Goal: Task Accomplishment & Management: Manage account settings

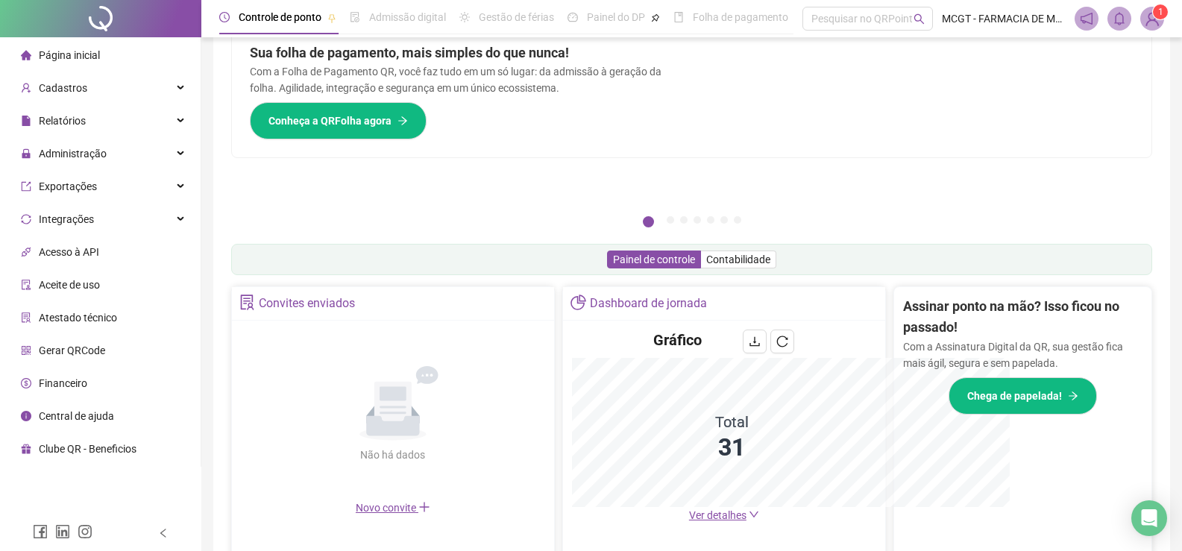
scroll to position [263, 0]
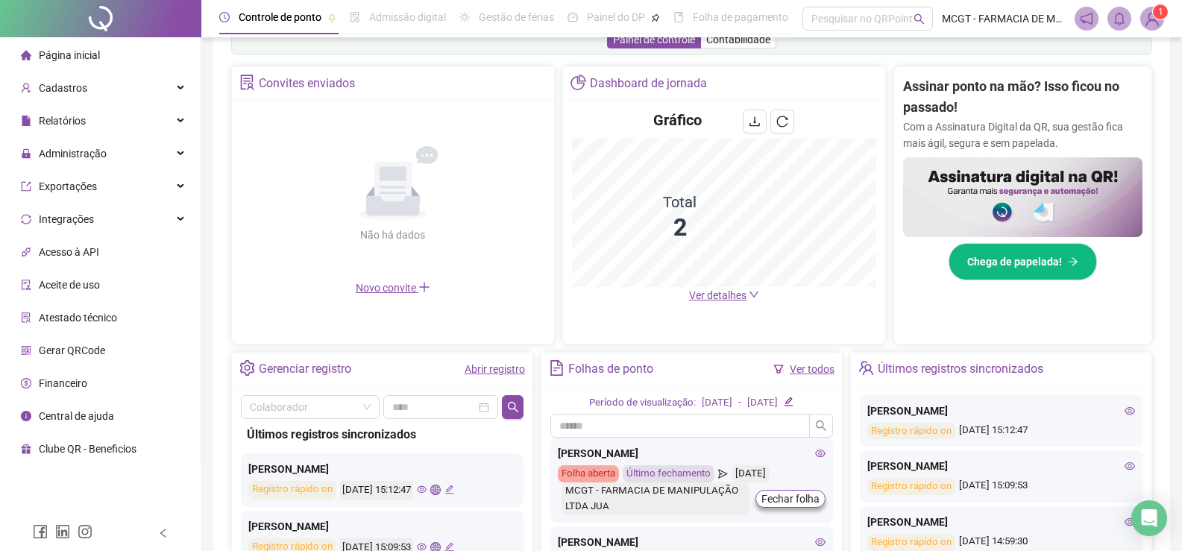
click at [733, 294] on span "Ver detalhes" at bounding box center [717, 295] width 57 height 12
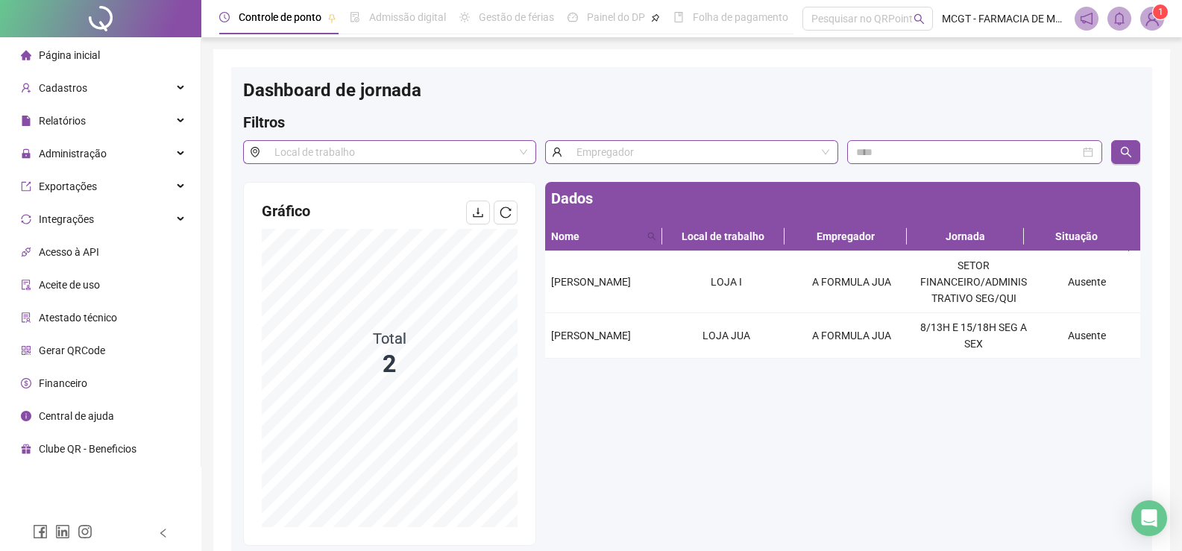
click at [631, 99] on div "Dashboard de jornada" at bounding box center [691, 95] width 897 height 33
click at [88, 126] on div "Relatórios" at bounding box center [100, 121] width 195 height 30
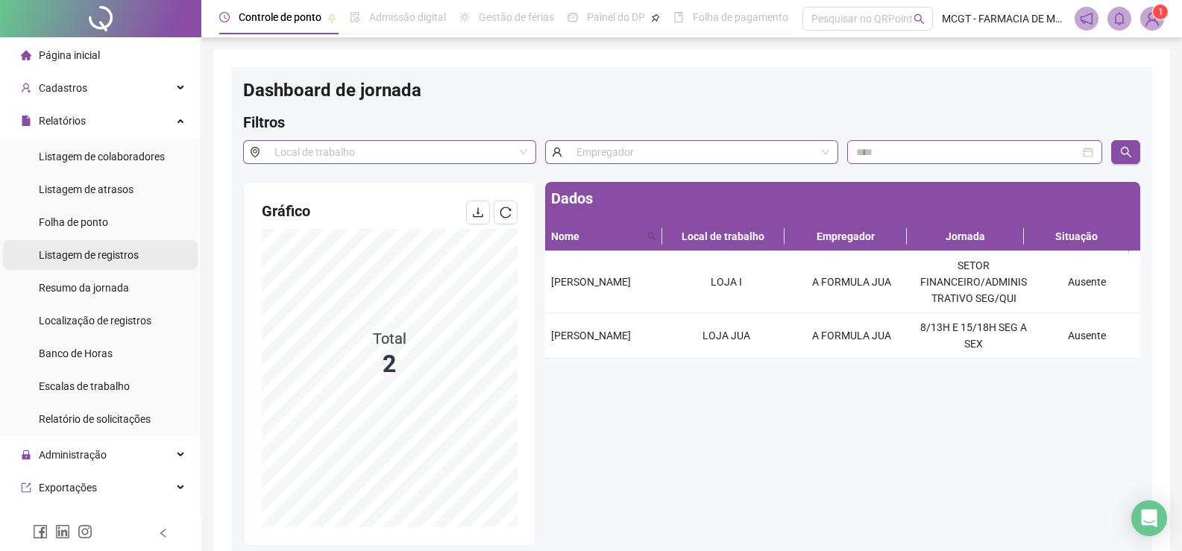
click at [130, 259] on span "Listagem de registros" at bounding box center [89, 255] width 100 height 12
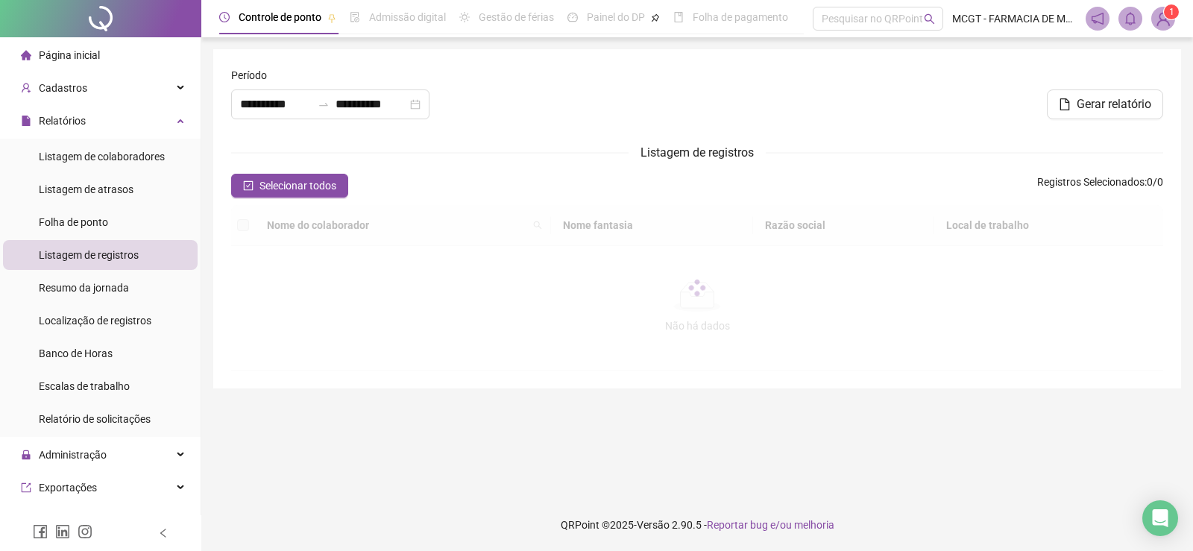
type input "**********"
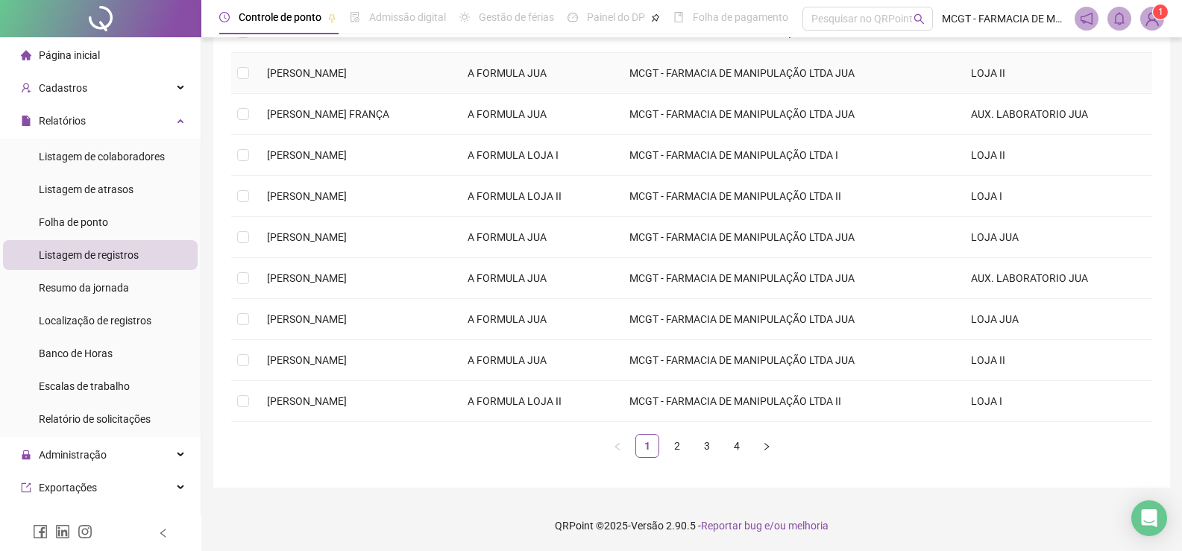
scroll to position [235, 0]
click at [816, 363] on td "MCGT - FARMACIA DE MANIPULAÇÃO LTDA JUA" at bounding box center [787, 359] width 341 height 41
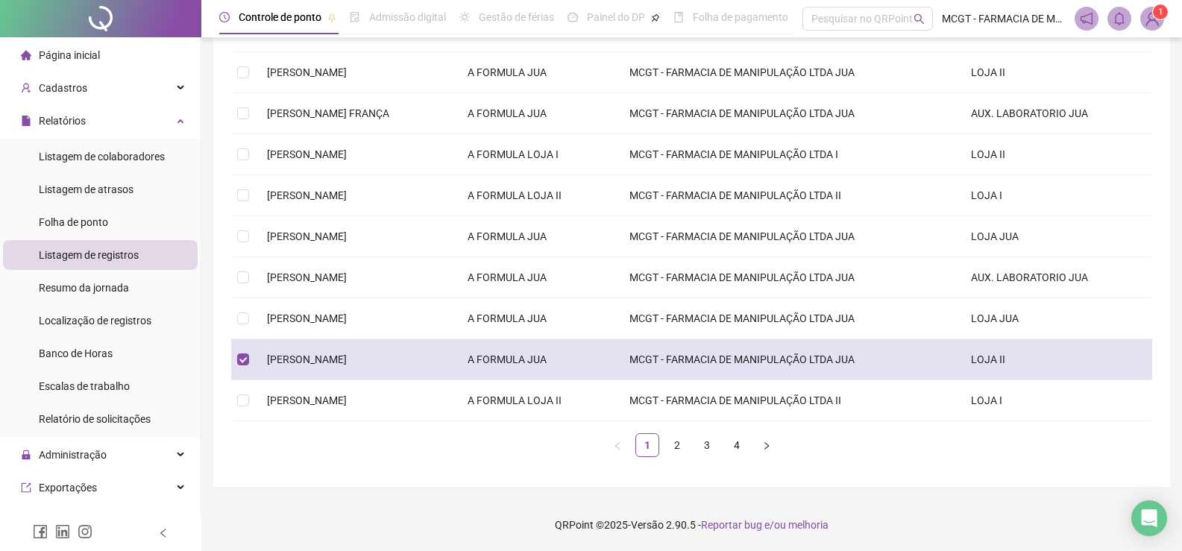
click at [816, 362] on td "MCGT - FARMACIA DE MANIPULAÇÃO LTDA JUA" at bounding box center [787, 359] width 341 height 41
click at [811, 364] on td "MCGT - FARMACIA DE MANIPULAÇÃO LTDA JUA" at bounding box center [787, 359] width 341 height 41
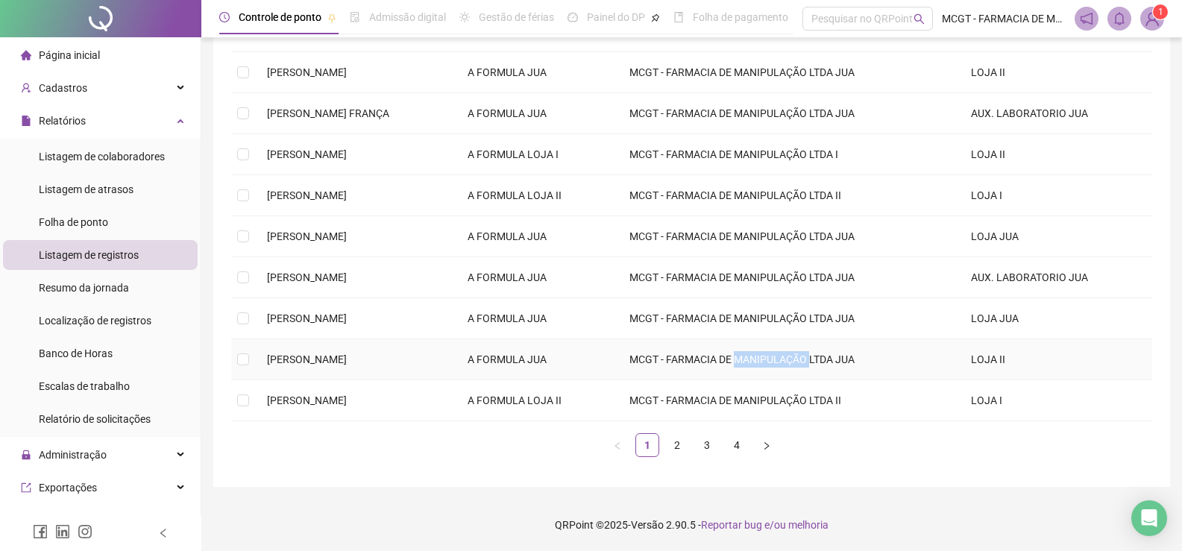
click at [811, 364] on td "MCGT - FARMACIA DE MANIPULAÇÃO LTDA JUA" at bounding box center [787, 359] width 341 height 41
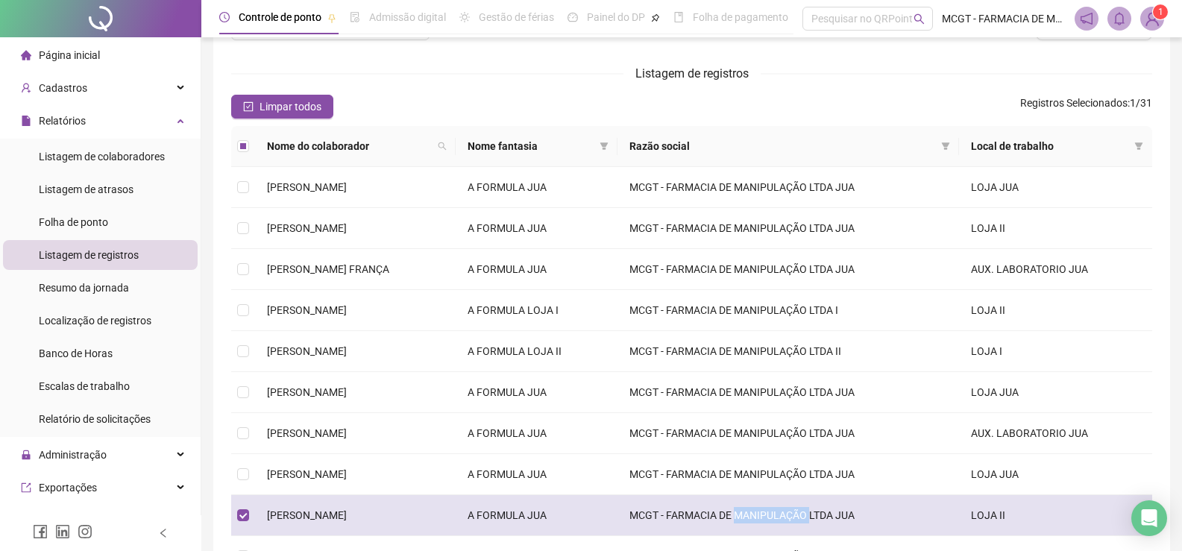
scroll to position [0, 0]
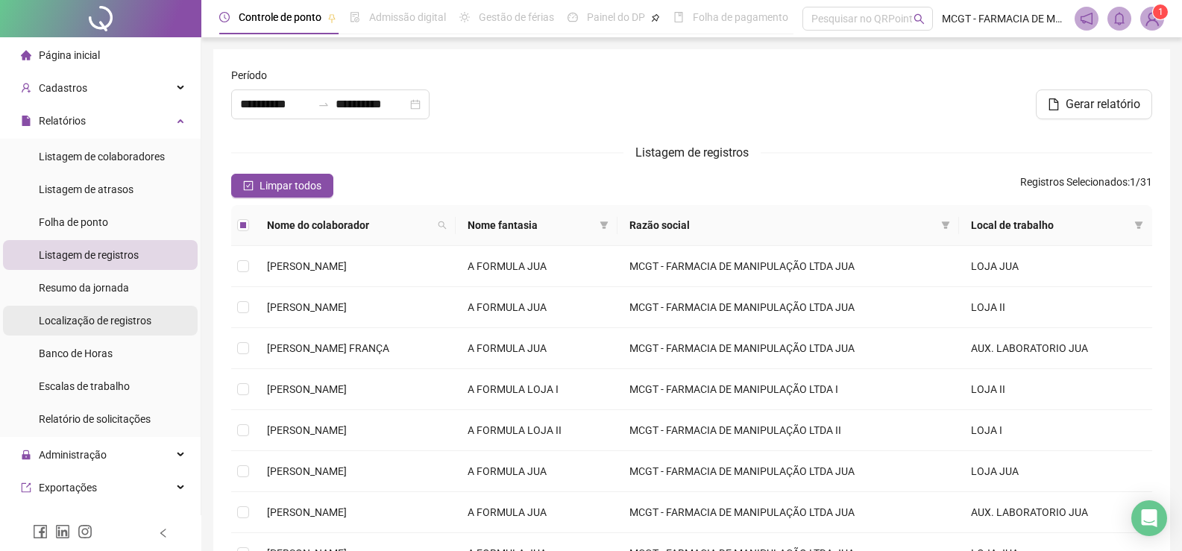
click at [137, 321] on span "Localização de registros" at bounding box center [95, 321] width 113 height 12
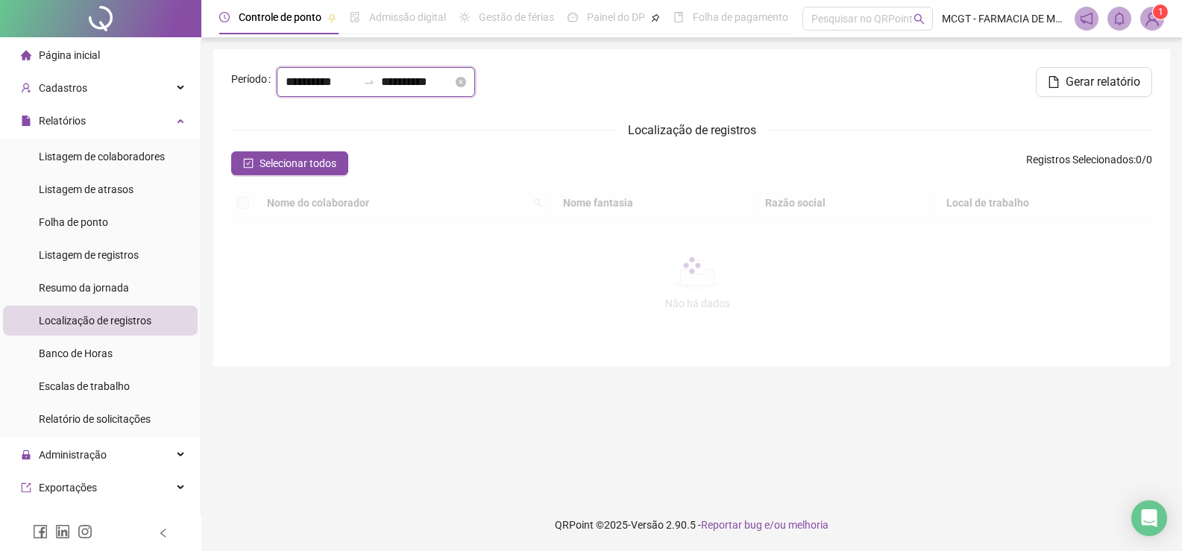
click at [443, 84] on input "**********" at bounding box center [417, 82] width 72 height 18
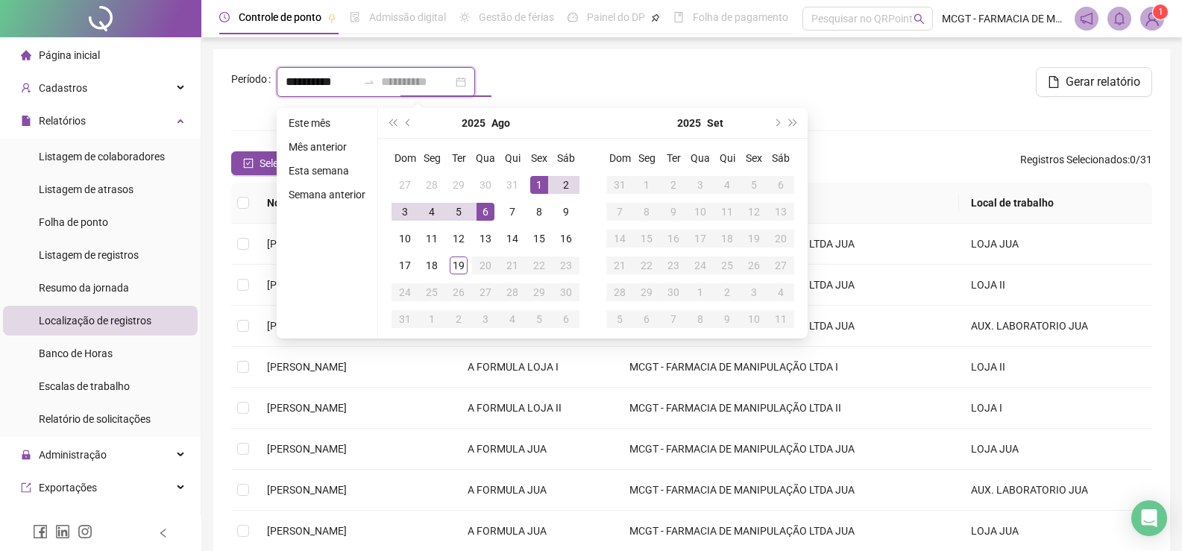
type input "**********"
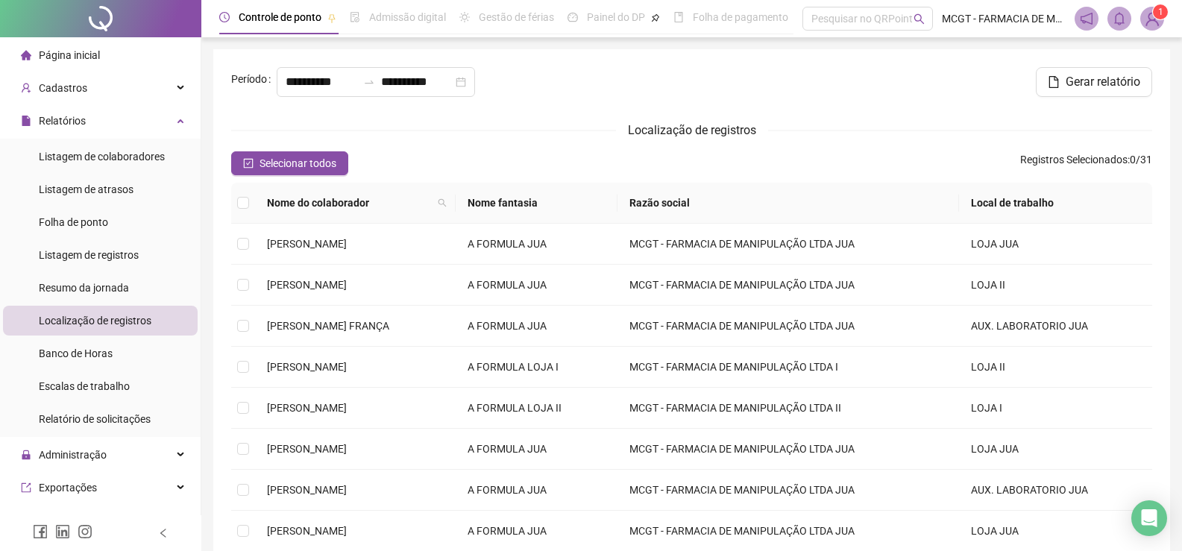
click at [605, 83] on div "**********" at bounding box center [691, 88] width 933 height 42
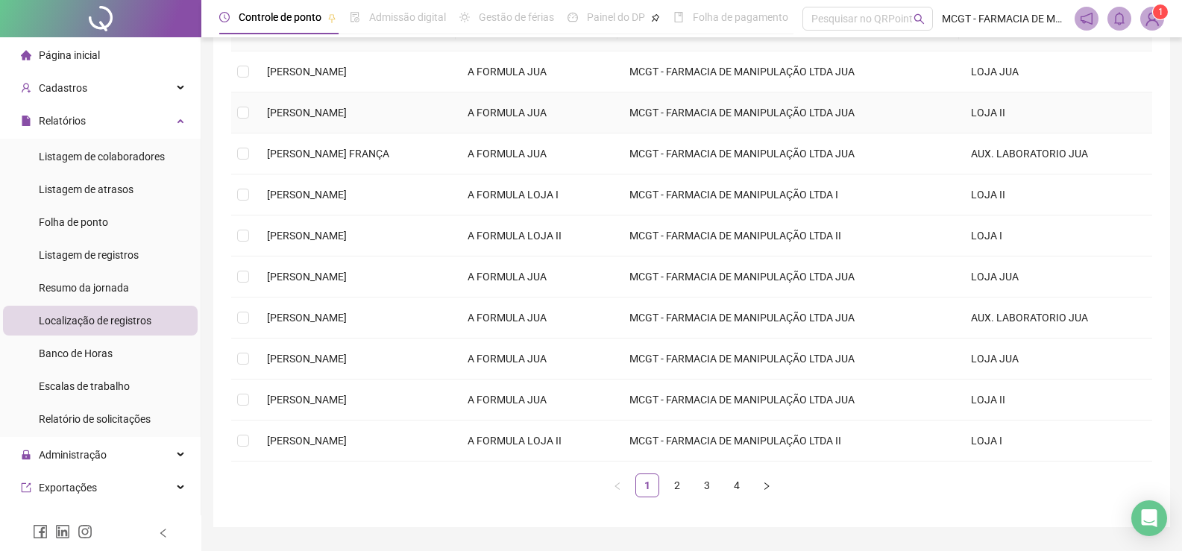
scroll to position [212, 0]
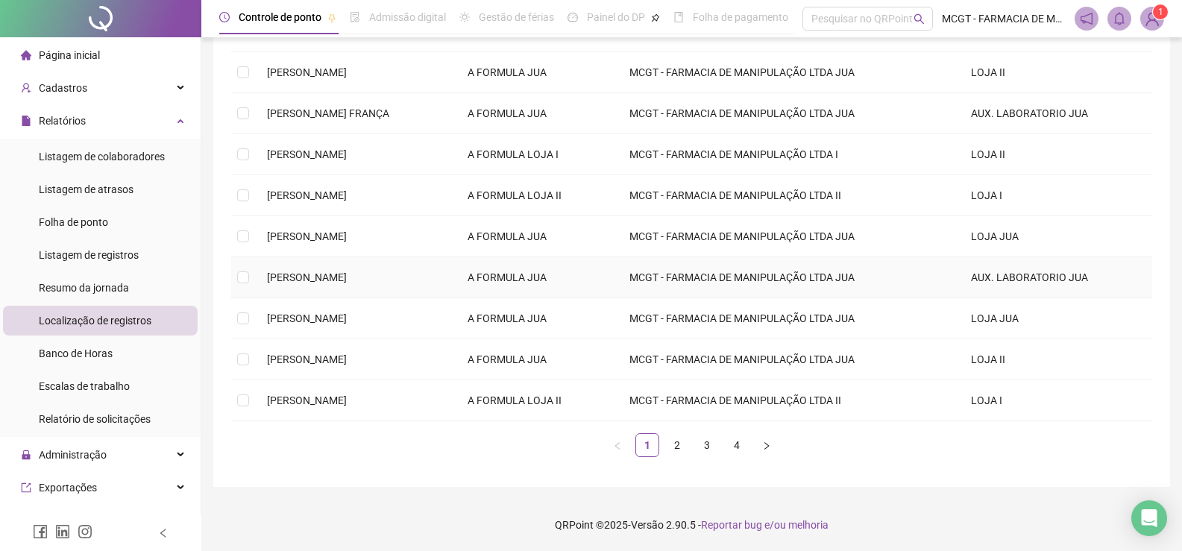
click at [702, 265] on td "MCGT - FARMACIA DE MANIPULAÇÃO LTDA JUA" at bounding box center [787, 277] width 341 height 41
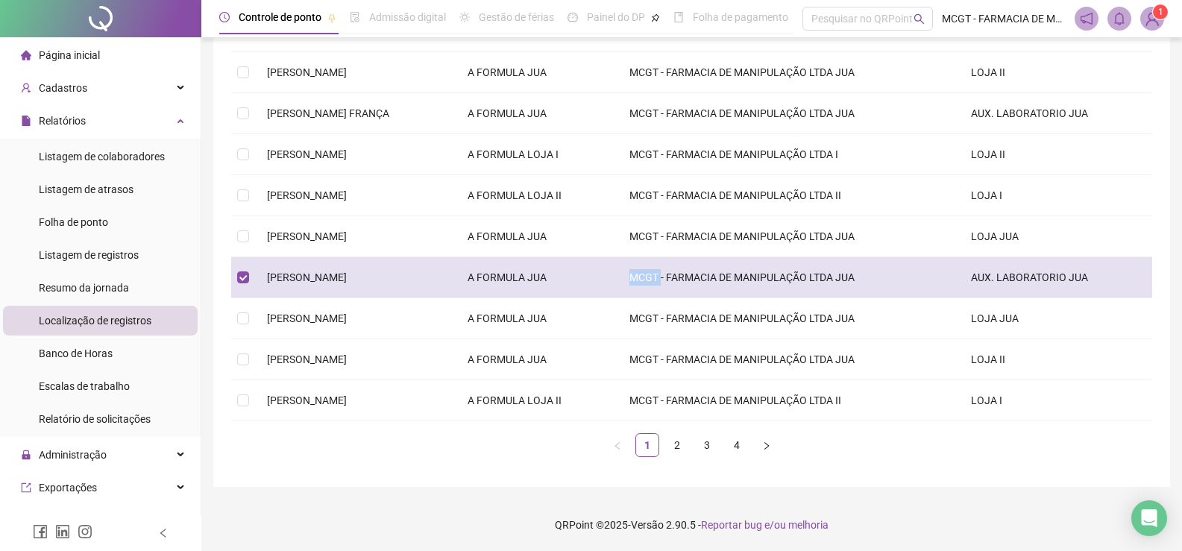
click at [702, 265] on td "MCGT - FARMACIA DE MANIPULAÇÃO LTDA JUA" at bounding box center [787, 277] width 341 height 41
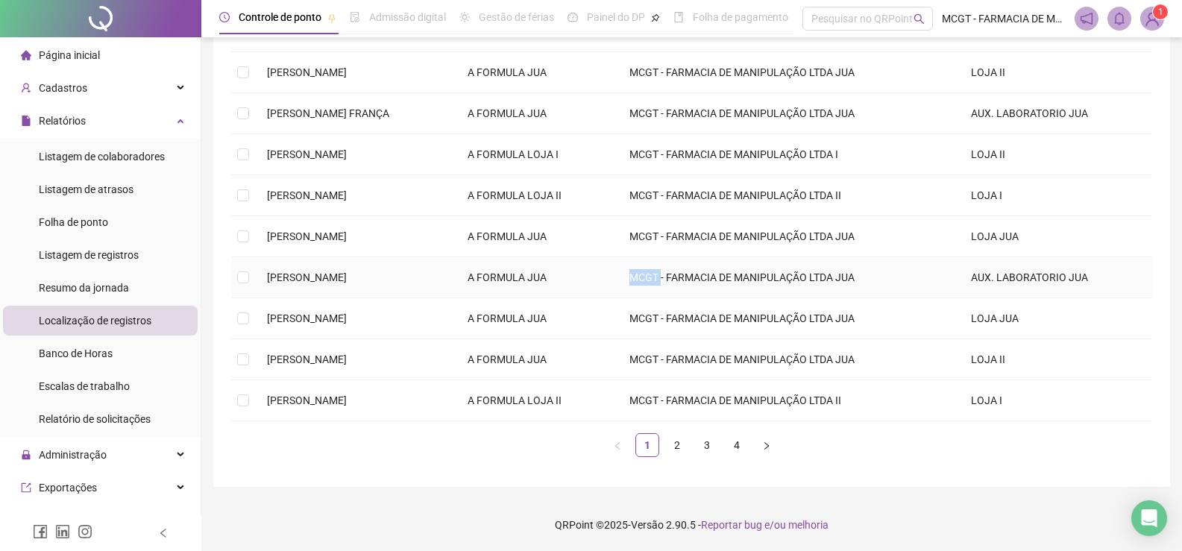
click at [702, 265] on td "MCGT - FARMACIA DE MANIPULAÇÃO LTDA JUA" at bounding box center [787, 277] width 341 height 41
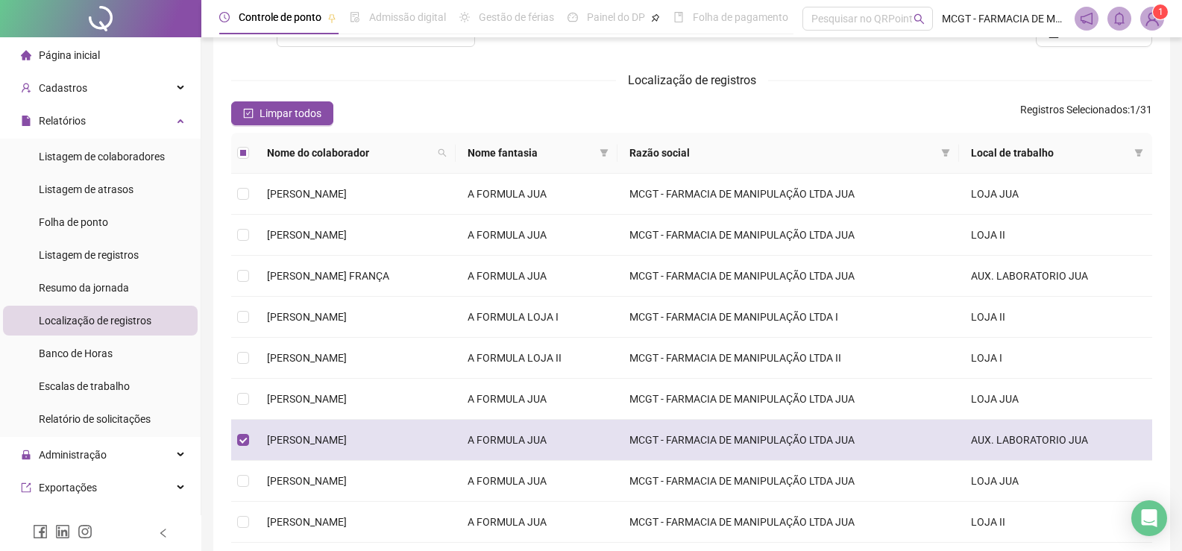
scroll to position [0, 0]
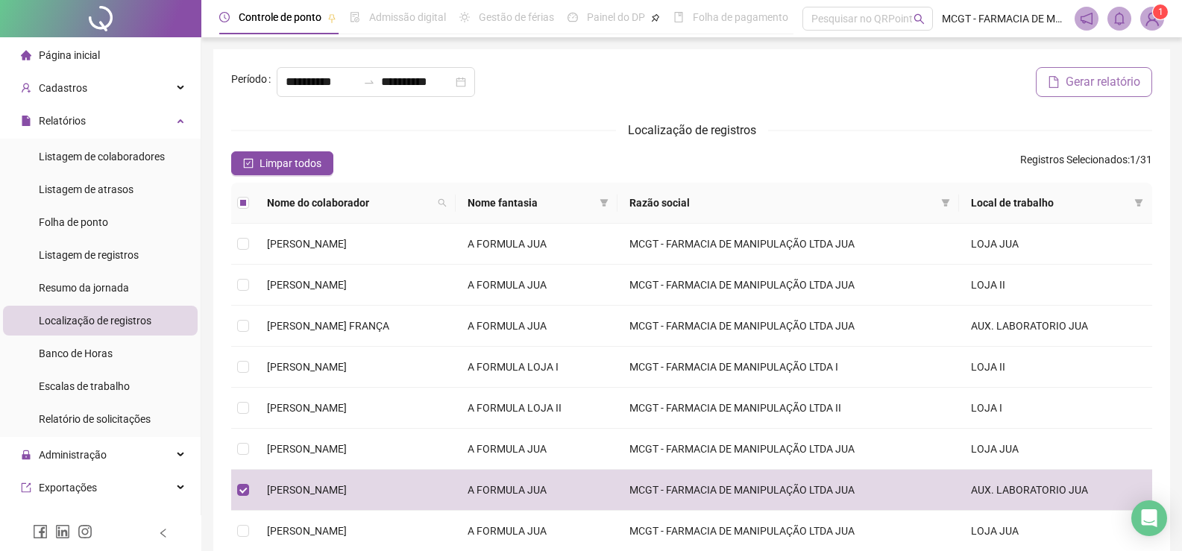
click at [1079, 84] on span "Gerar relatório" at bounding box center [1102, 82] width 75 height 18
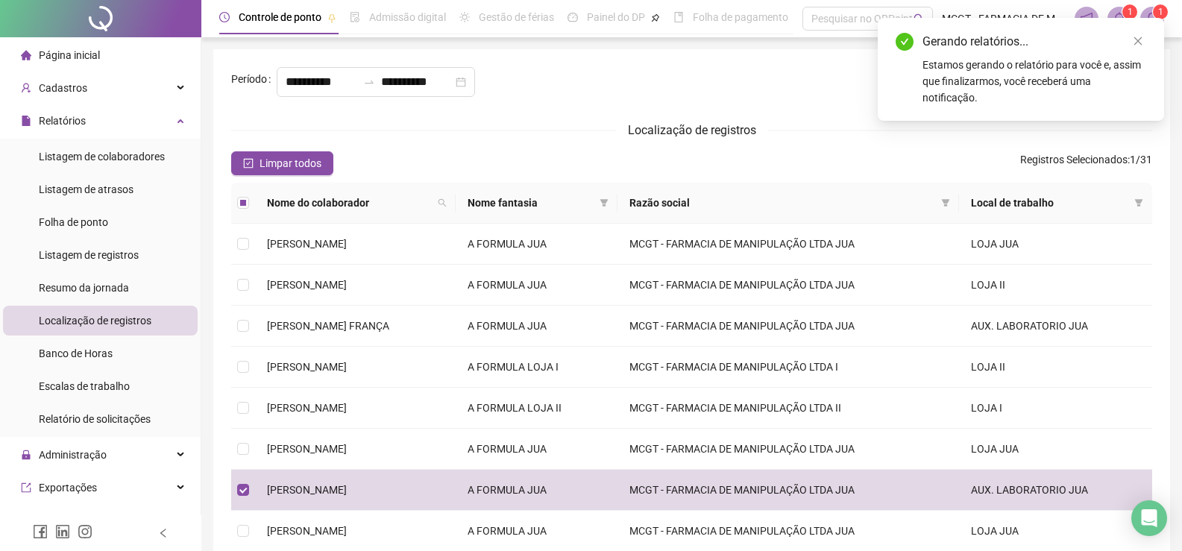
click at [962, 144] on div "**********" at bounding box center [691, 374] width 921 height 614
click at [1138, 40] on icon "close" at bounding box center [1137, 41] width 10 height 10
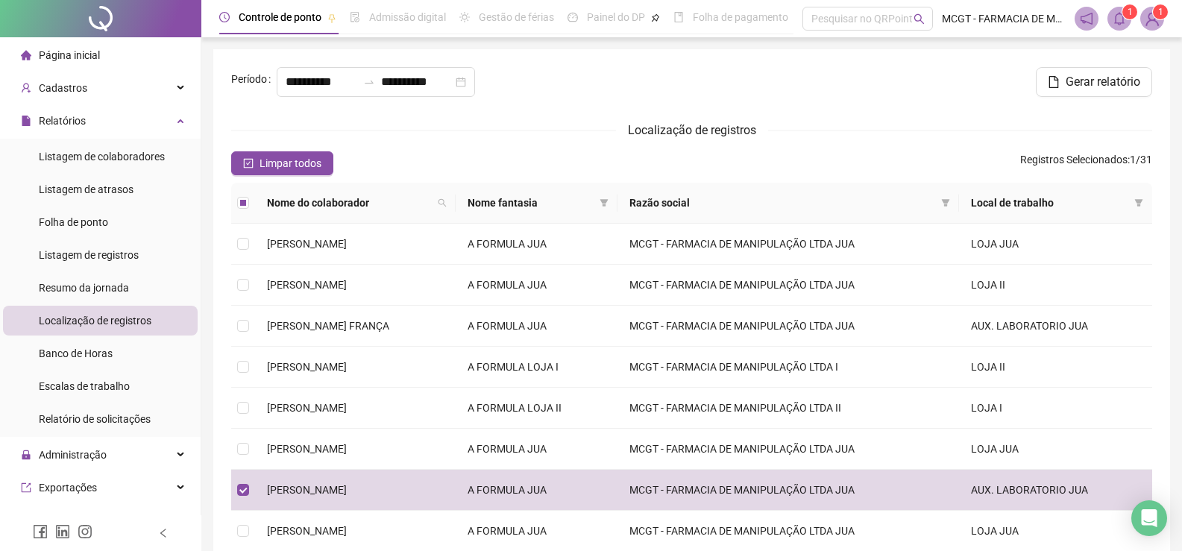
click at [1118, 21] on icon "bell" at bounding box center [1118, 18] width 13 height 13
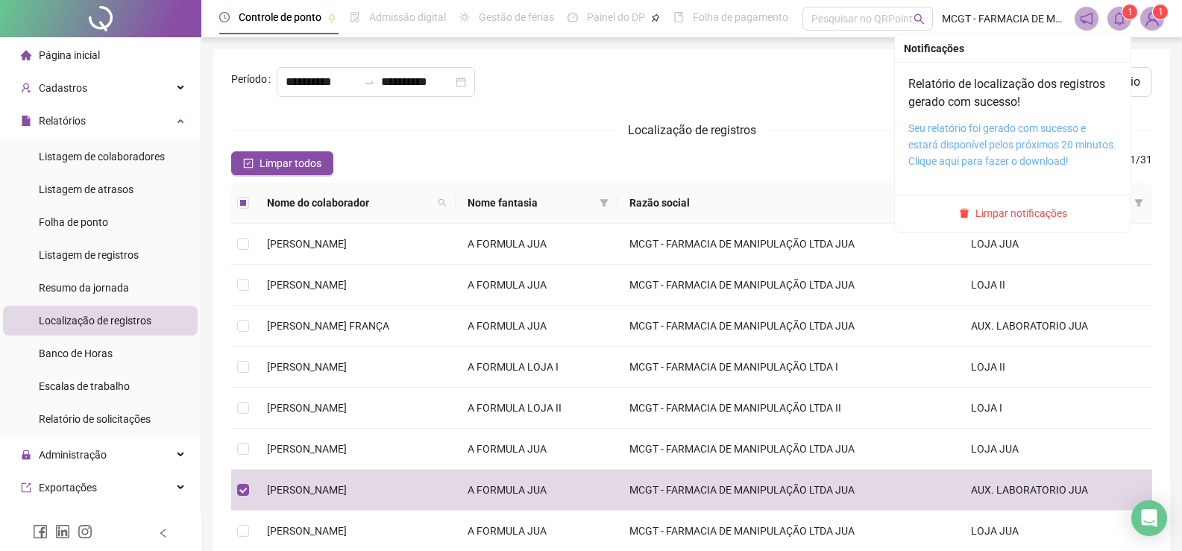
click at [1041, 127] on link "Seu relatório foi gerado com sucesso e estará disponível pelos próximos 20 minu…" at bounding box center [1012, 144] width 208 height 45
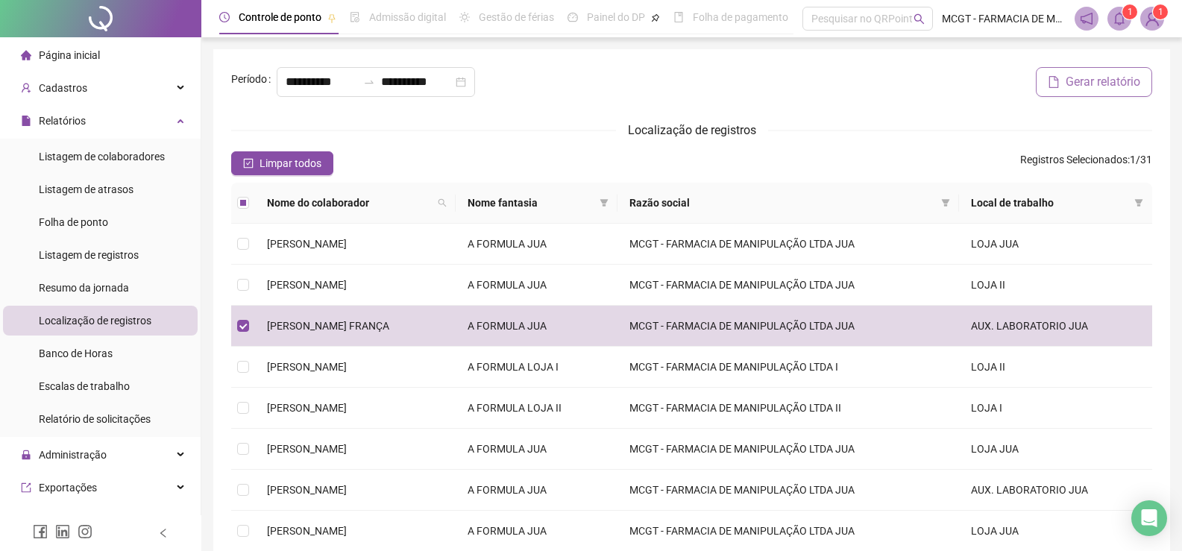
click at [1089, 80] on span "Gerar relatório" at bounding box center [1102, 82] width 75 height 18
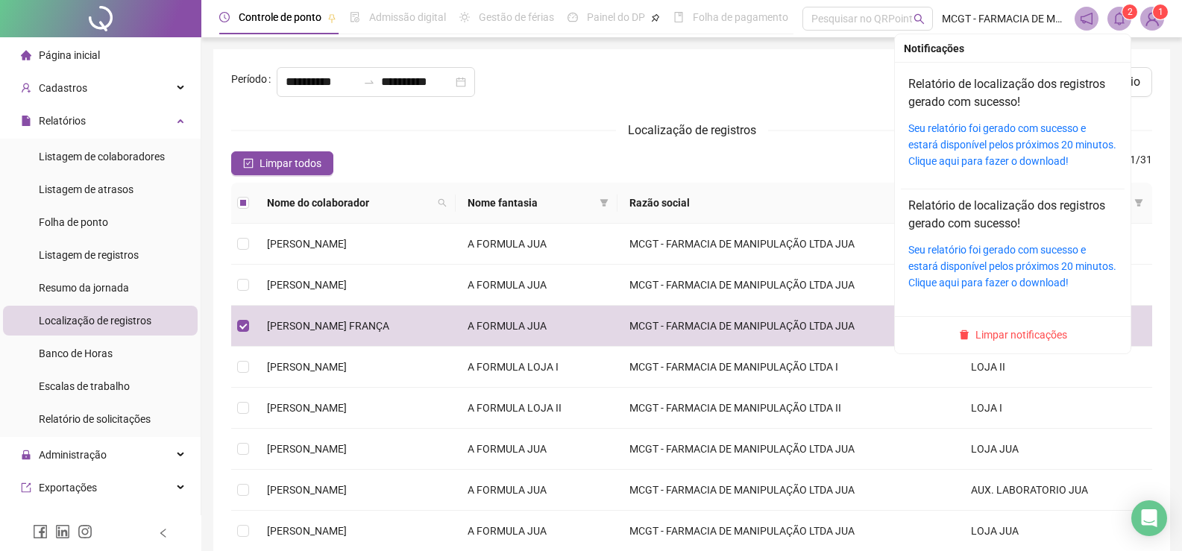
click at [1120, 21] on icon "bell" at bounding box center [1118, 18] width 13 height 13
click at [1033, 127] on link "Seu relatório foi gerado com sucesso e estará disponível pelos próximos 20 minu…" at bounding box center [1012, 144] width 208 height 45
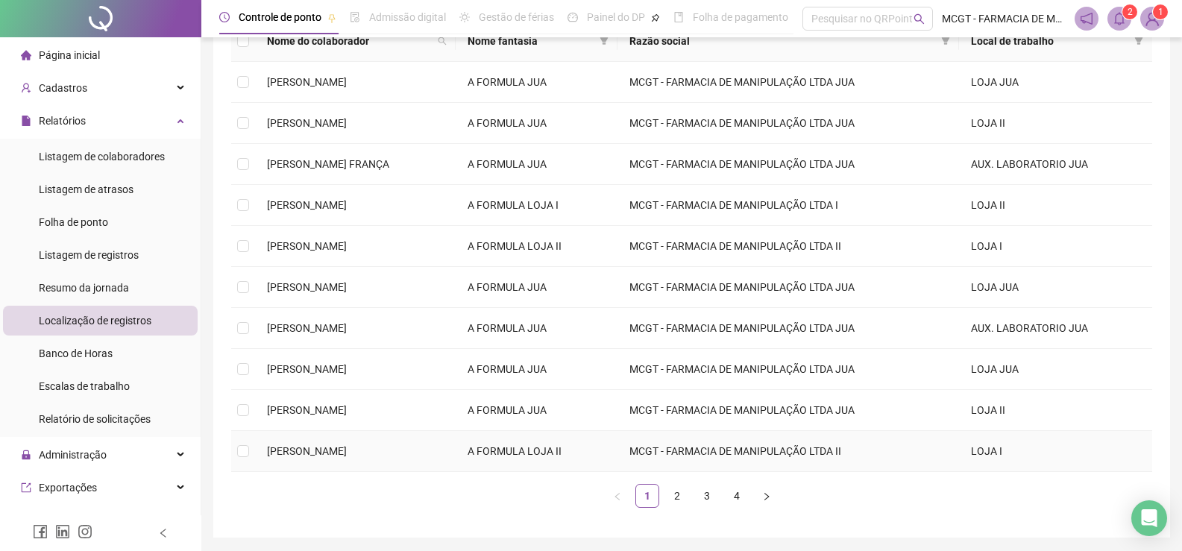
scroll to position [212, 0]
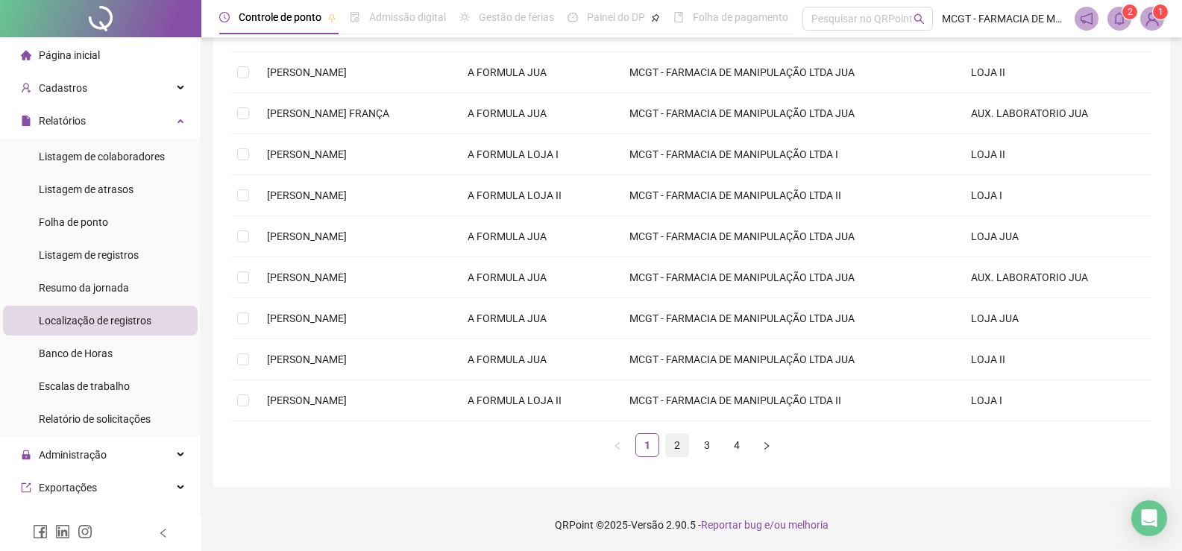
click at [677, 445] on link "2" at bounding box center [677, 445] width 22 height 22
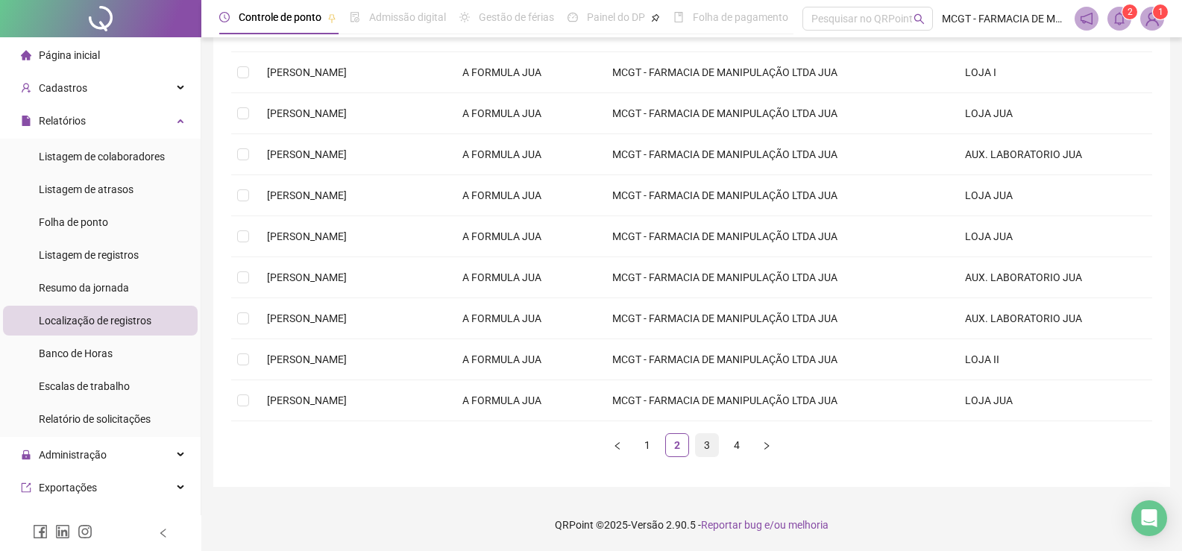
click at [699, 446] on link "3" at bounding box center [707, 445] width 22 height 22
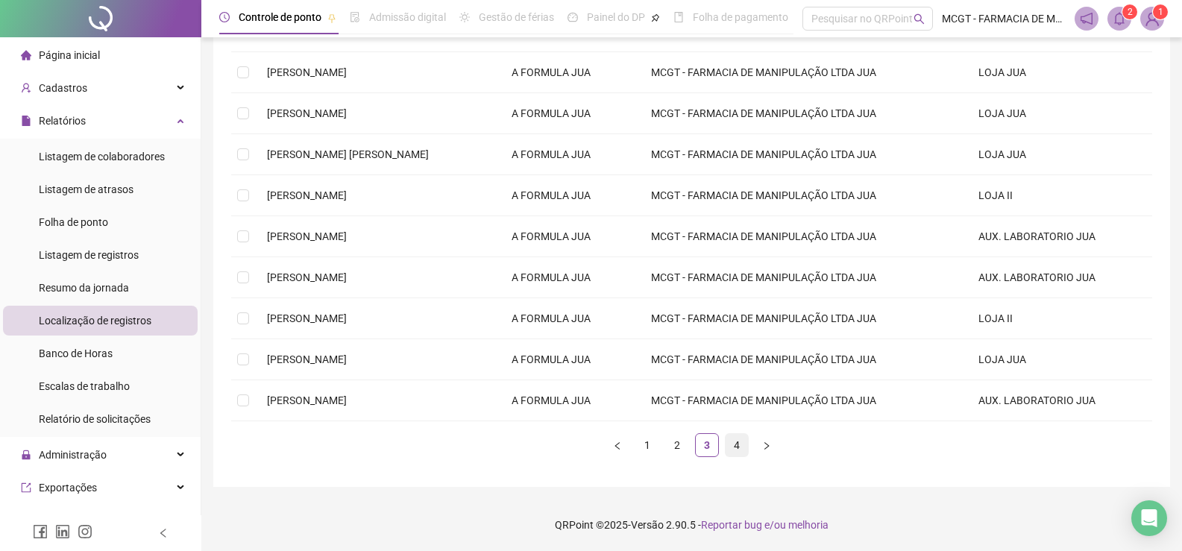
click at [735, 449] on link "4" at bounding box center [736, 445] width 22 height 22
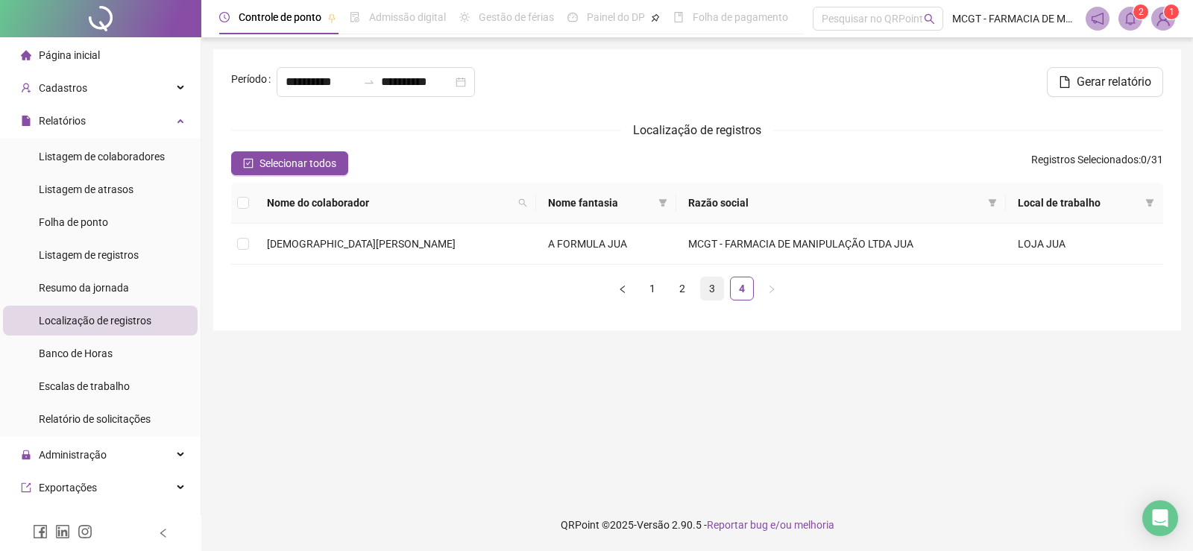
click at [708, 289] on link "3" at bounding box center [712, 288] width 22 height 22
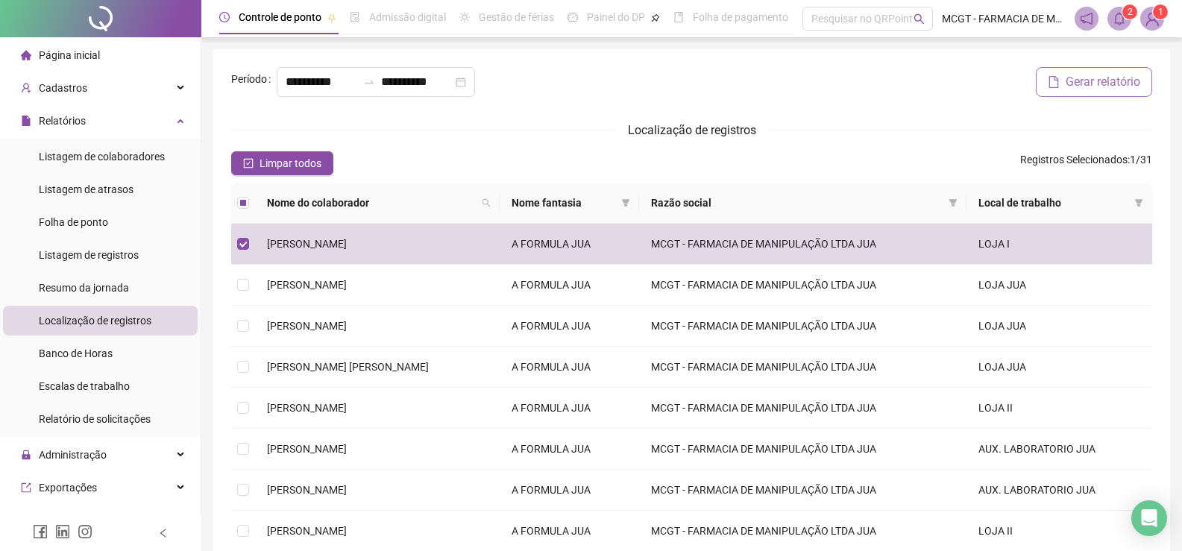
click at [1106, 88] on span "Gerar relatório" at bounding box center [1102, 82] width 75 height 18
click at [1123, 23] on icon "bell" at bounding box center [1119, 18] width 10 height 13
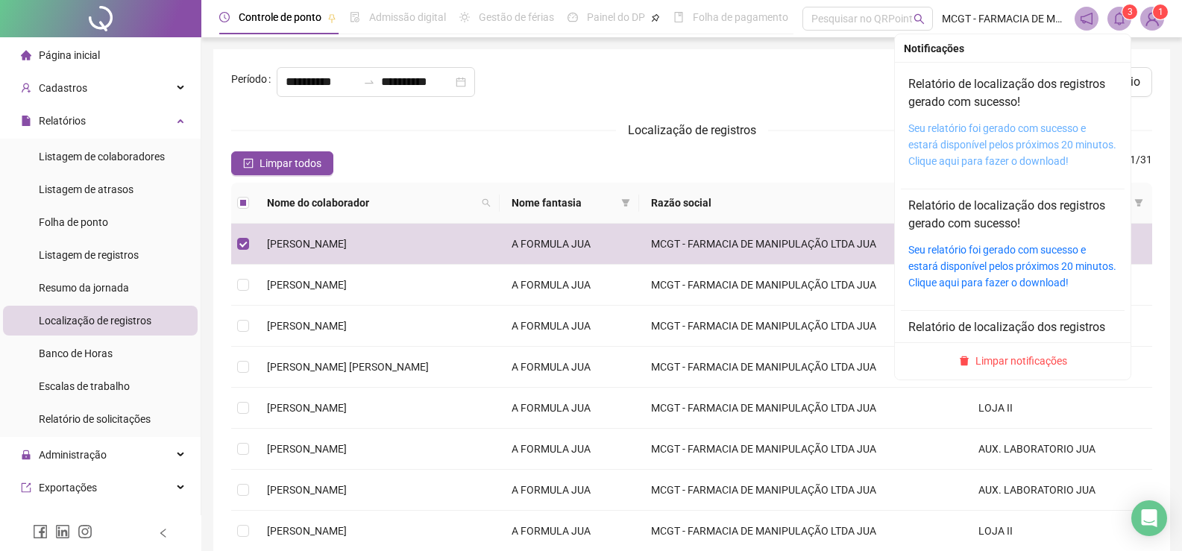
click at [1041, 128] on link "Seu relatório foi gerado com sucesso e estará disponível pelos próximos 20 minu…" at bounding box center [1012, 144] width 208 height 45
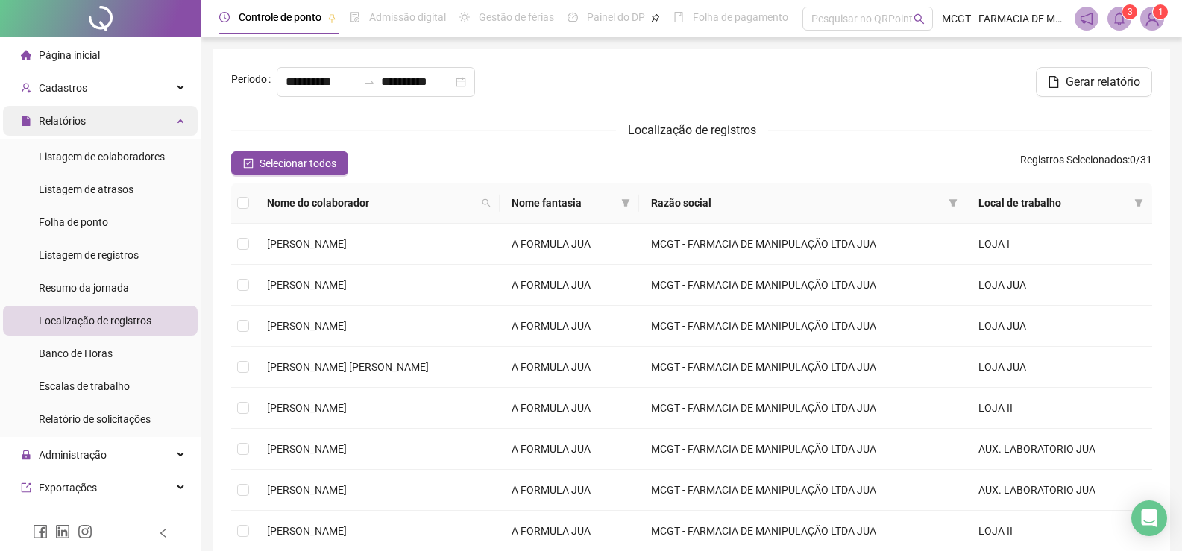
click at [151, 128] on div "Relatórios" at bounding box center [100, 121] width 195 height 30
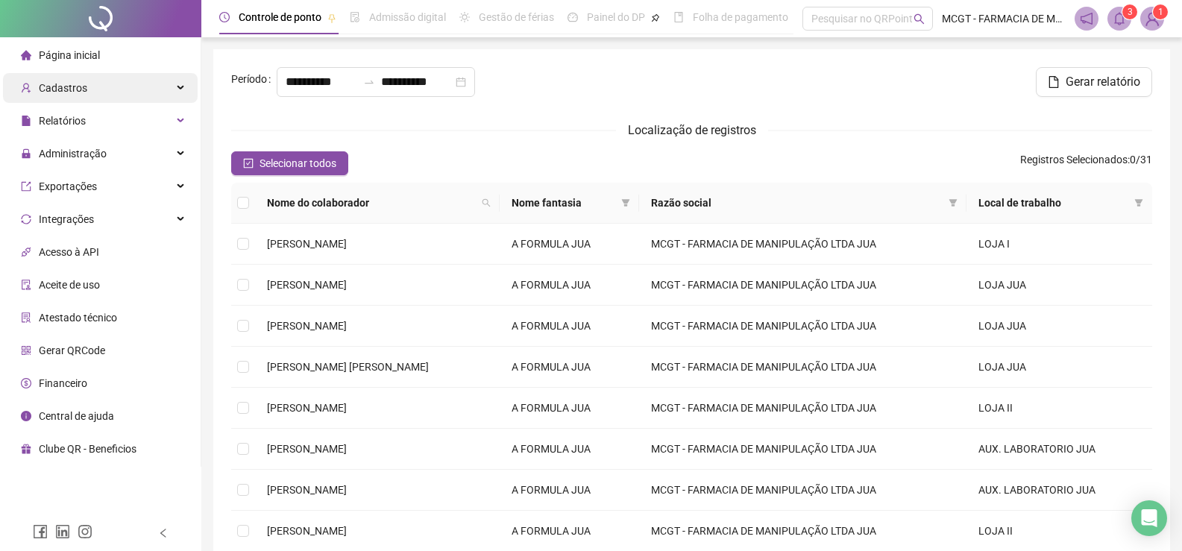
click at [157, 95] on div "Cadastros" at bounding box center [100, 88] width 195 height 30
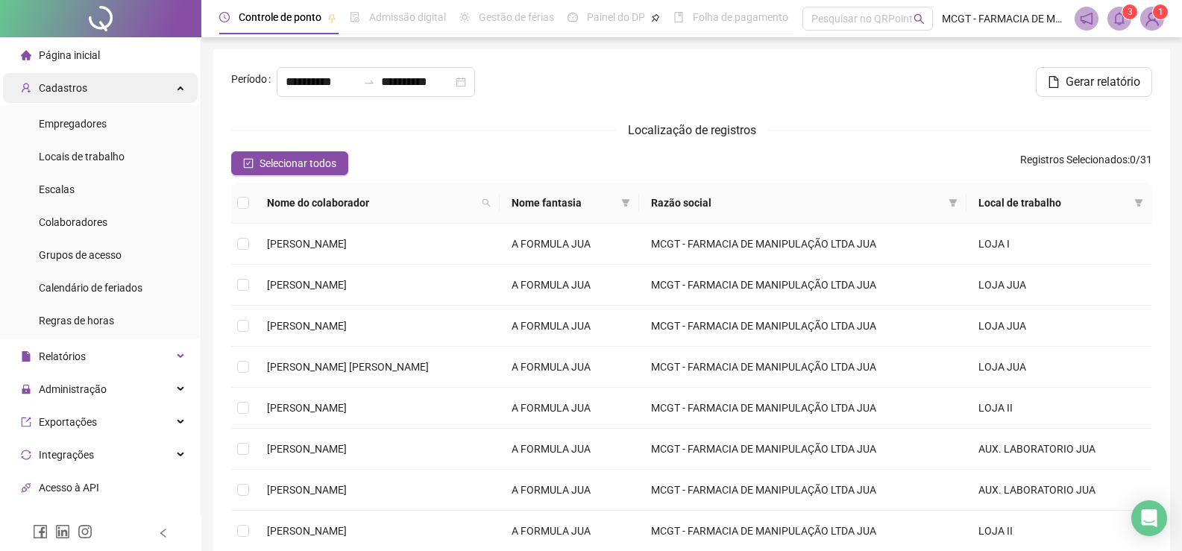
click at [157, 95] on div "Cadastros" at bounding box center [100, 88] width 195 height 30
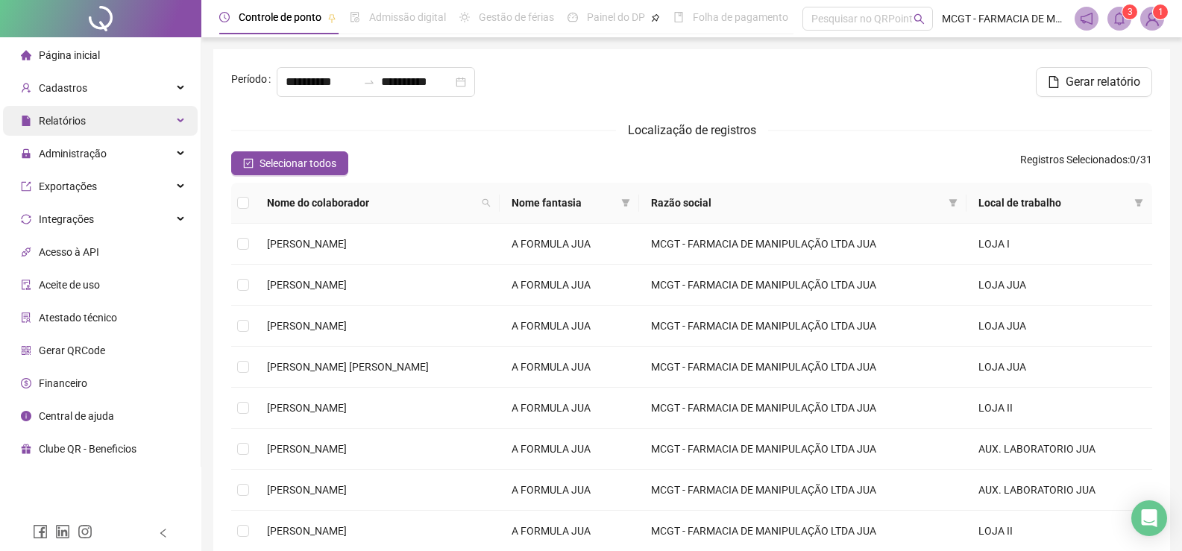
click at [150, 124] on div "Relatórios" at bounding box center [100, 121] width 195 height 30
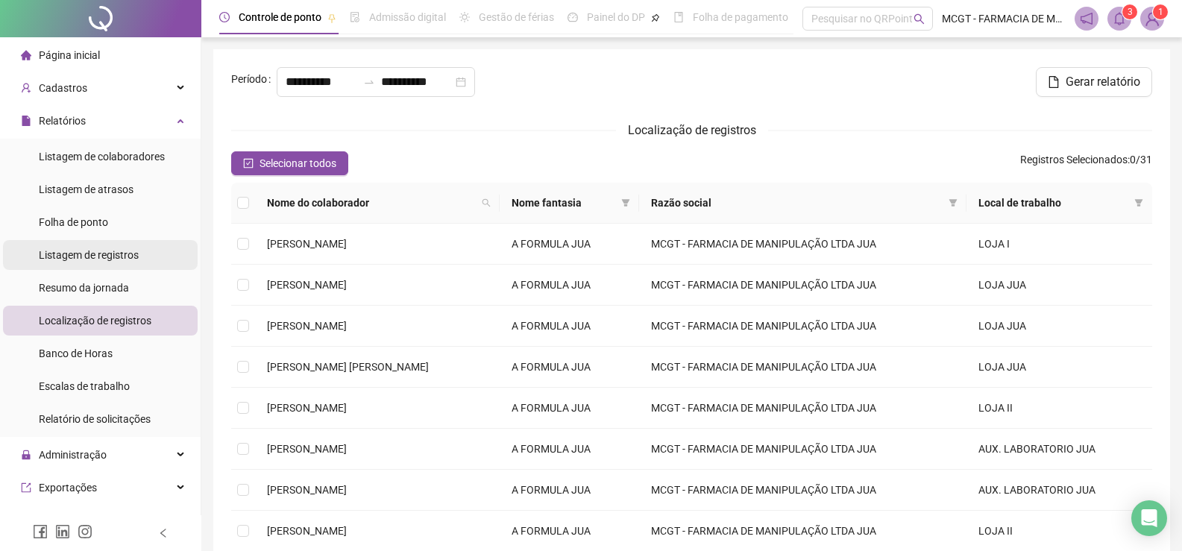
click at [98, 259] on span "Listagem de registros" at bounding box center [89, 255] width 100 height 12
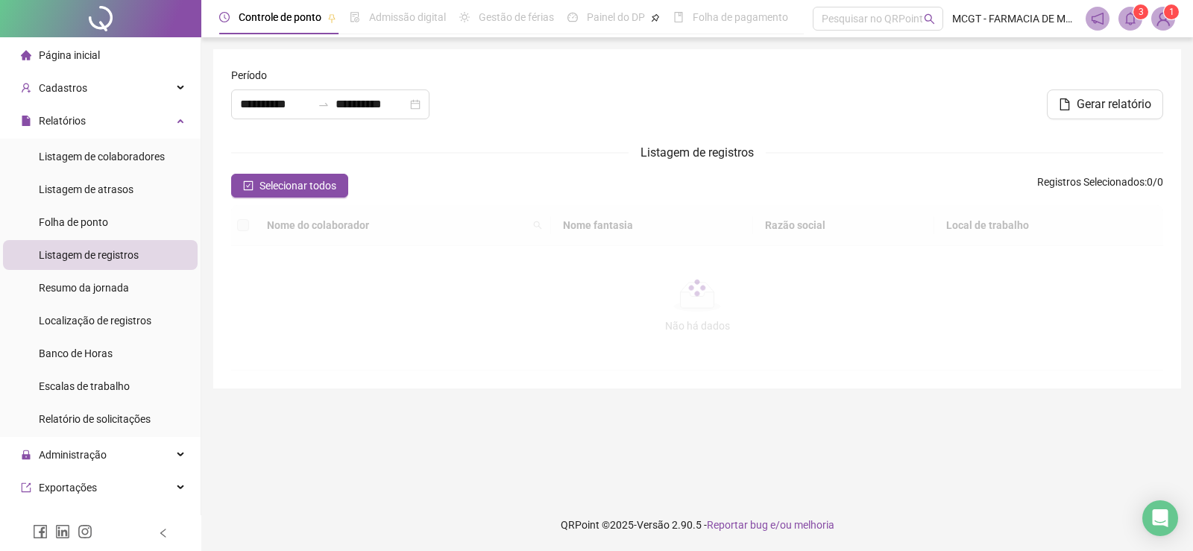
type input "**********"
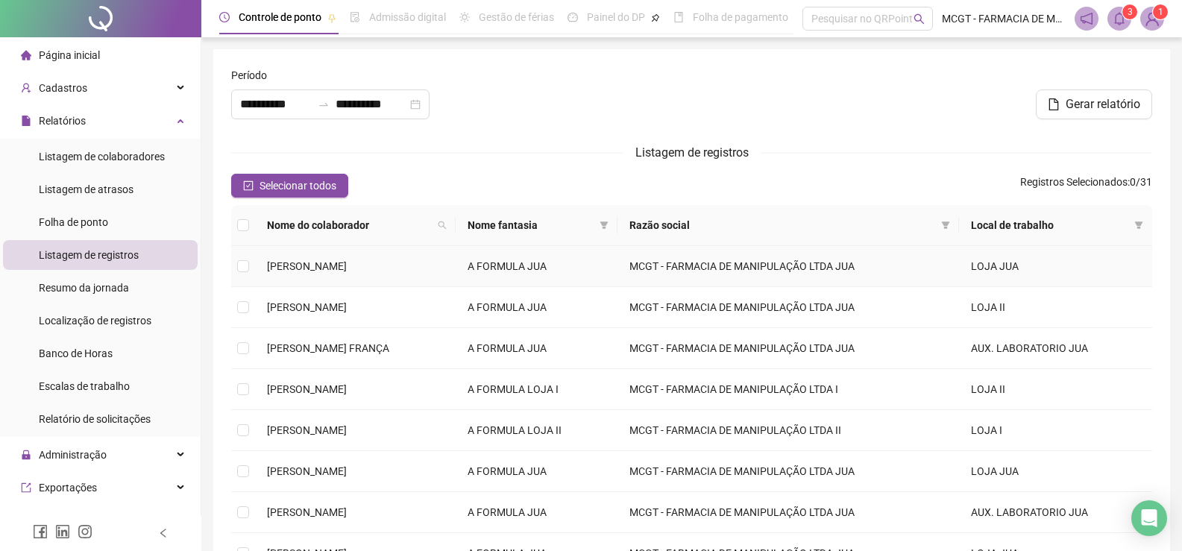
click at [249, 264] on td at bounding box center [243, 266] width 24 height 41
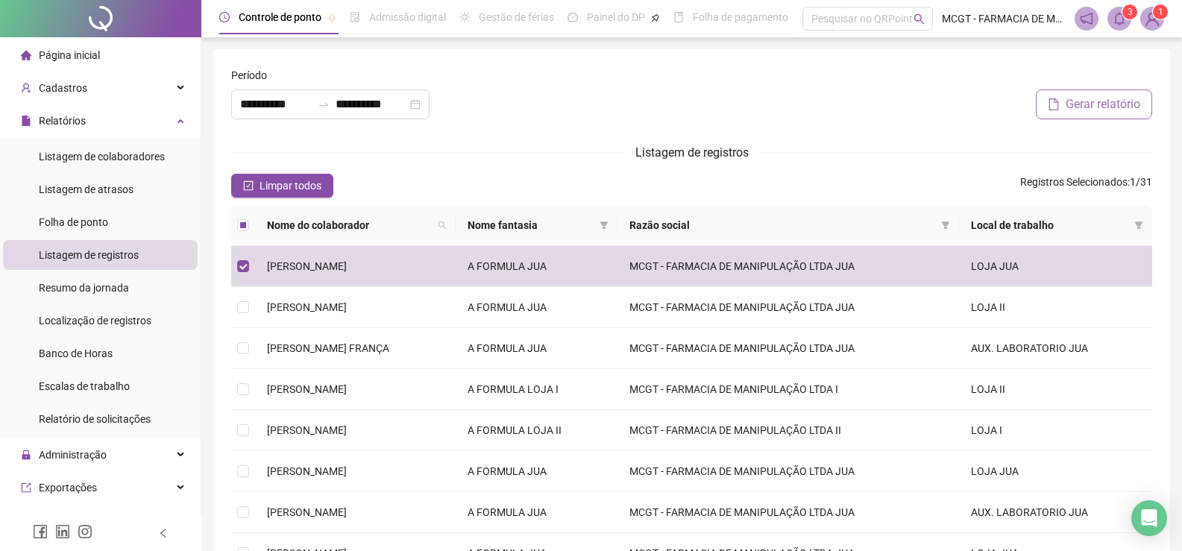
click at [1119, 111] on span "Gerar relatório" at bounding box center [1102, 104] width 75 height 18
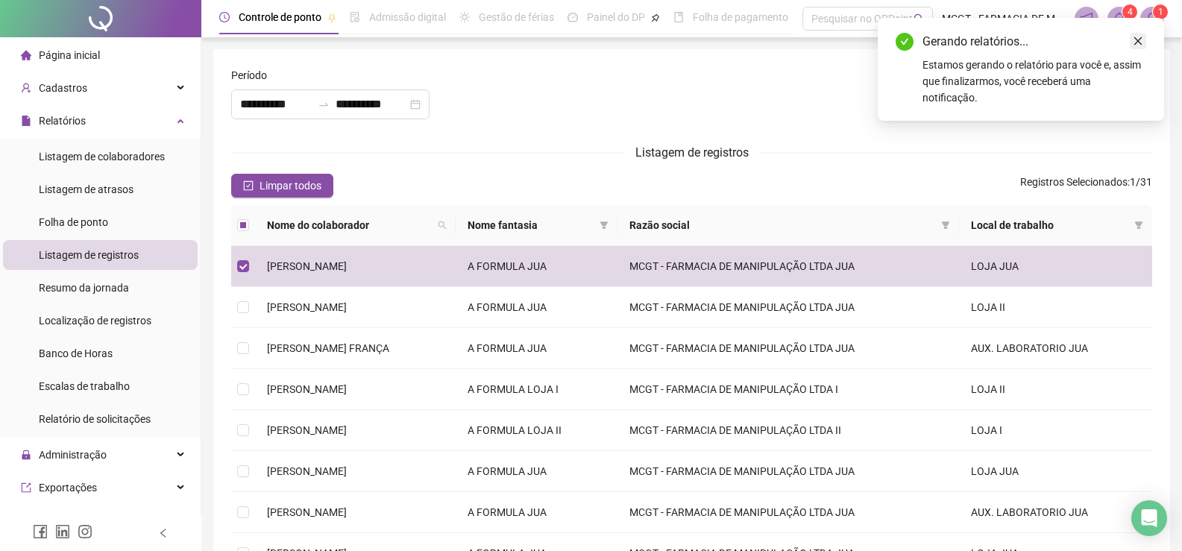
click at [1135, 37] on icon "close" at bounding box center [1137, 41] width 10 height 10
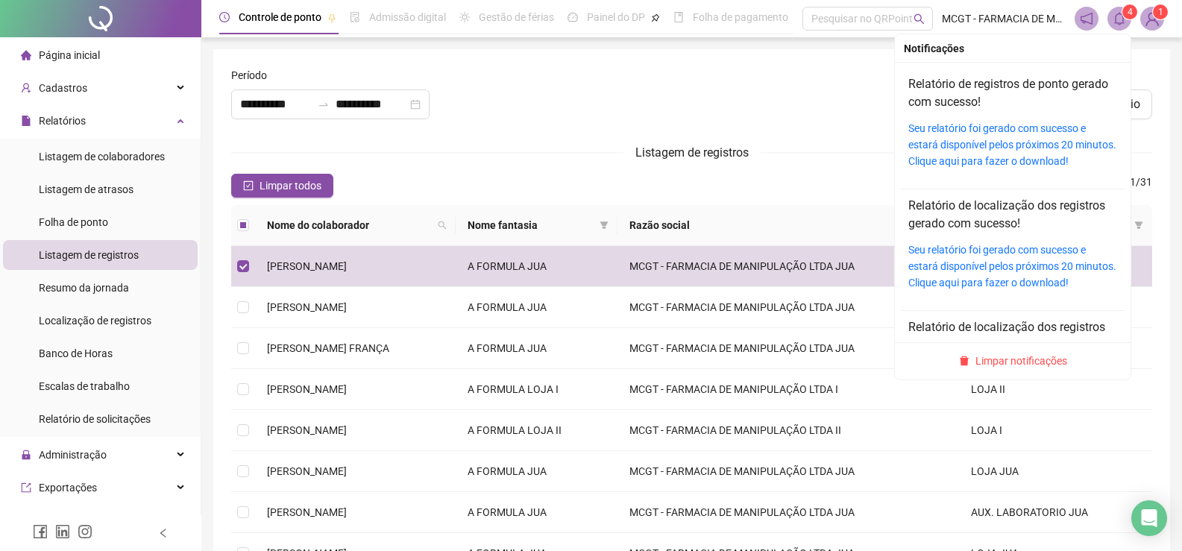
click at [1114, 19] on icon "bell" at bounding box center [1118, 18] width 13 height 13
click at [992, 127] on link "Seu relatório foi gerado com sucesso e estará disponível pelos próximos 20 minu…" at bounding box center [1012, 144] width 208 height 45
click at [946, 131] on link "Seu relatório foi gerado com sucesso e estará disponível pelos próximos 20 minu…" at bounding box center [1012, 144] width 208 height 45
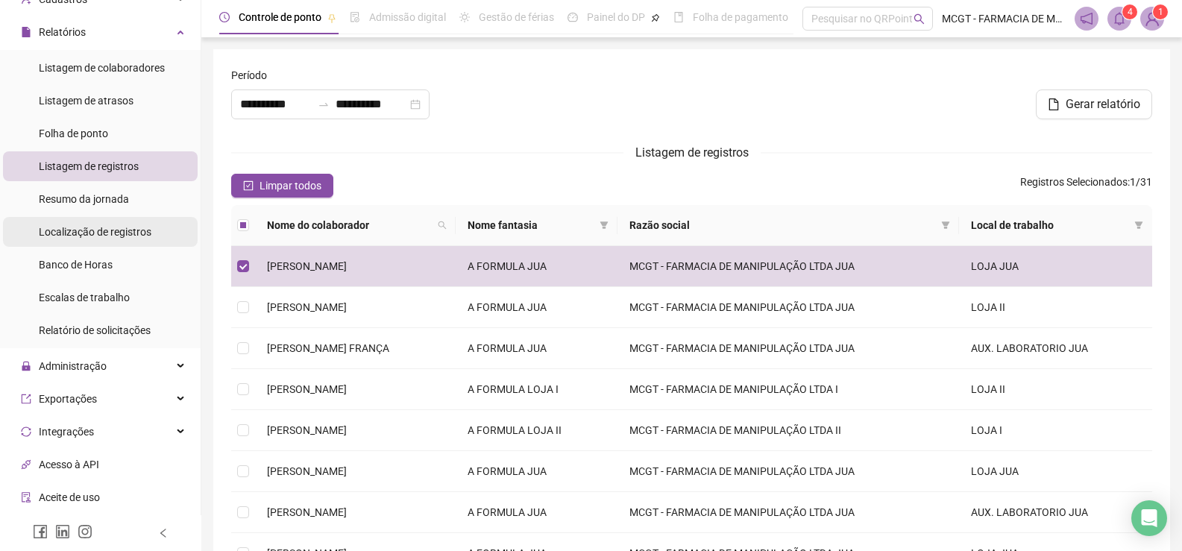
scroll to position [124, 0]
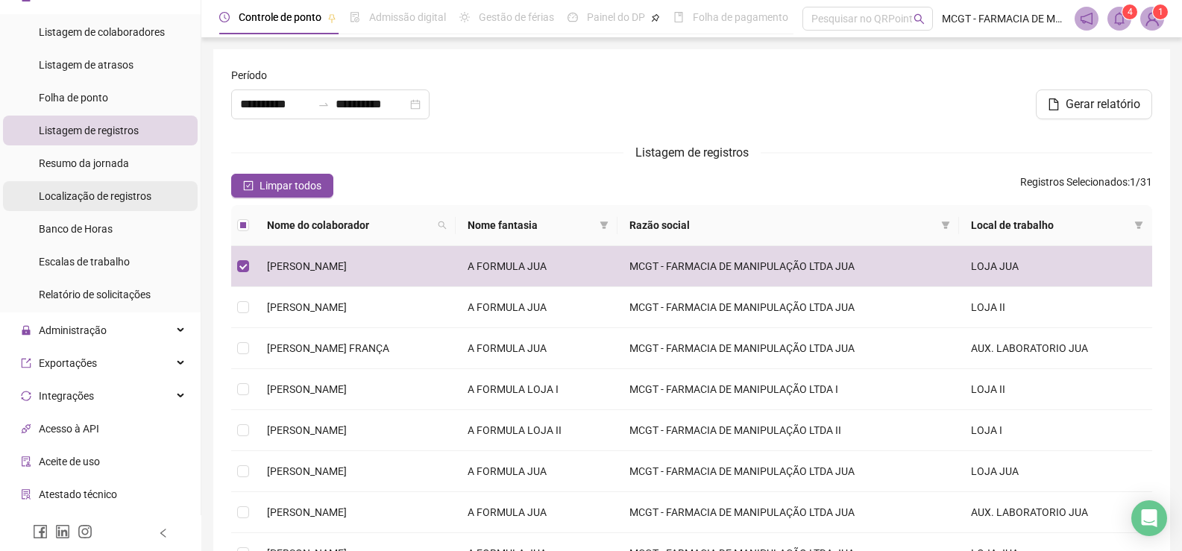
click at [65, 322] on span "Administração" at bounding box center [64, 330] width 86 height 30
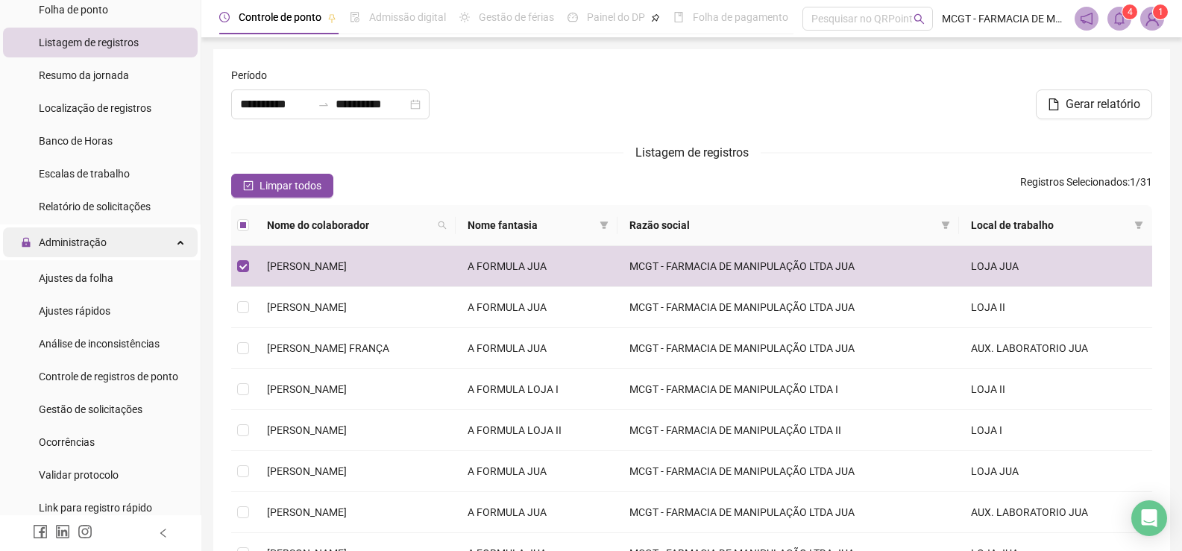
scroll to position [248, 0]
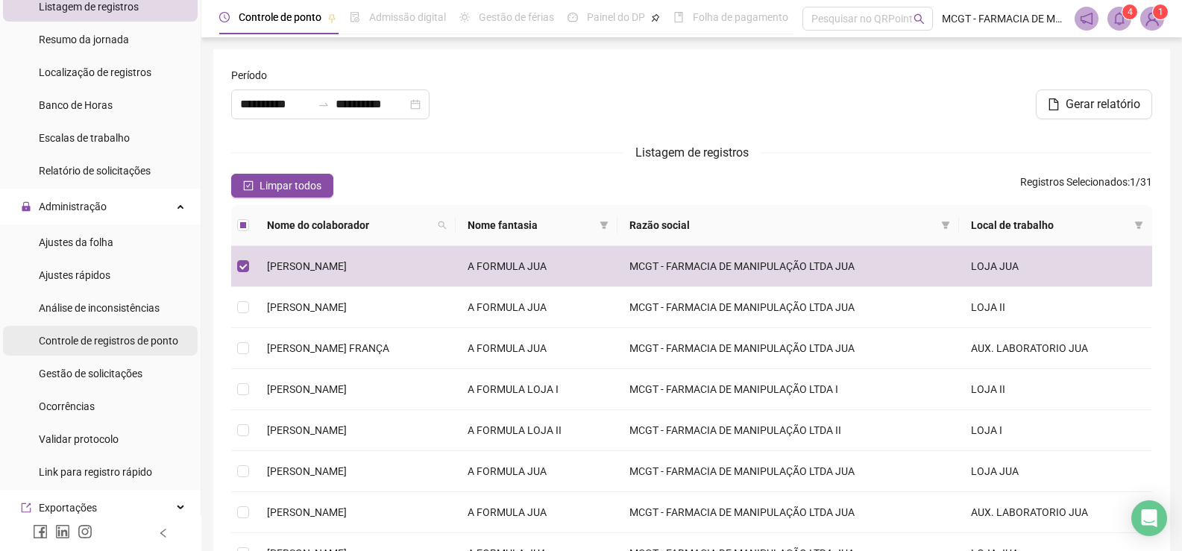
click at [145, 339] on span "Controle de registros de ponto" at bounding box center [108, 341] width 139 height 12
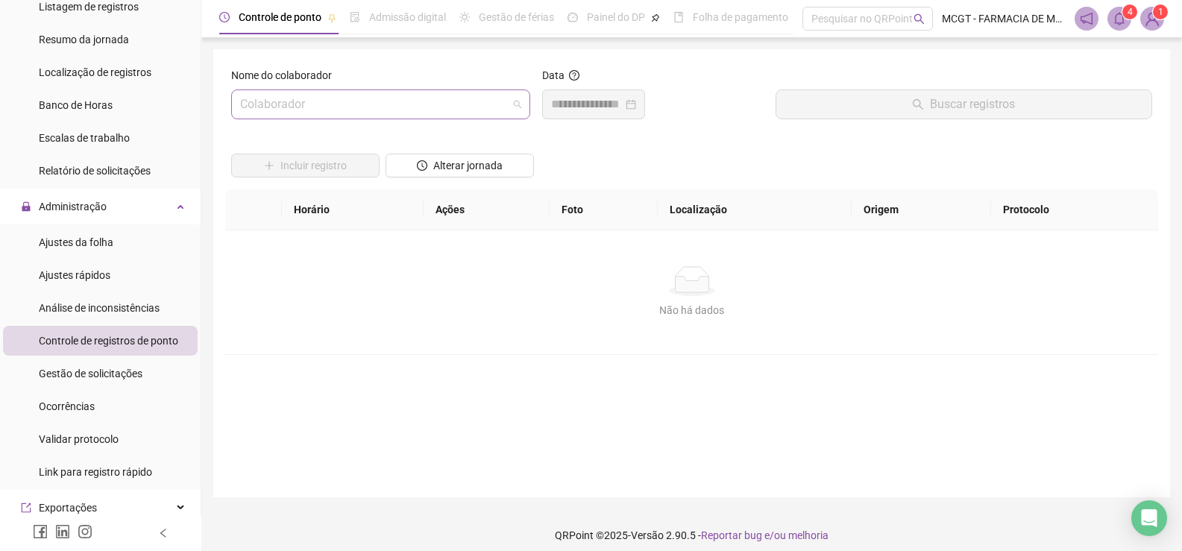
click at [527, 113] on div "Colaborador" at bounding box center [380, 104] width 299 height 30
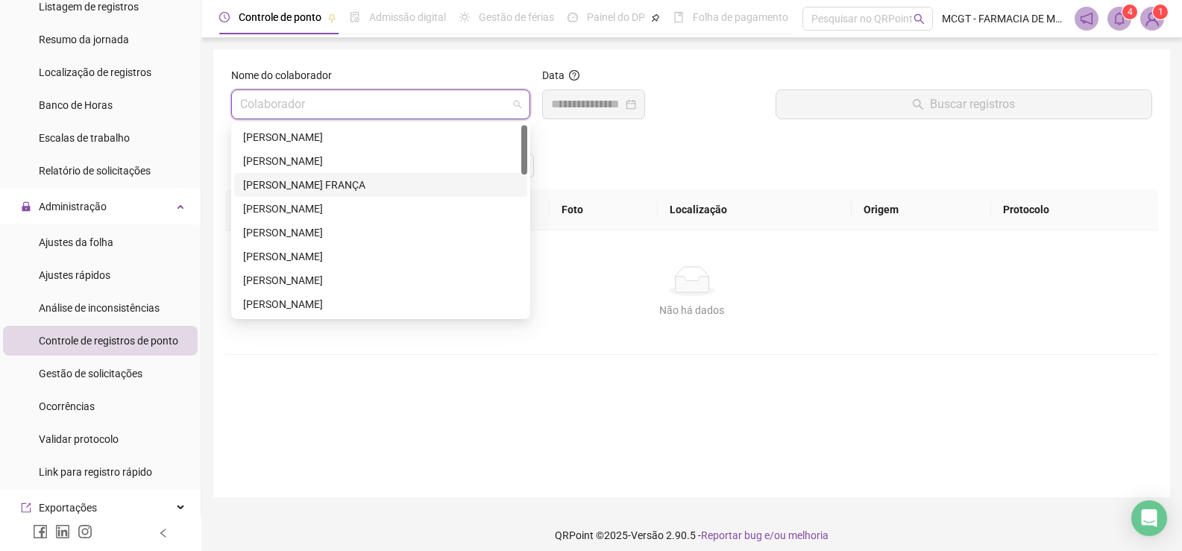
click at [398, 183] on div "[PERSON_NAME] FRANÇA" at bounding box center [380, 185] width 275 height 16
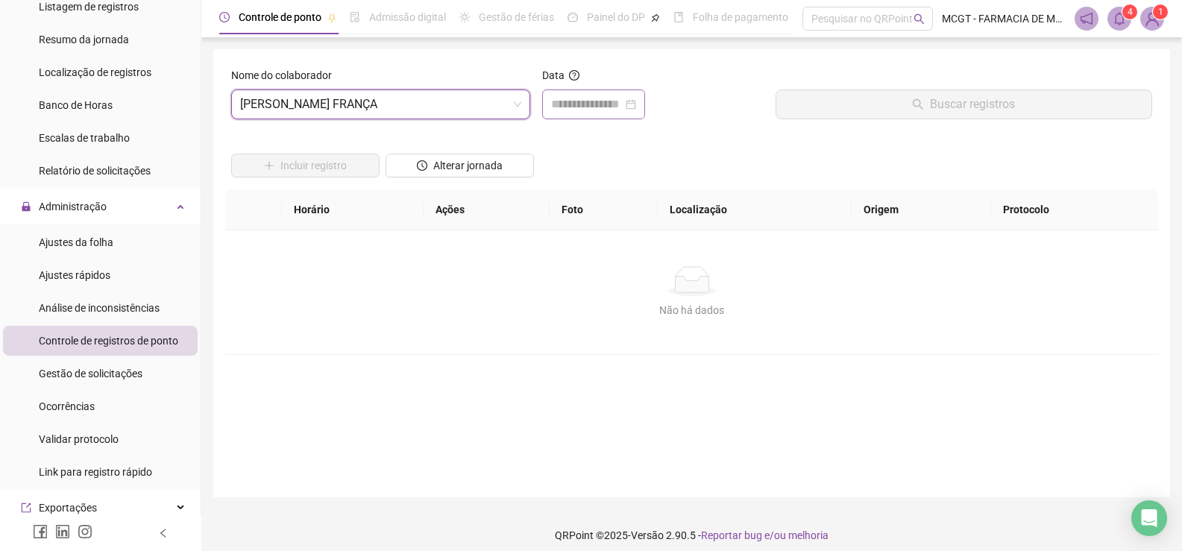
click at [636, 101] on div at bounding box center [593, 104] width 85 height 18
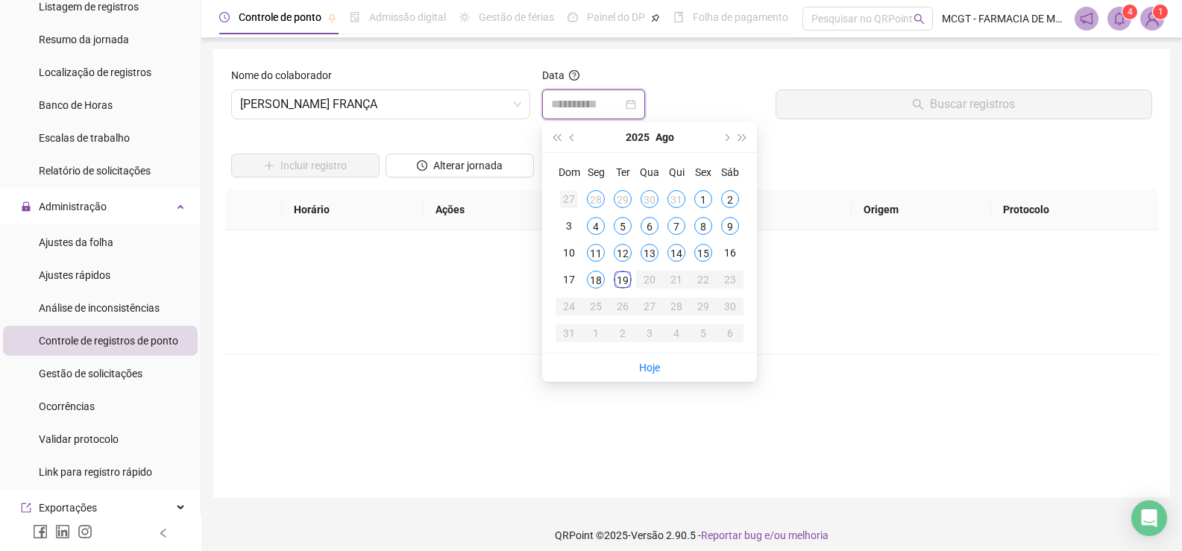
type input "**********"
click at [622, 276] on div "19" at bounding box center [623, 280] width 18 height 18
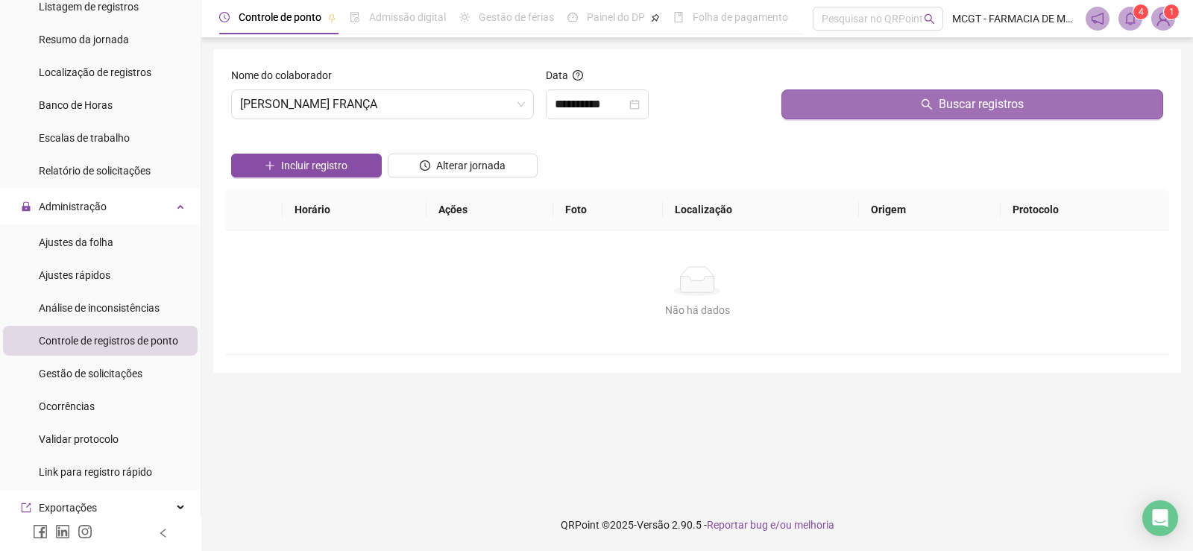
click at [898, 105] on button "Buscar registros" at bounding box center [972, 104] width 382 height 30
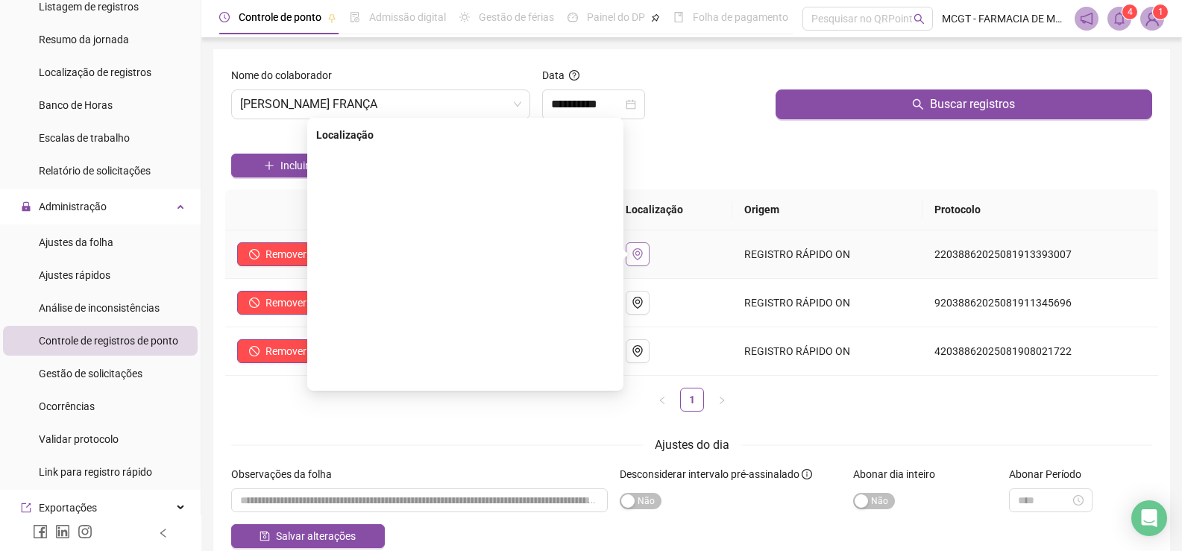
click at [643, 256] on icon "environment" at bounding box center [637, 254] width 12 height 12
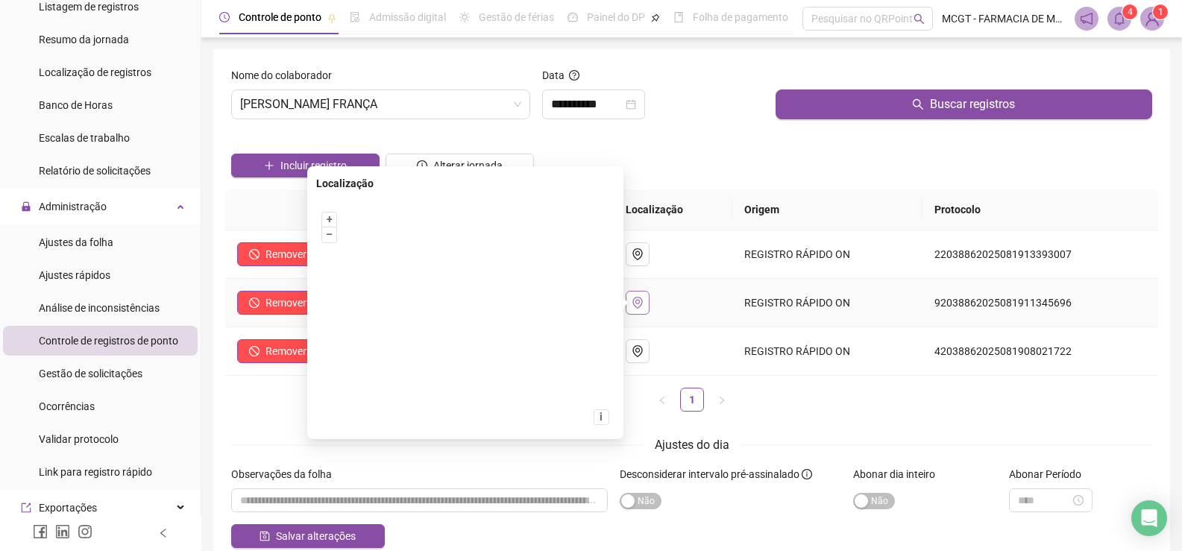
click at [639, 298] on icon "environment" at bounding box center [637, 303] width 12 height 12
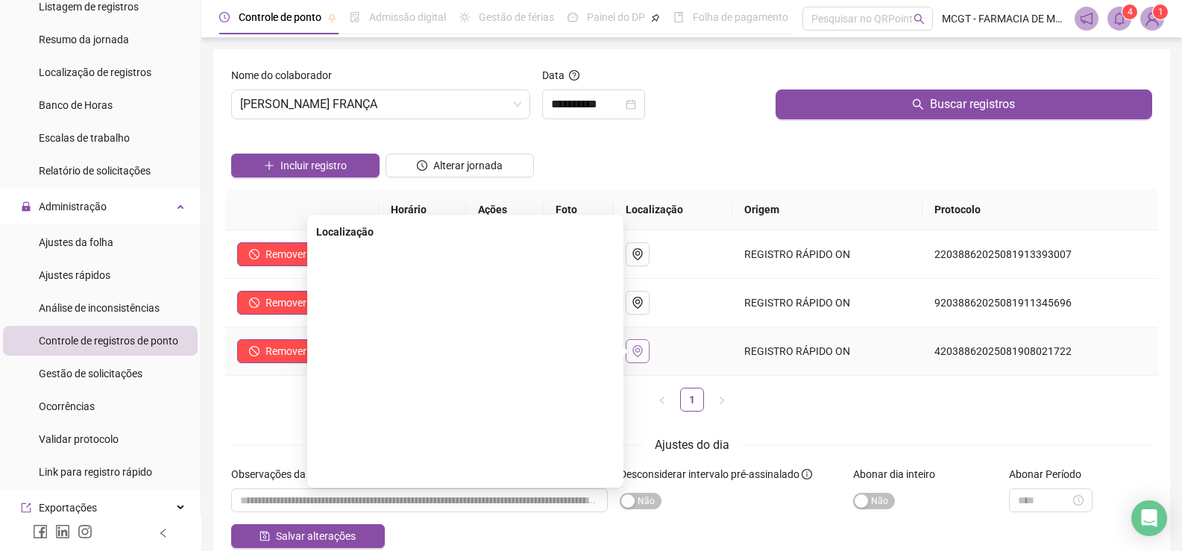
click at [636, 353] on button "button" at bounding box center [637, 351] width 24 height 24
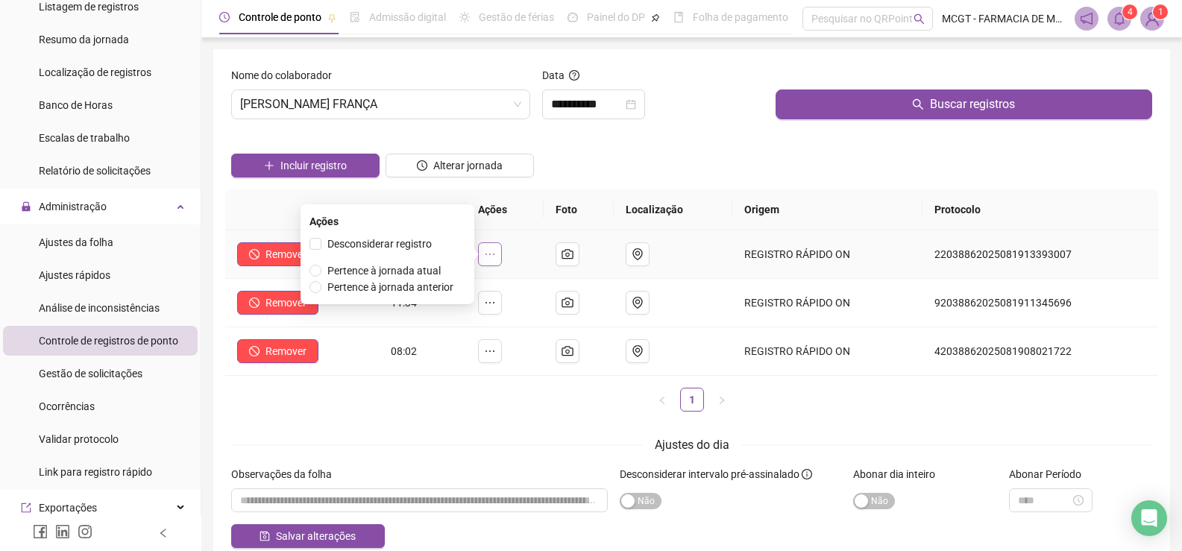
click at [492, 256] on icon "ellipsis" at bounding box center [490, 254] width 12 height 12
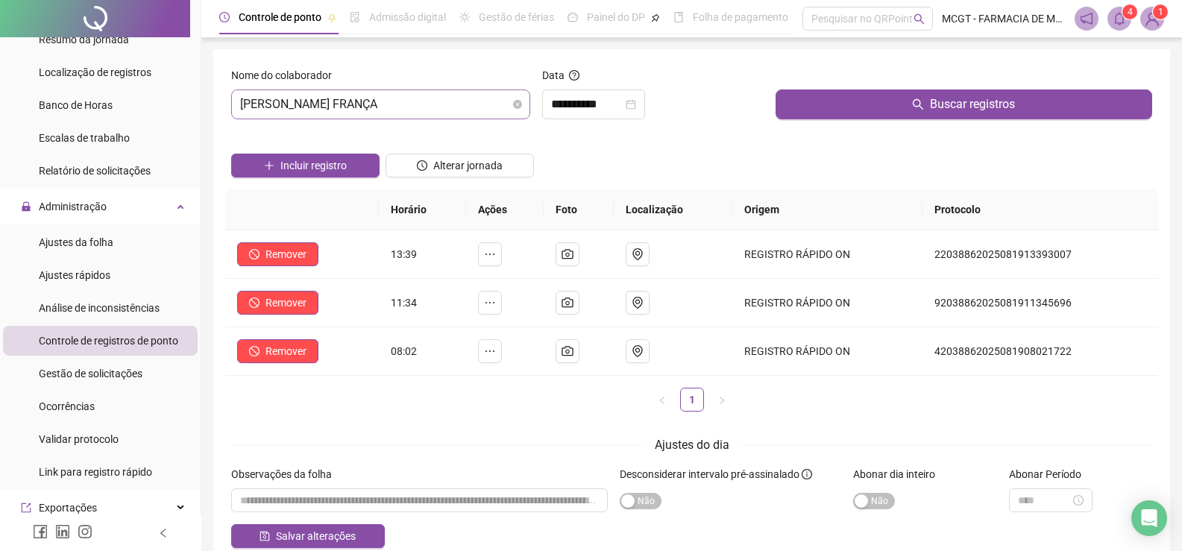
click at [486, 107] on span "[PERSON_NAME] FRANÇA" at bounding box center [380, 104] width 281 height 28
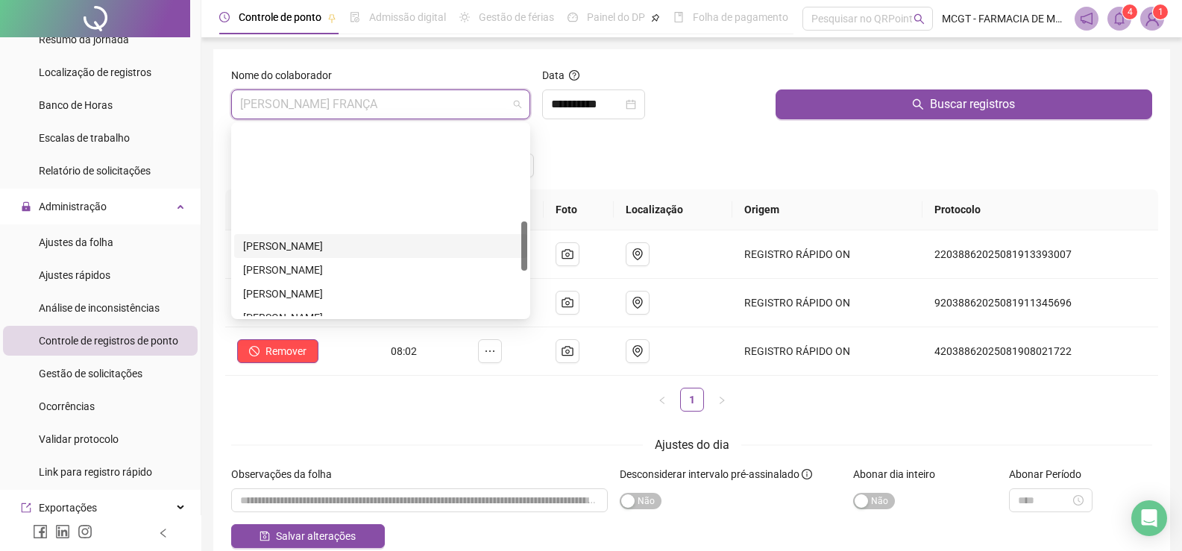
scroll to position [373, 0]
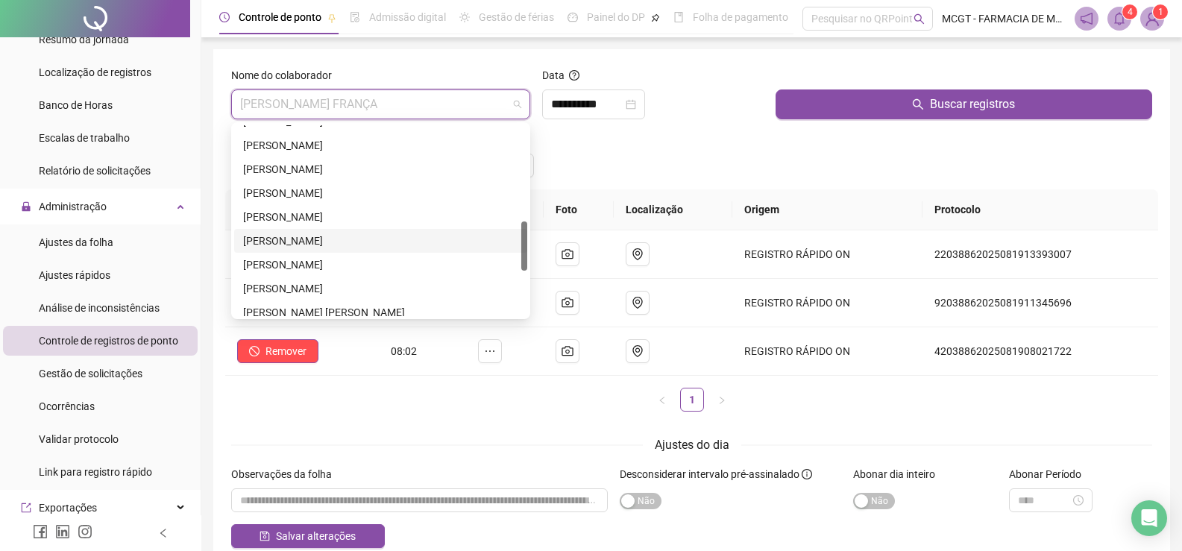
click at [356, 240] on div "[PERSON_NAME]" at bounding box center [380, 241] width 275 height 16
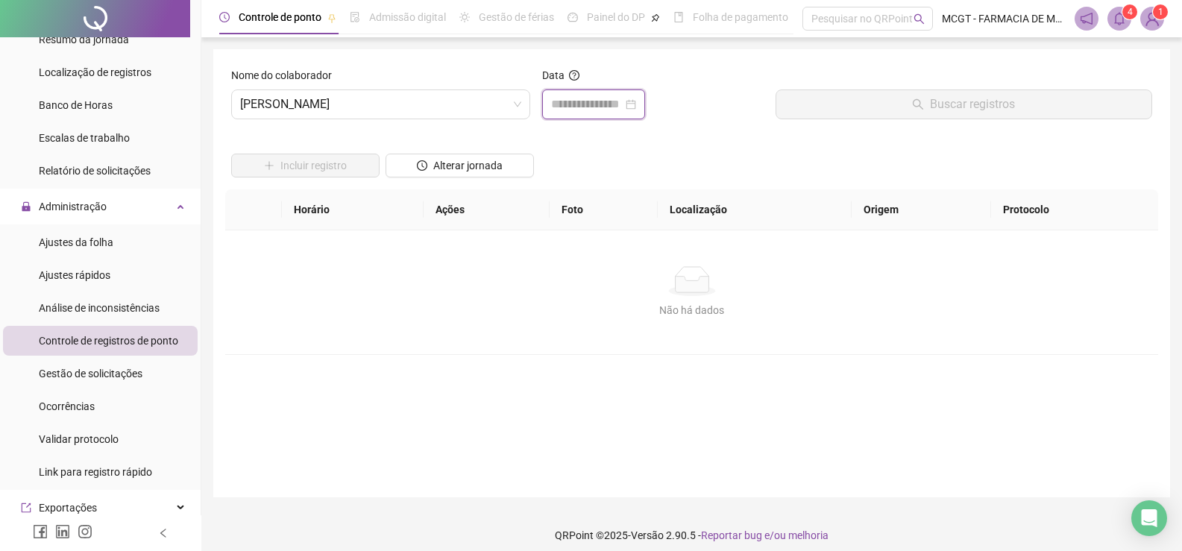
click at [599, 105] on input at bounding box center [587, 104] width 72 height 18
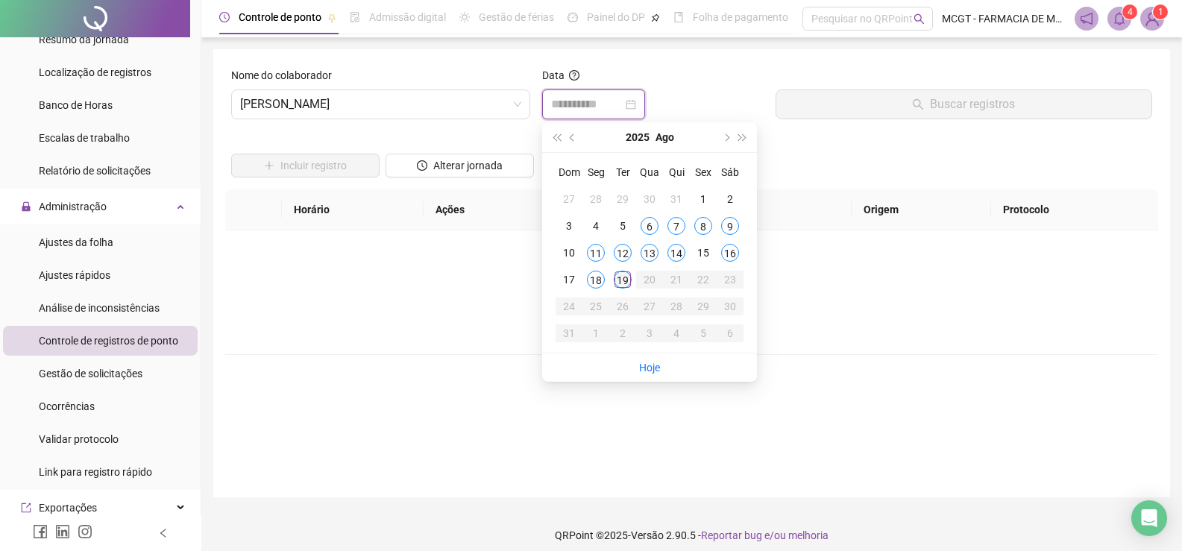
type input "**********"
click at [620, 276] on div "19" at bounding box center [623, 280] width 18 height 18
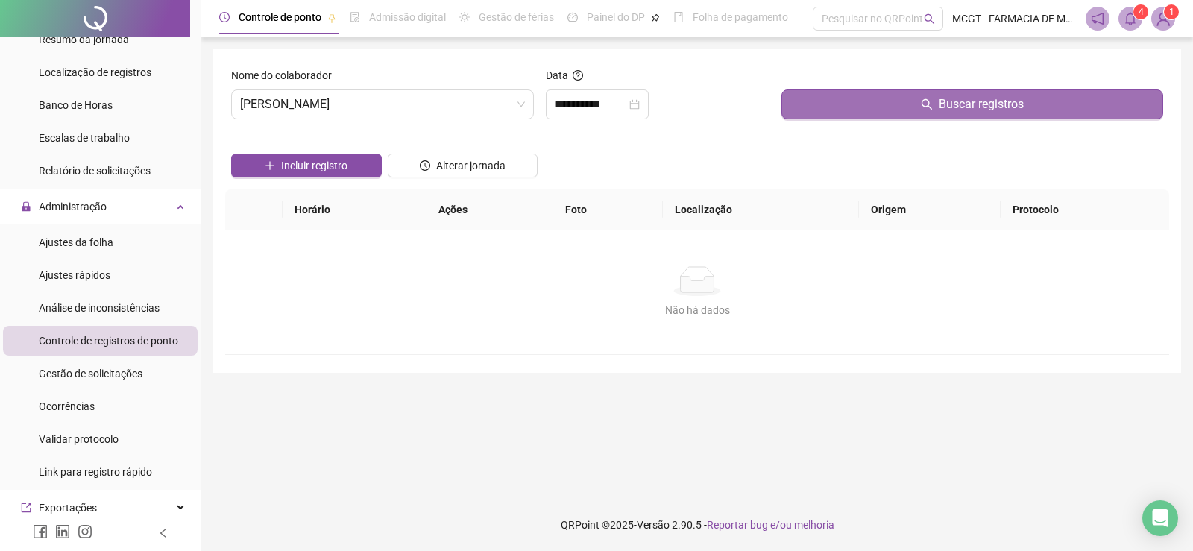
click at [892, 110] on button "Buscar registros" at bounding box center [972, 104] width 382 height 30
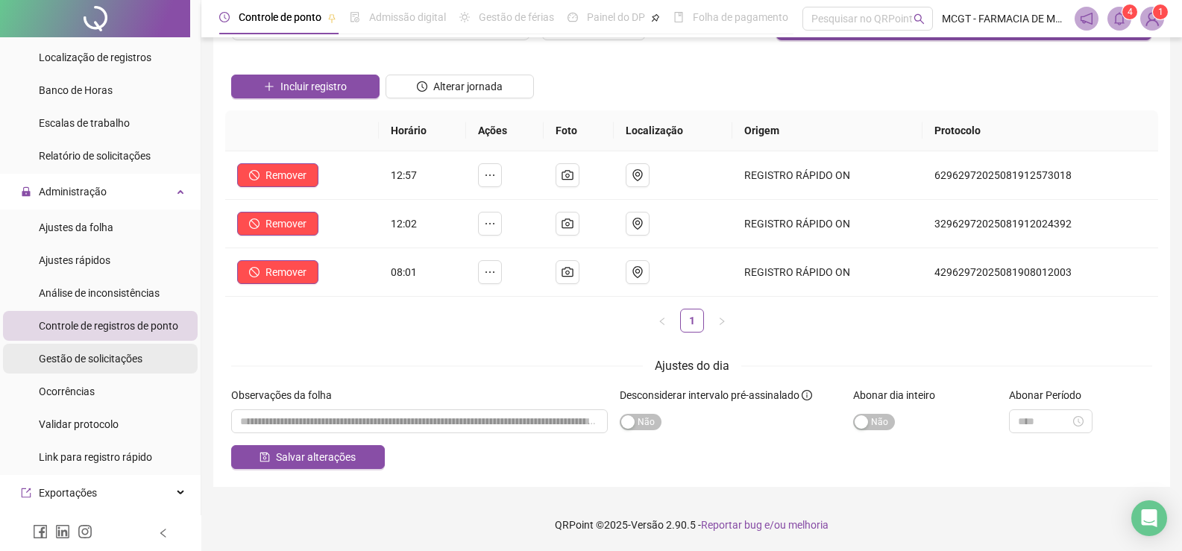
scroll to position [0, 0]
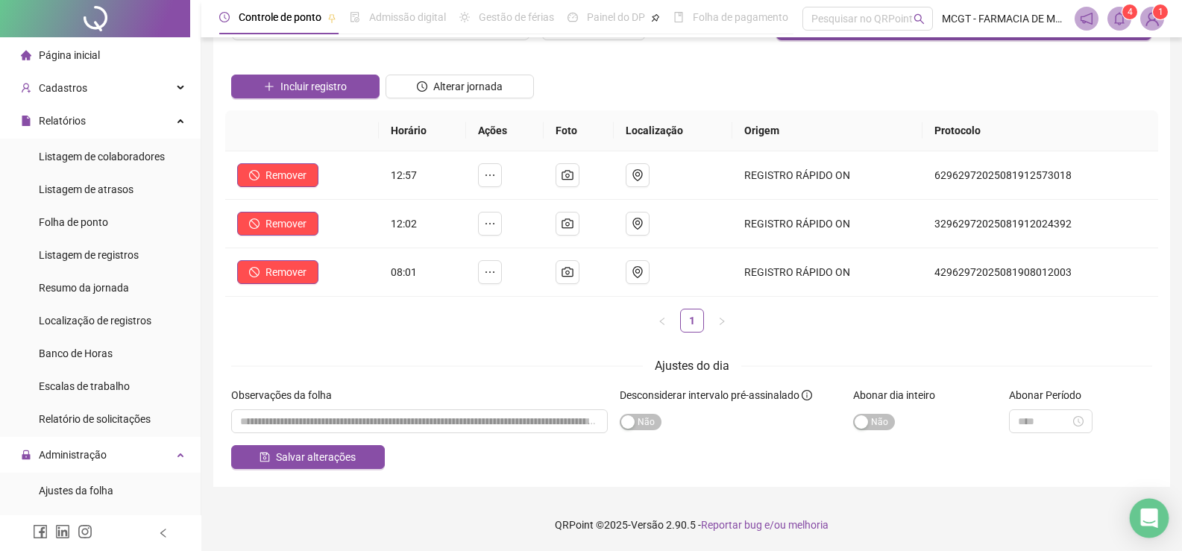
click at [1147, 519] on icon "Open Intercom Messenger" at bounding box center [1148, 517] width 17 height 19
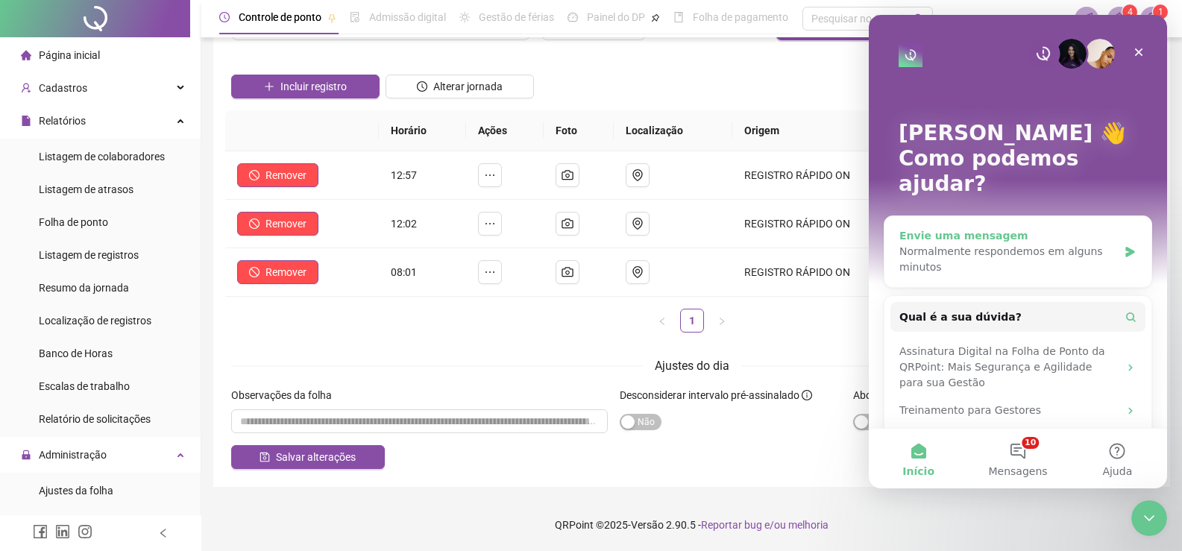
click at [1125, 247] on icon "Messenger da Intercom" at bounding box center [1129, 252] width 9 height 10
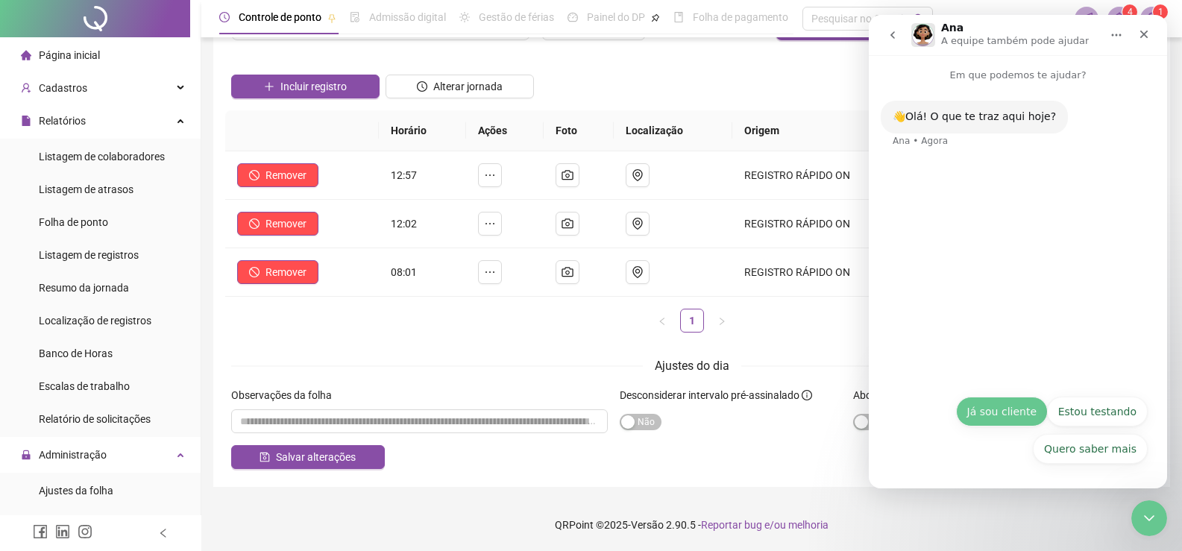
click at [1008, 419] on button "Já sou cliente" at bounding box center [1002, 412] width 92 height 30
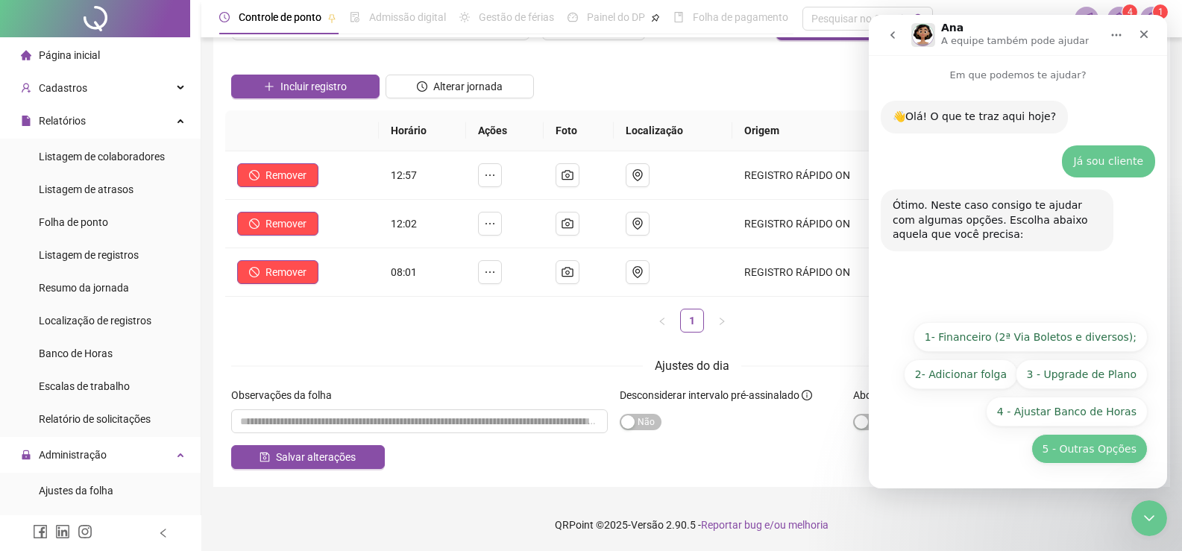
click at [1097, 457] on button "5 - Outras Opções" at bounding box center [1089, 449] width 116 height 30
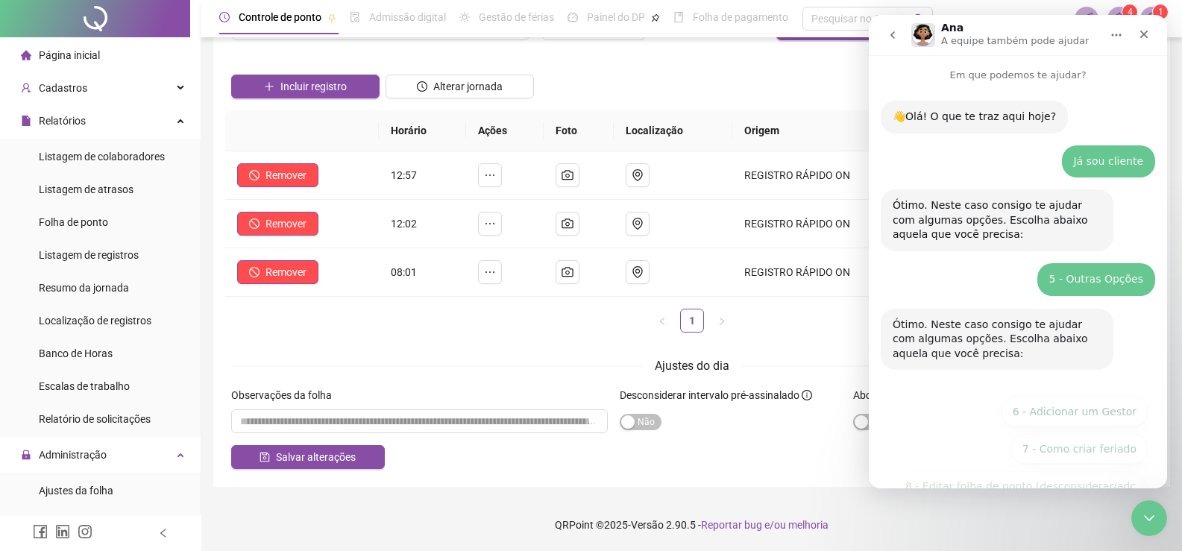
scroll to position [163, 0]
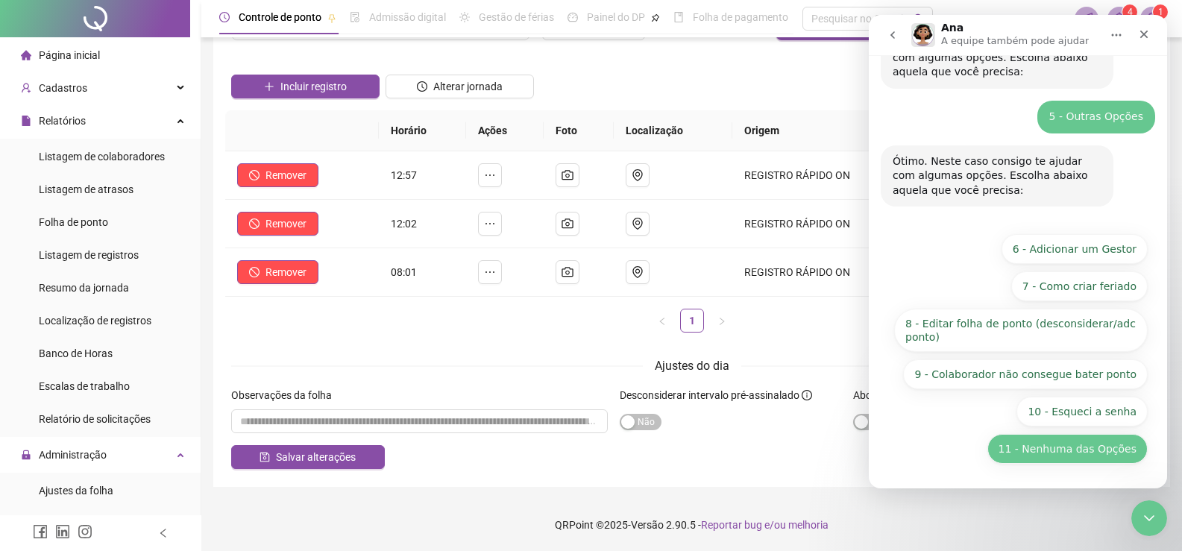
click at [1081, 458] on button "11 - Nenhuma das Opções" at bounding box center [1067, 449] width 160 height 30
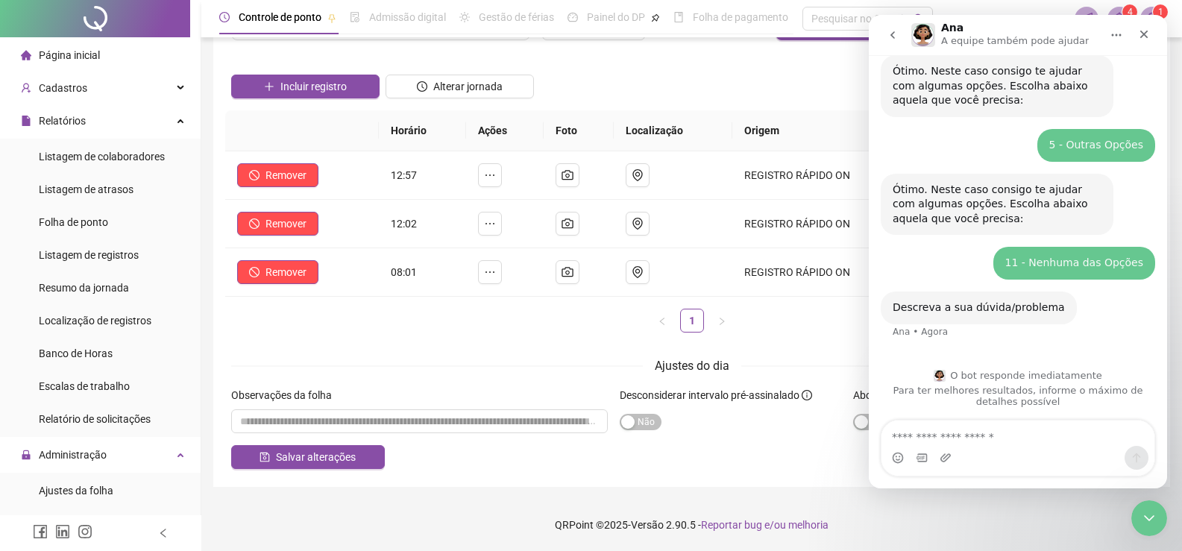
scroll to position [136, 0]
click at [964, 445] on textarea "Envie uma mensagem..." at bounding box center [1017, 432] width 273 height 25
click at [963, 441] on textarea "Envie uma mensagem..." at bounding box center [1017, 432] width 273 height 25
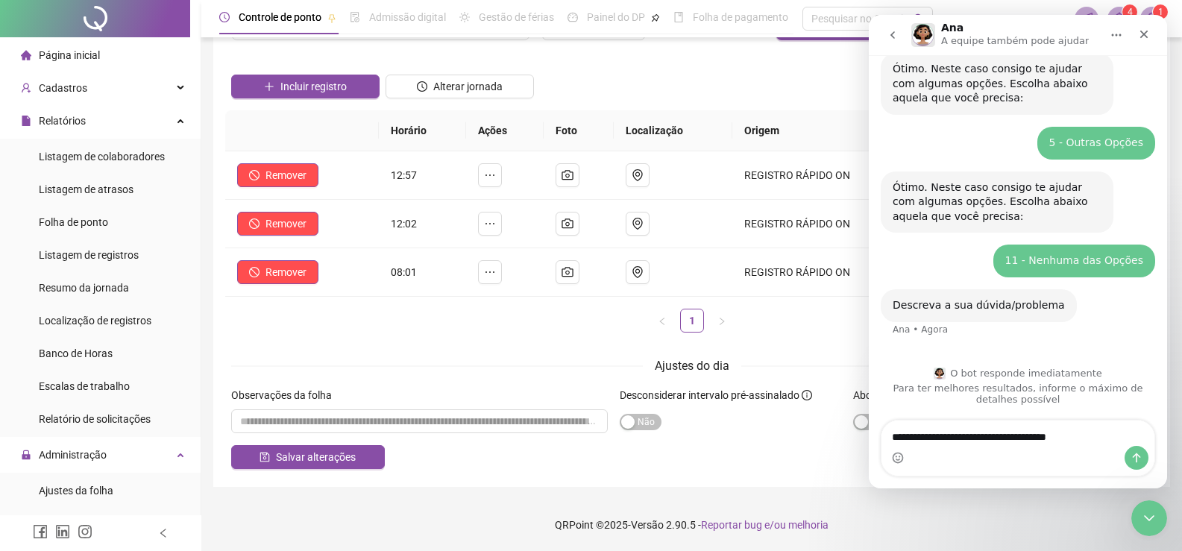
type textarea "**********"
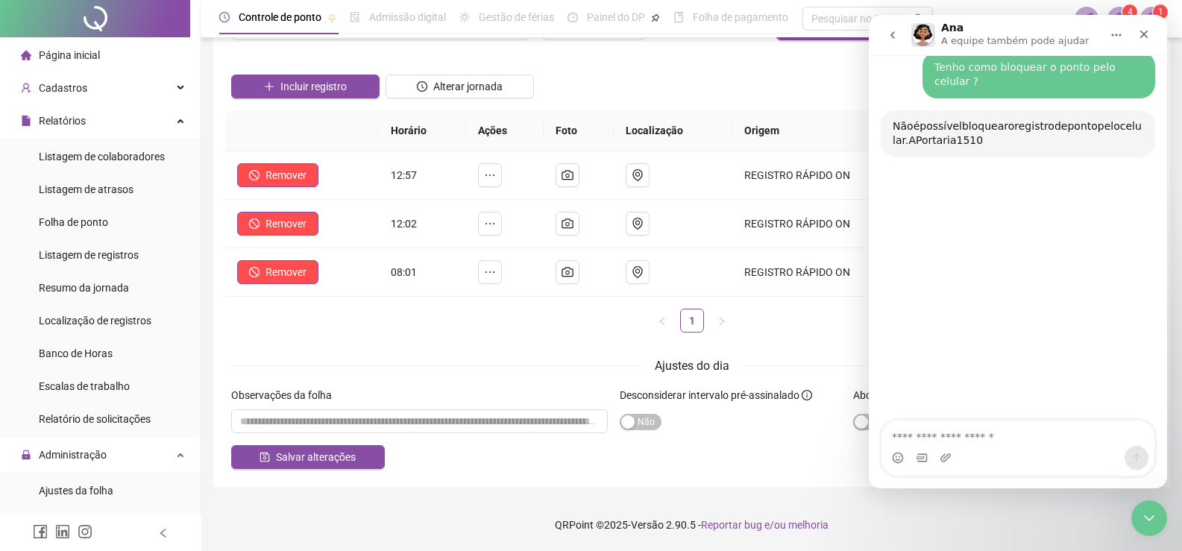
scroll to position [419, 0]
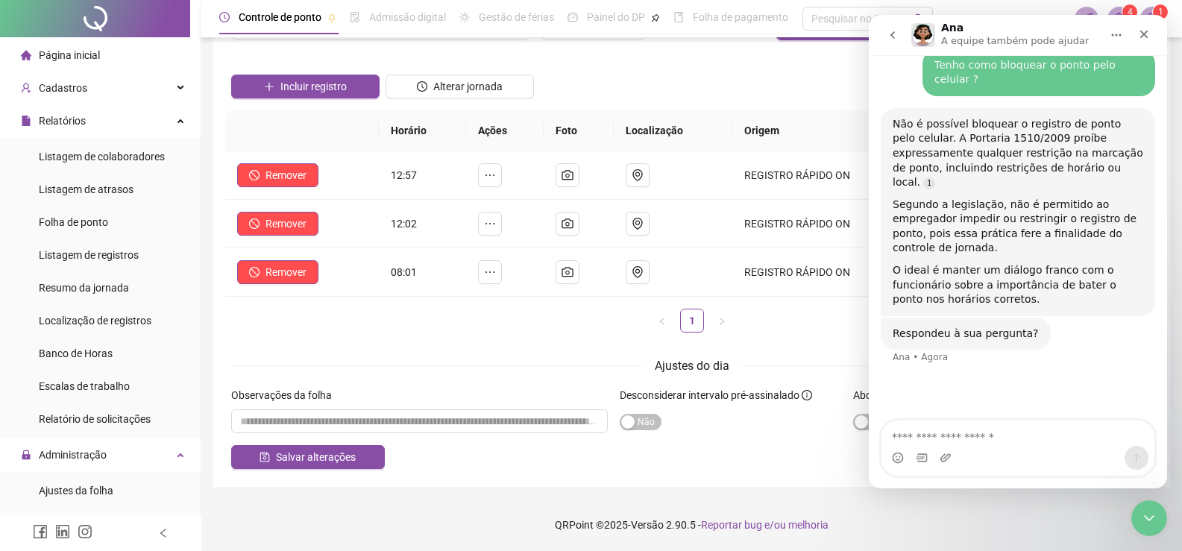
type textarea "*"
click at [982, 434] on textarea "Envie uma mensagem..." at bounding box center [1017, 432] width 273 height 25
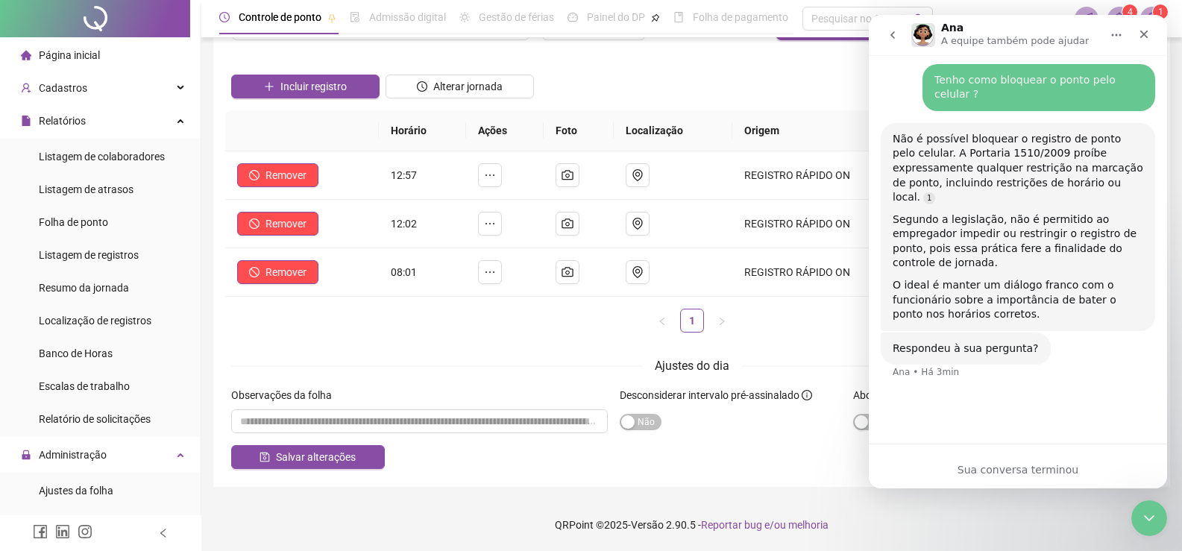
scroll to position [404, 0]
click at [1013, 470] on div "Sua conversa terminou" at bounding box center [1018, 470] width 298 height 16
click at [951, 347] on div "Respondeu à sua pergunta? Ana • Há 3min" at bounding box center [1017, 365] width 274 height 66
click at [993, 341] on div "Respondeu à sua pergunta?" at bounding box center [965, 348] width 146 height 15
click at [1044, 461] on div "Sua conversa terminou" at bounding box center [1018, 466] width 298 height 45
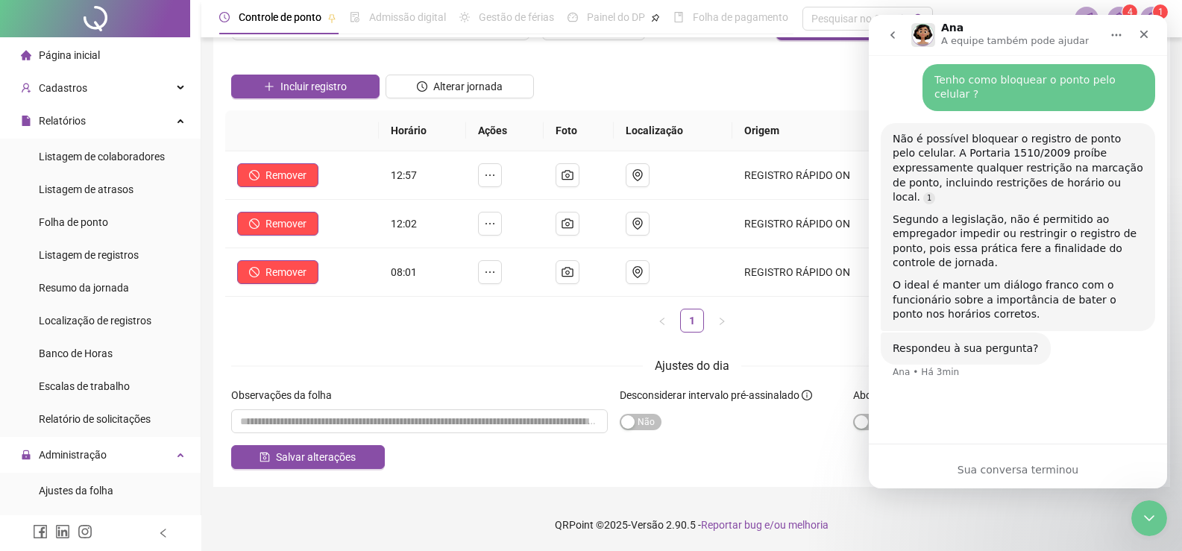
click at [1040, 465] on div "Sua conversa terminou" at bounding box center [1018, 470] width 298 height 16
click at [1118, 35] on icon "Início" at bounding box center [1116, 35] width 12 height 12
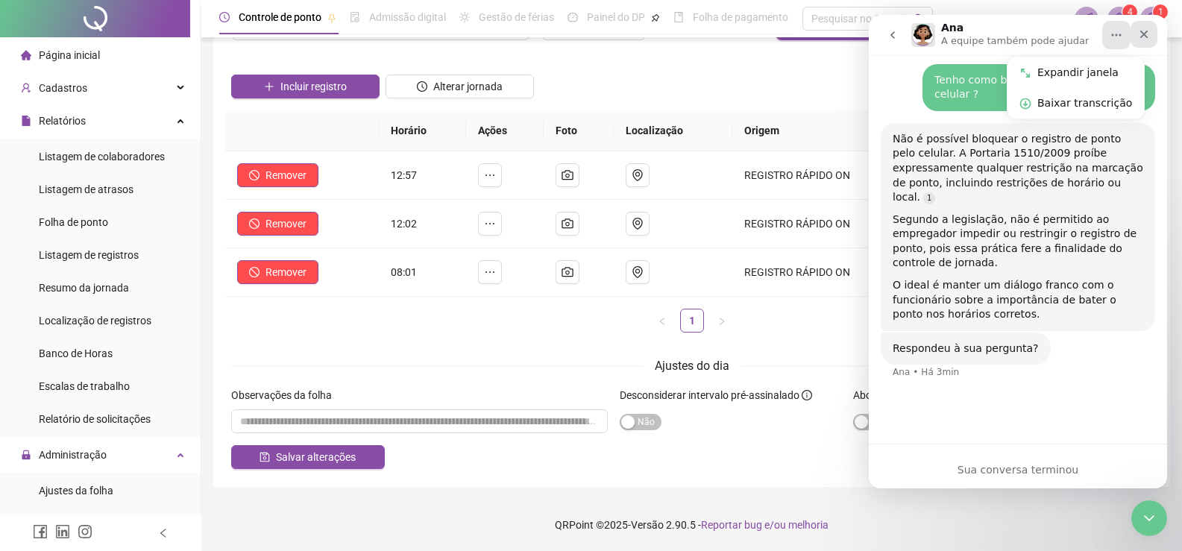
click at [1139, 32] on icon "Fechar" at bounding box center [1144, 34] width 12 height 12
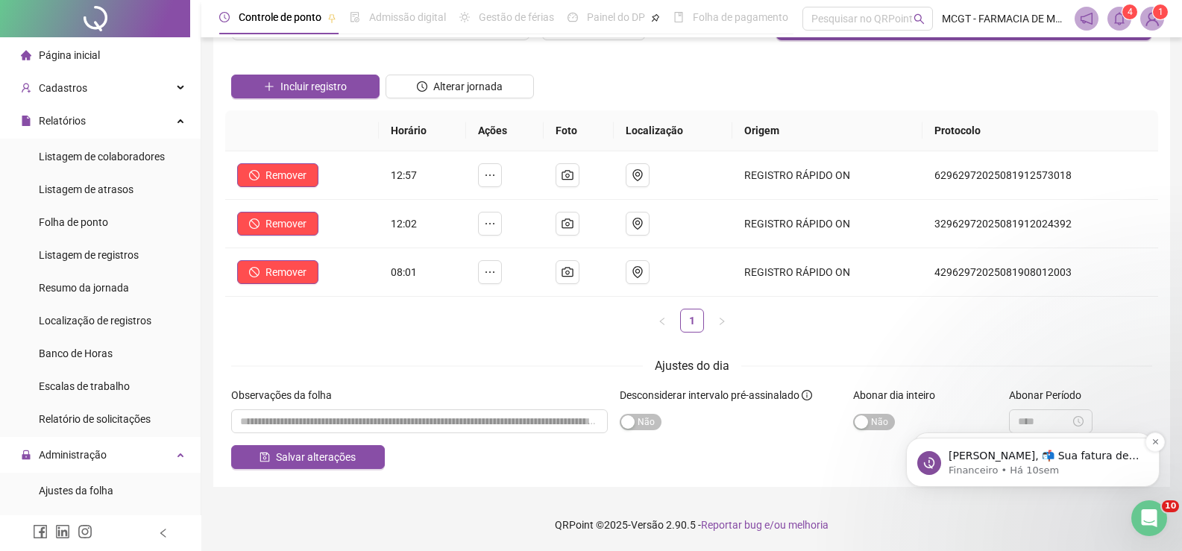
scroll to position [0, 0]
click at [1151, 502] on div "Abertura do Messenger da Intercom" at bounding box center [1146, 515] width 49 height 49
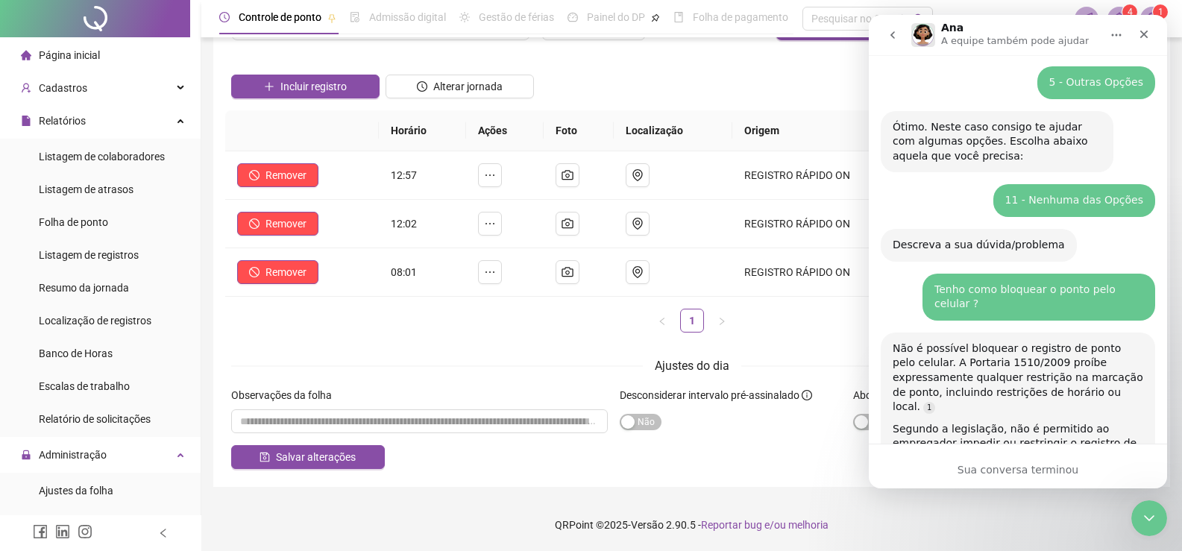
scroll to position [344, 0]
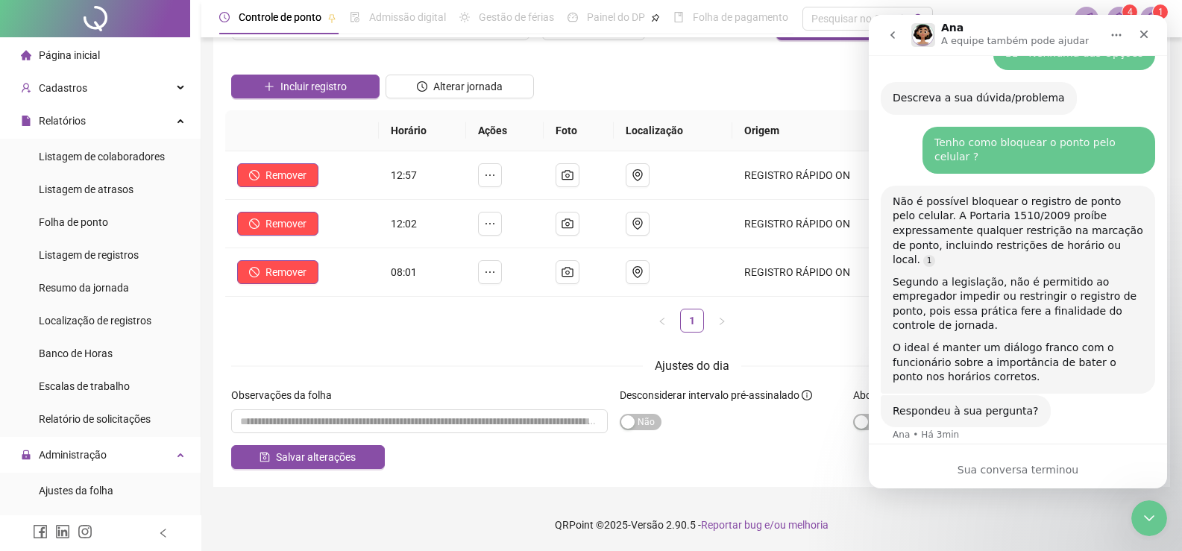
click at [1009, 470] on div "Sua conversa terminou" at bounding box center [1018, 470] width 298 height 16
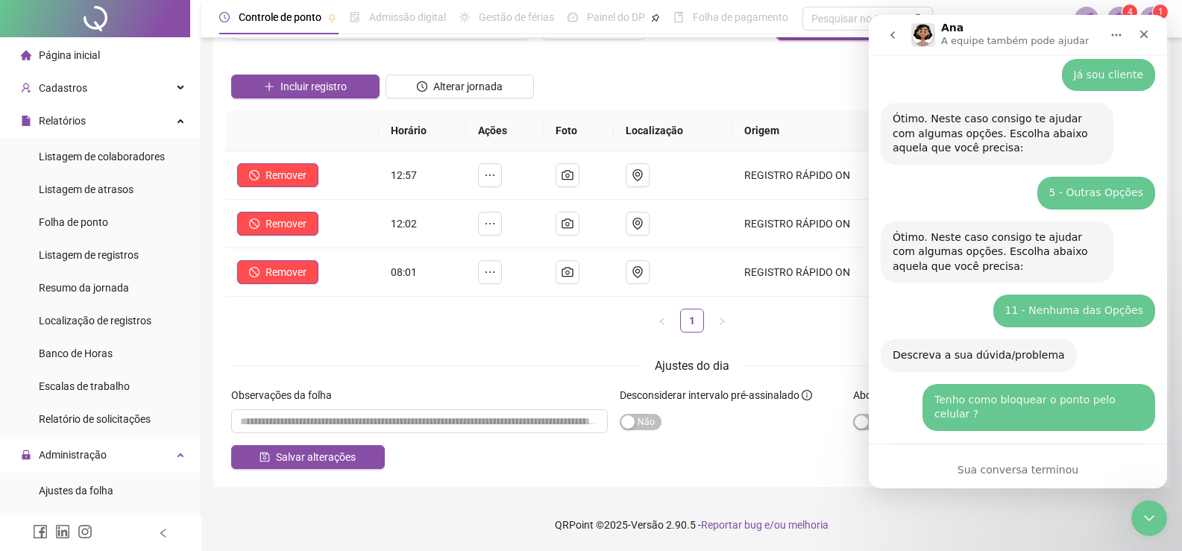
scroll to position [0, 0]
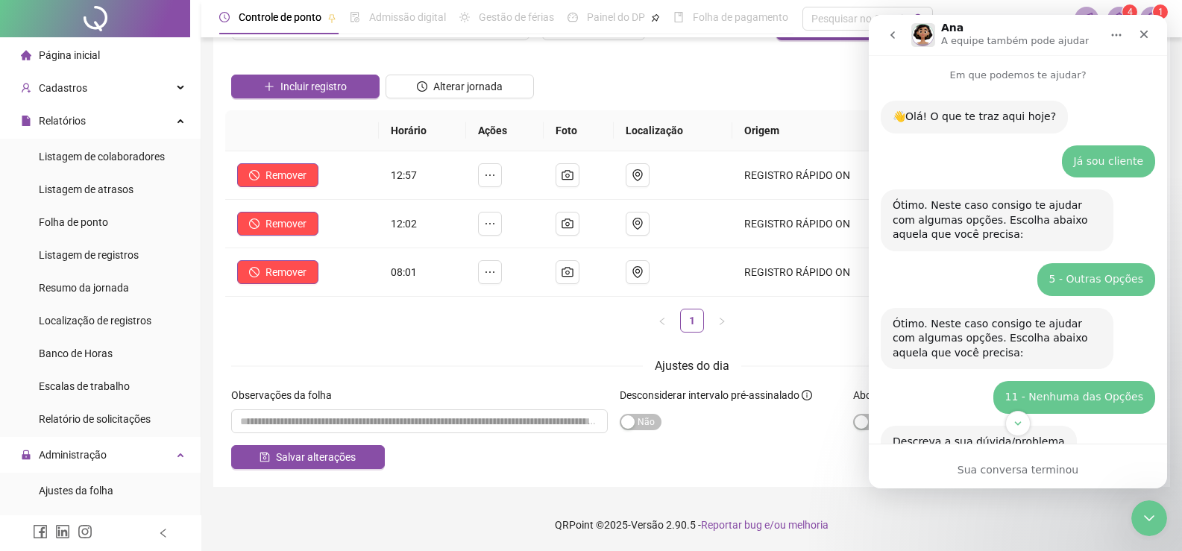
click at [898, 31] on button "go back" at bounding box center [892, 35] width 28 height 28
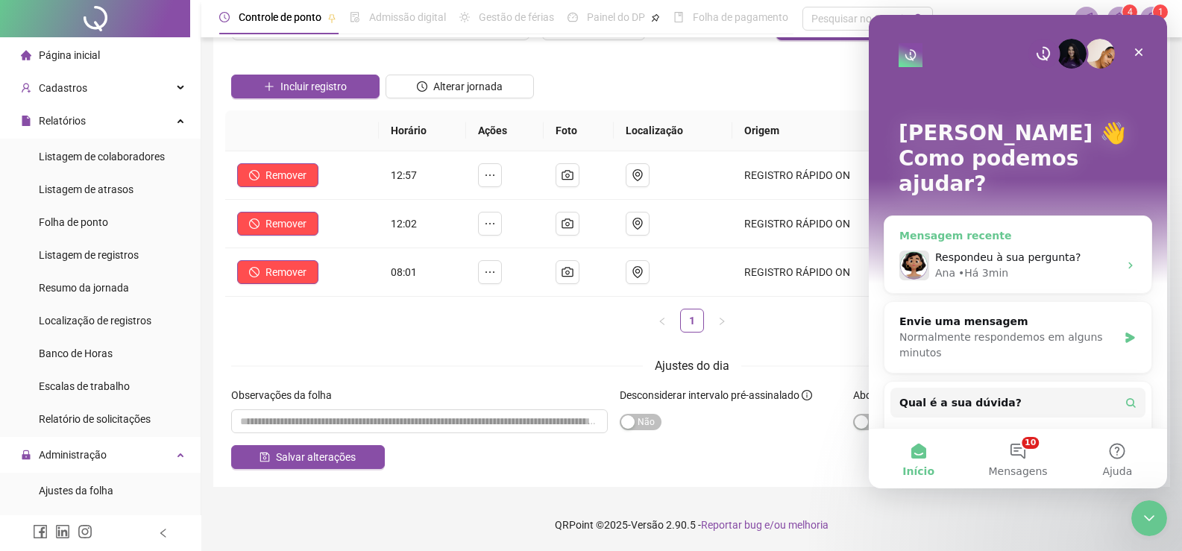
click at [1097, 250] on div "Respondeu à sua pergunta?" at bounding box center [1026, 258] width 183 height 16
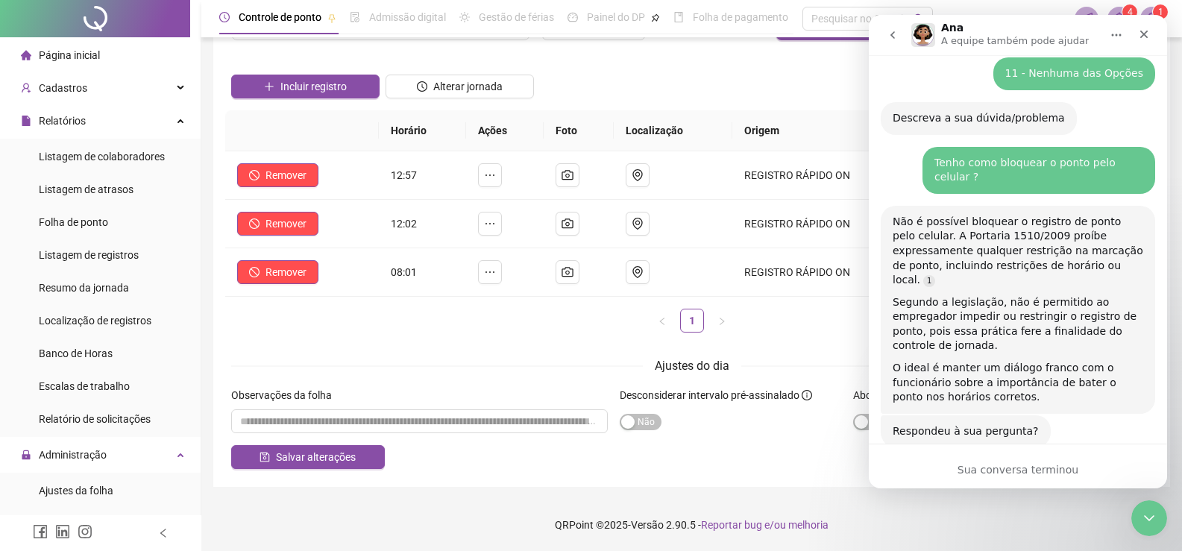
scroll to position [344, 0]
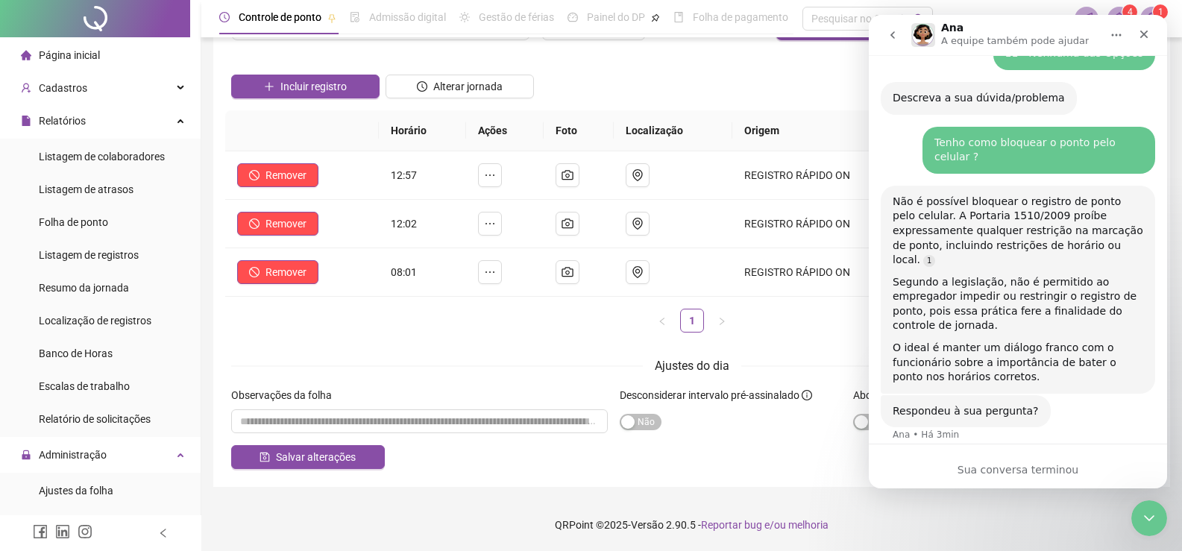
click at [886, 40] on button "go back" at bounding box center [892, 35] width 28 height 28
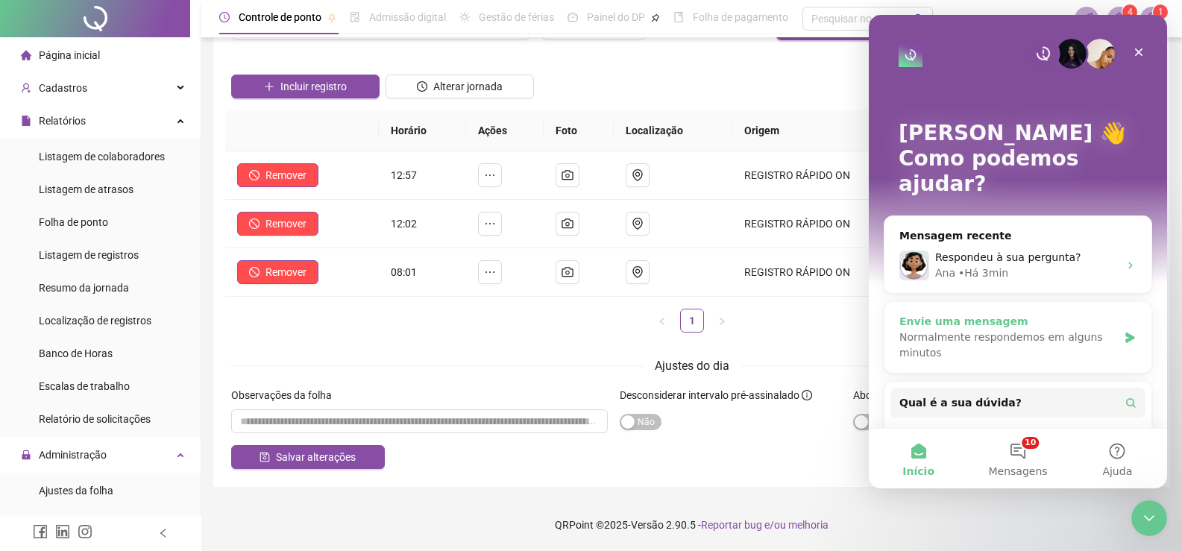
click at [1049, 330] on div "Normalmente respondemos em alguns minutos" at bounding box center [1008, 345] width 218 height 31
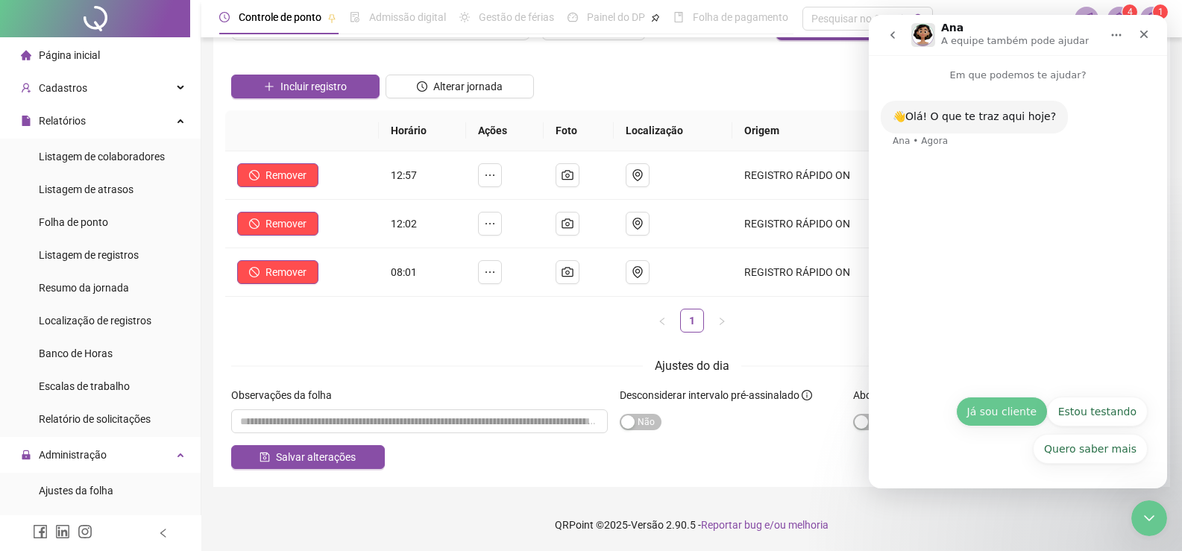
click at [1026, 406] on button "Já sou cliente" at bounding box center [1002, 412] width 92 height 30
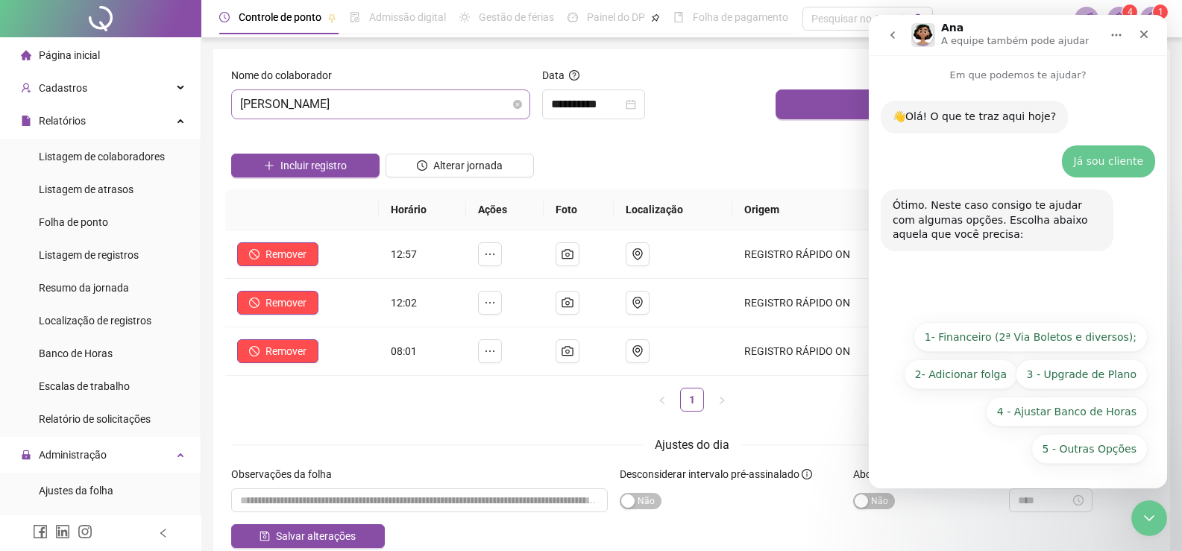
click at [501, 101] on span "[PERSON_NAME]" at bounding box center [380, 104] width 281 height 28
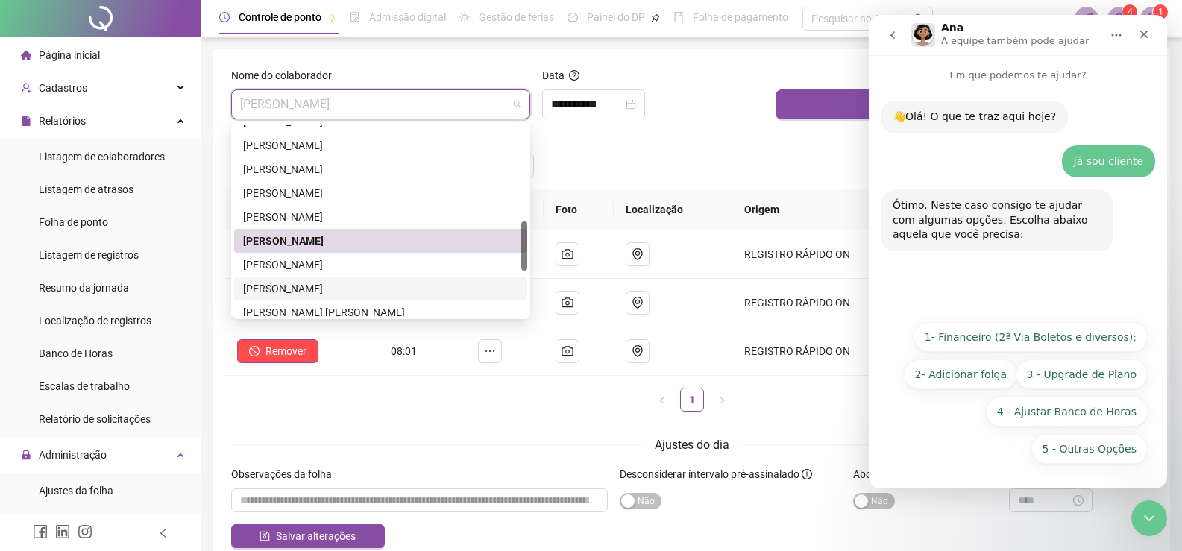
click at [363, 284] on div "[PERSON_NAME]" at bounding box center [380, 288] width 275 height 16
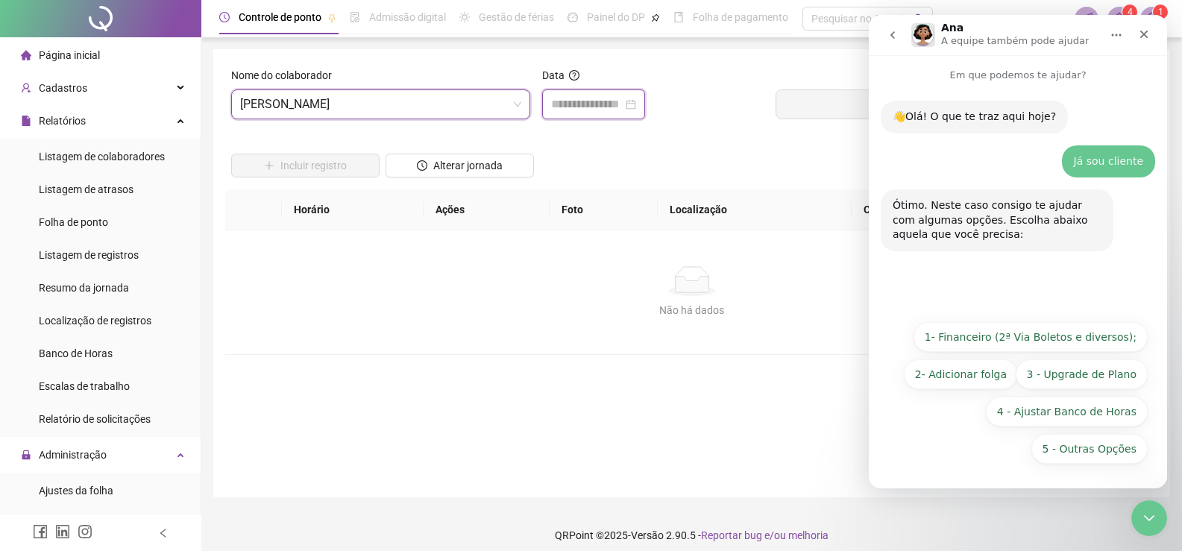
click at [622, 110] on input at bounding box center [587, 104] width 72 height 18
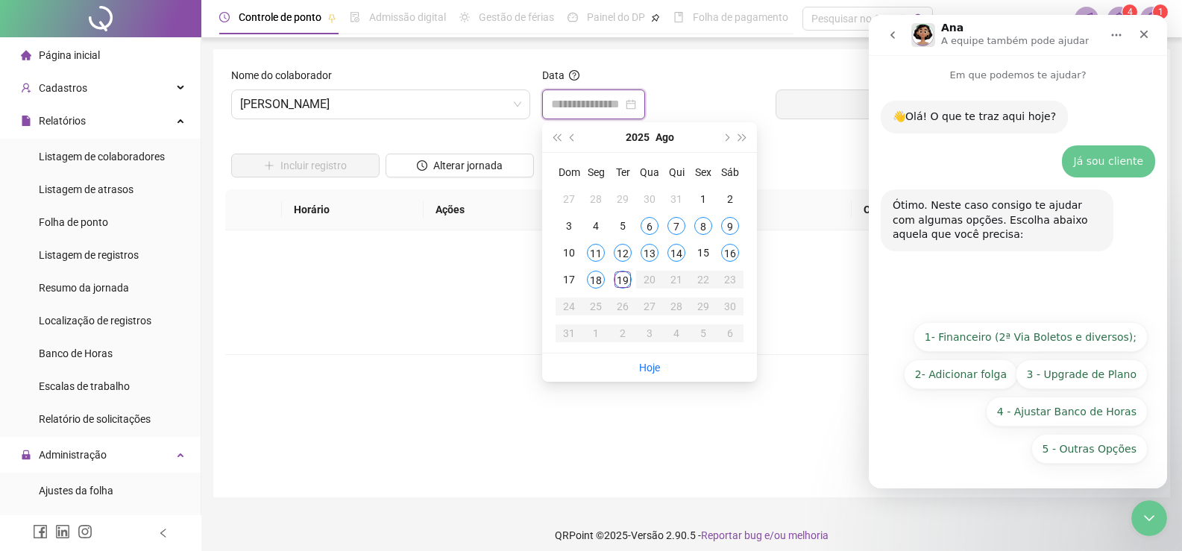
click at [636, 104] on div at bounding box center [593, 104] width 85 height 18
type input "**********"
click at [630, 278] on div "19" at bounding box center [623, 280] width 18 height 18
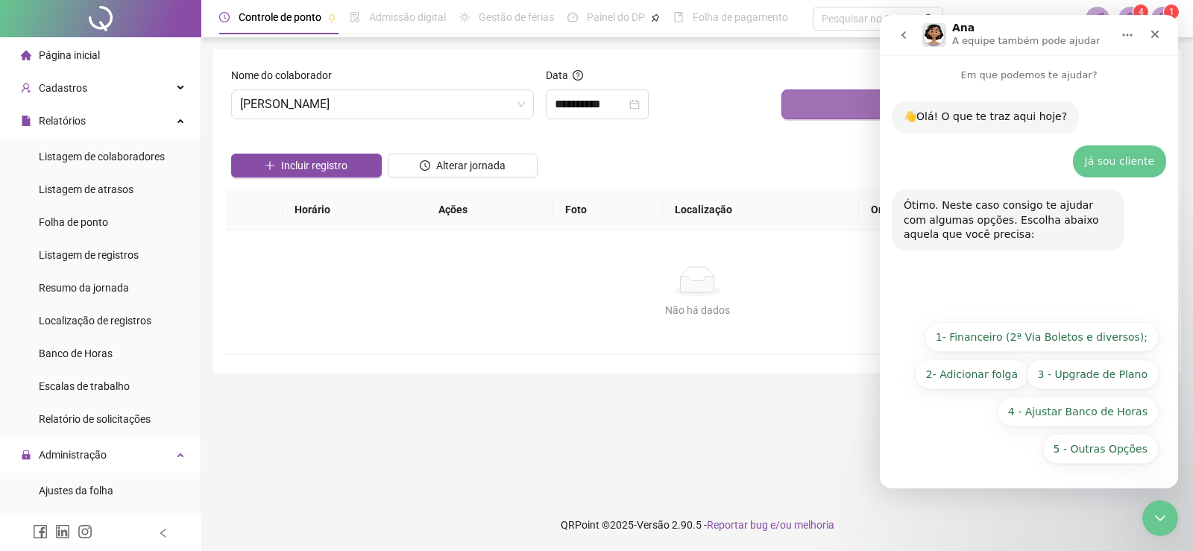
click at [833, 98] on button "Buscar registros" at bounding box center [972, 104] width 382 height 30
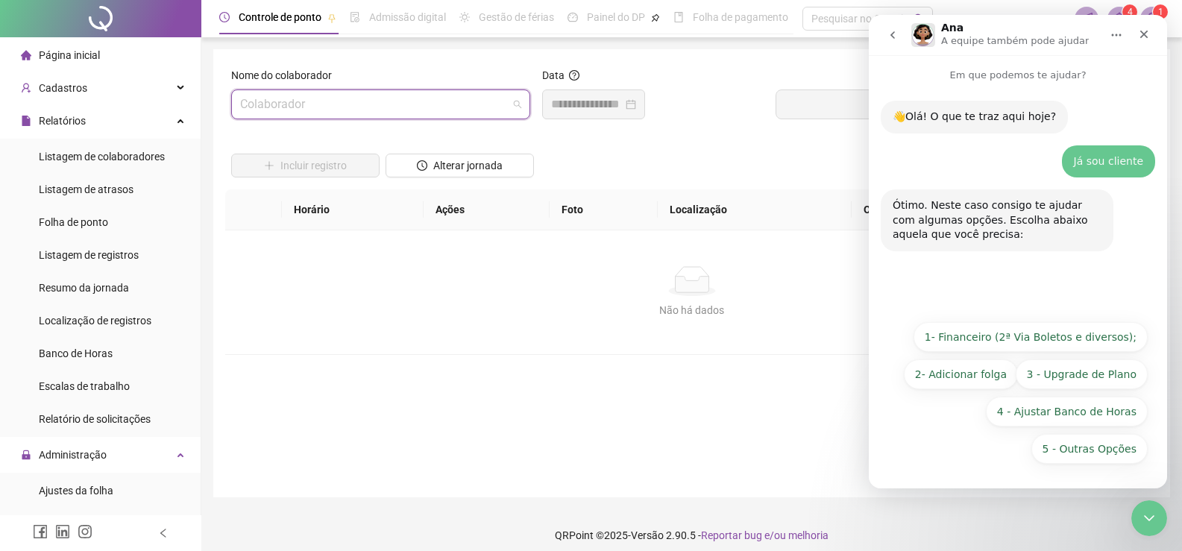
click at [485, 103] on input "search" at bounding box center [374, 104] width 268 height 28
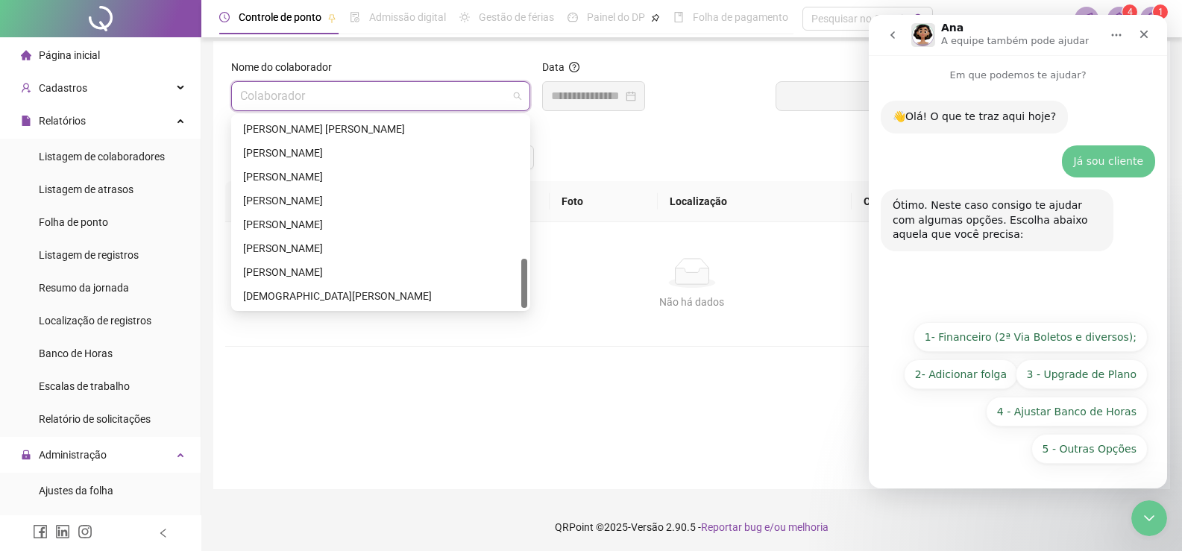
scroll to position [10, 0]
click at [400, 194] on div "[PERSON_NAME]" at bounding box center [380, 198] width 275 height 16
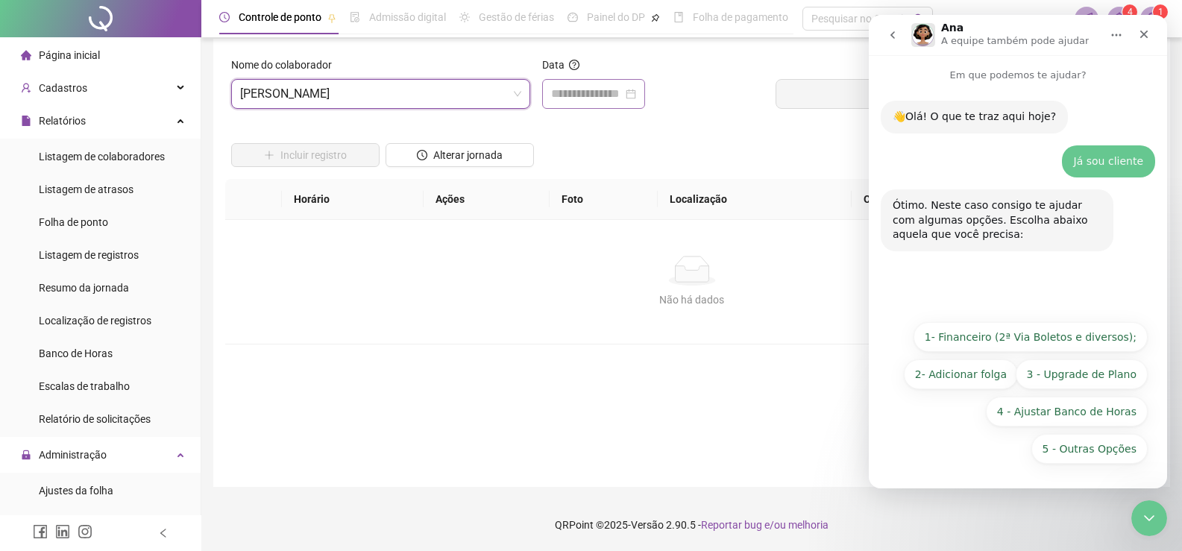
click at [645, 95] on div at bounding box center [593, 94] width 103 height 30
type input "**********"
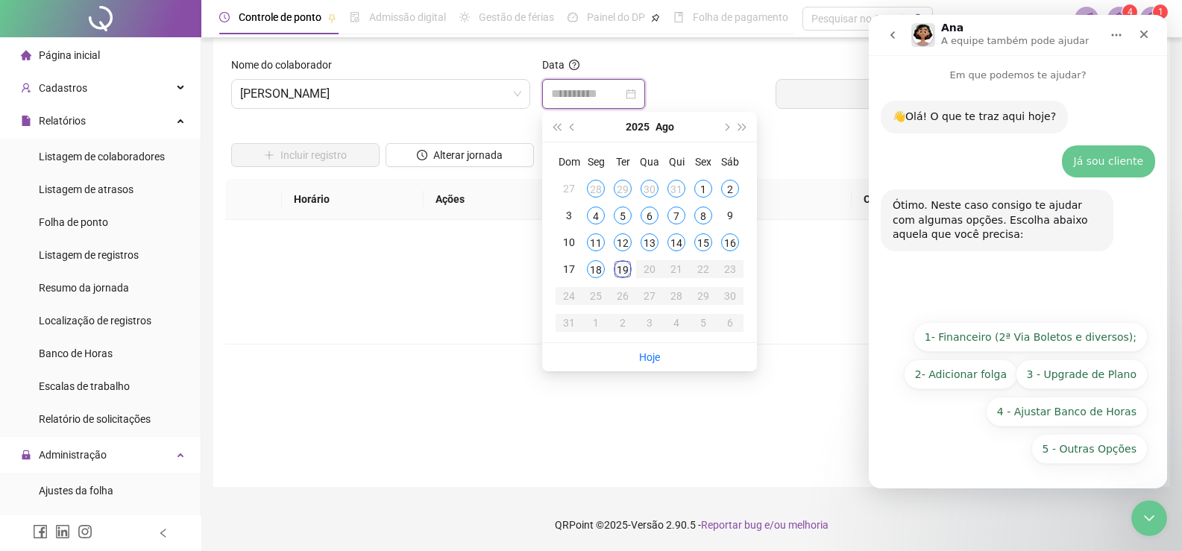
type input "**********"
click at [622, 262] on div "19" at bounding box center [623, 269] width 18 height 18
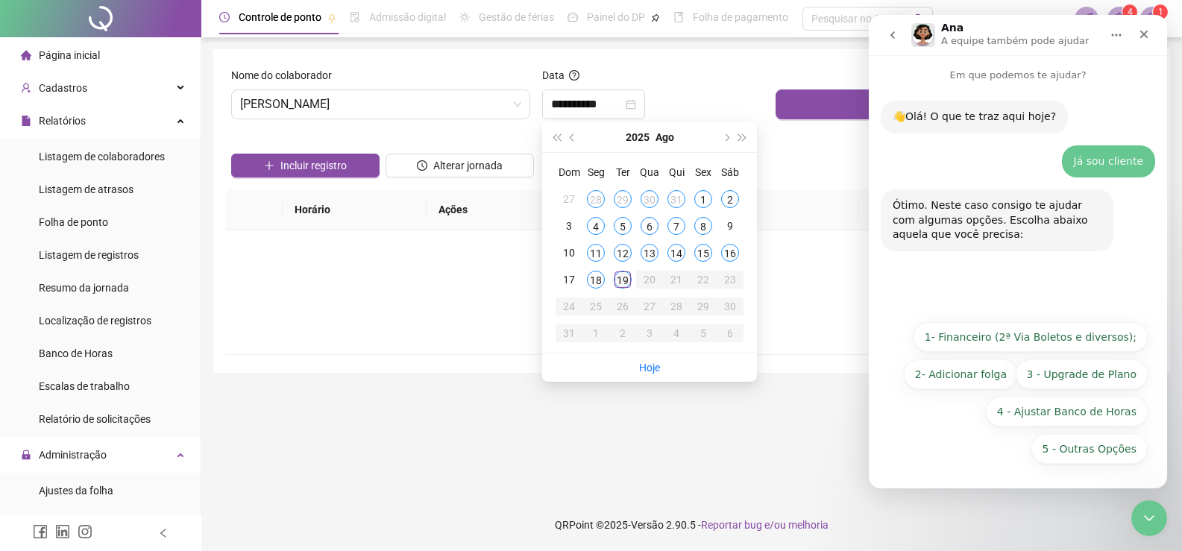
scroll to position [0, 0]
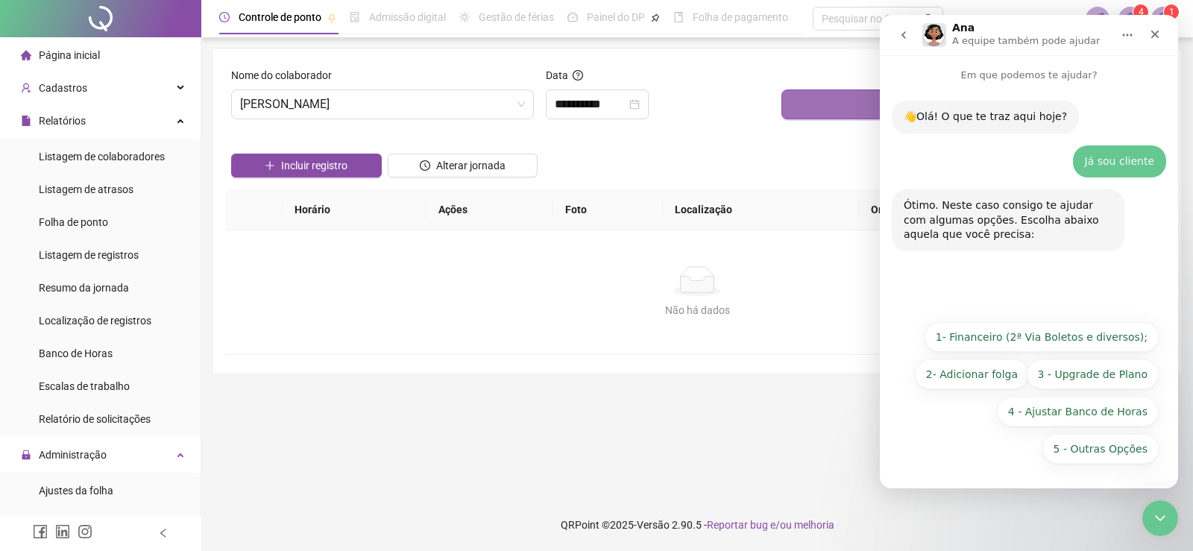
click at [807, 103] on button "Buscar registros" at bounding box center [972, 104] width 382 height 30
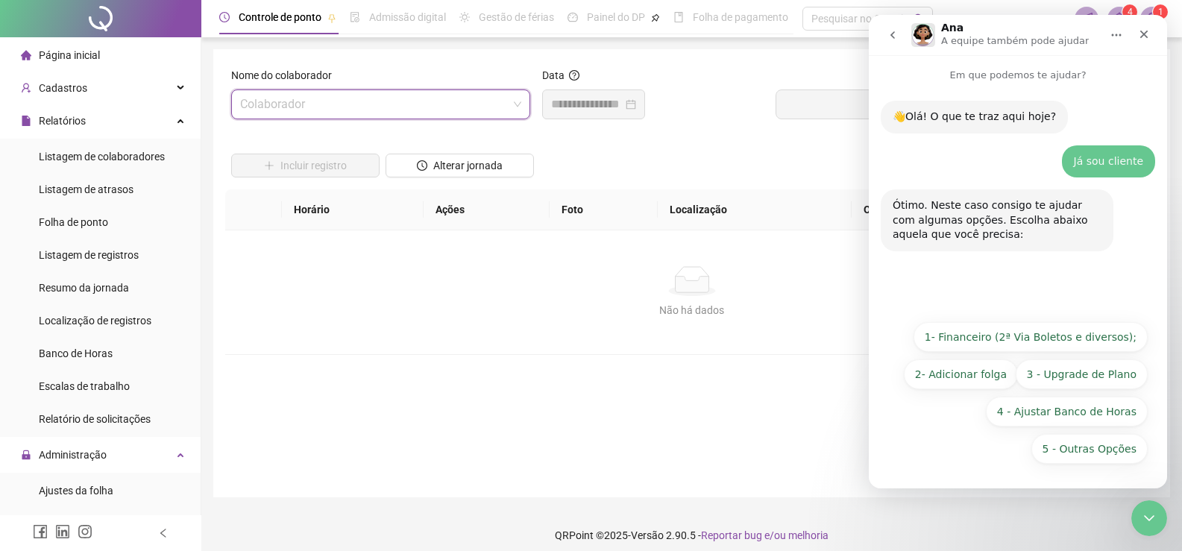
click at [510, 112] on span at bounding box center [380, 104] width 281 height 28
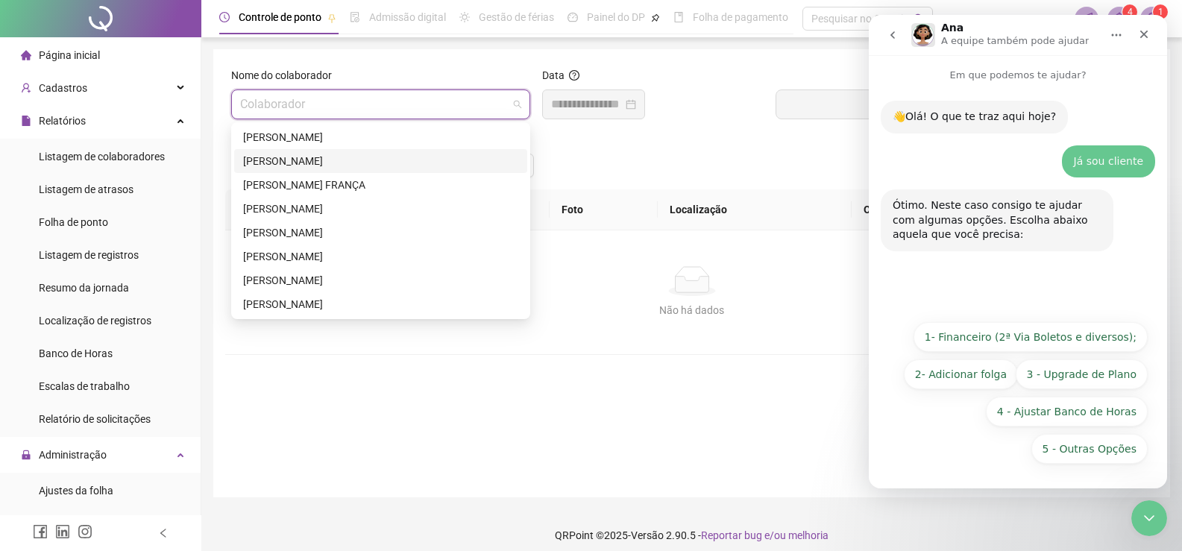
click at [386, 155] on div "[PERSON_NAME]" at bounding box center [380, 161] width 275 height 16
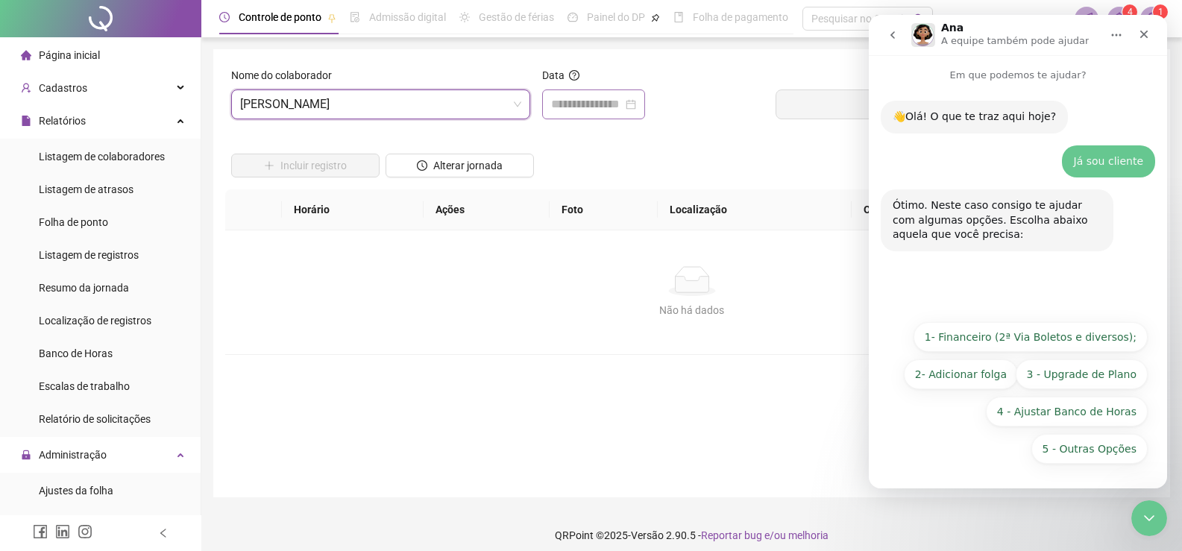
click at [573, 113] on div at bounding box center [593, 104] width 103 height 30
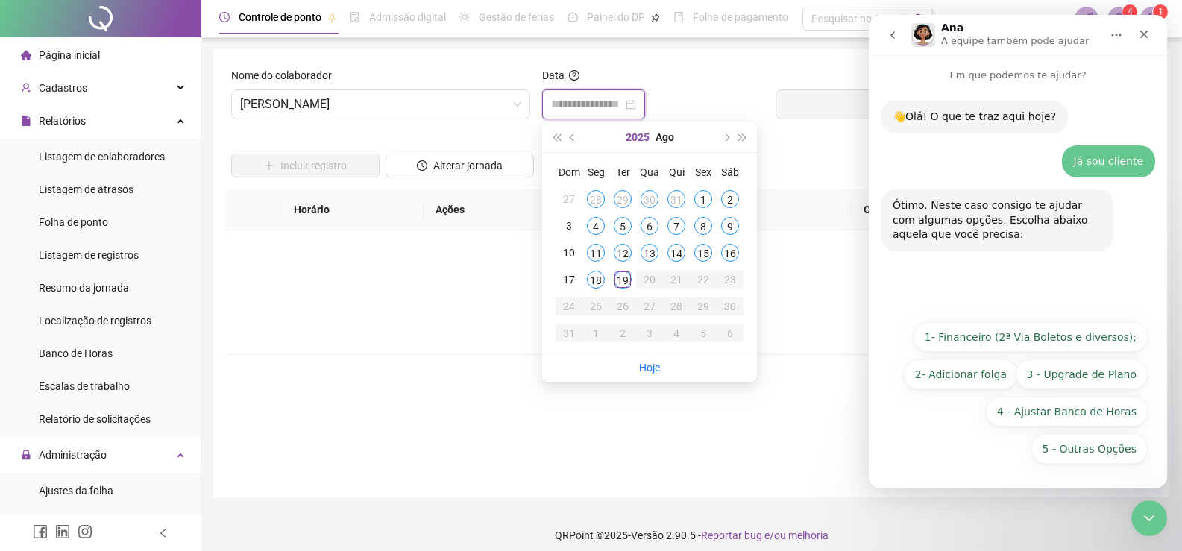
type input "**********"
click at [620, 280] on div "19" at bounding box center [623, 280] width 18 height 18
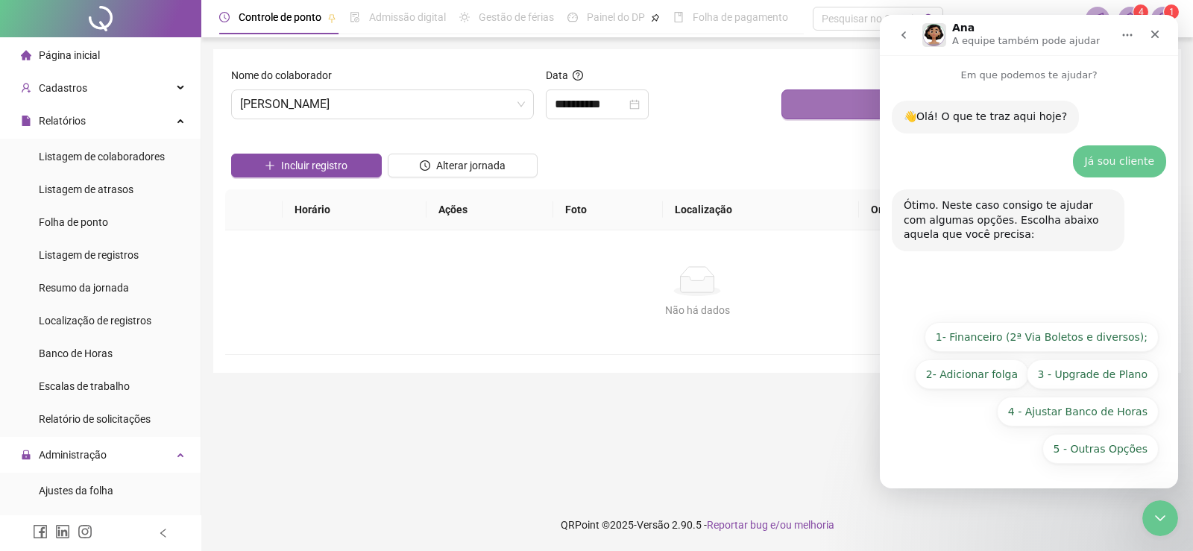
click at [828, 111] on button "Buscar registros" at bounding box center [972, 104] width 382 height 30
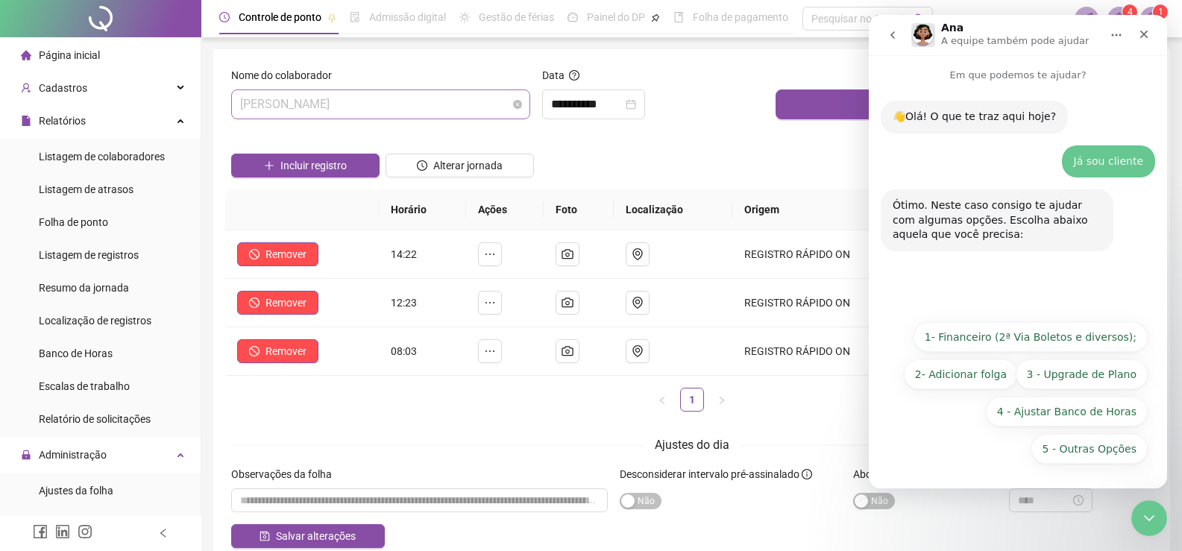
click at [479, 115] on span "[PERSON_NAME]" at bounding box center [380, 104] width 281 height 28
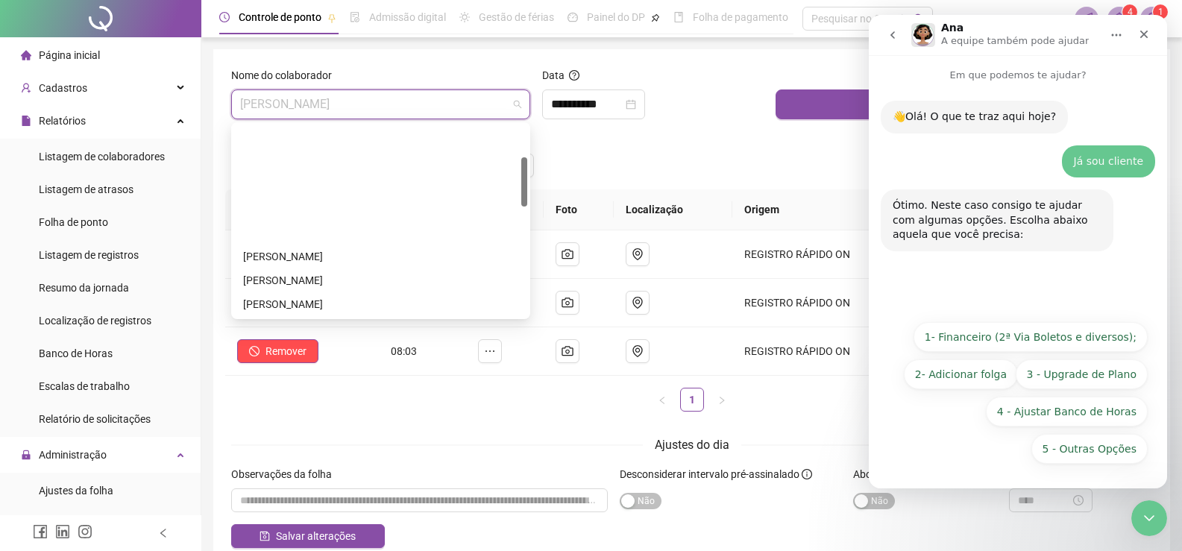
scroll to position [249, 0]
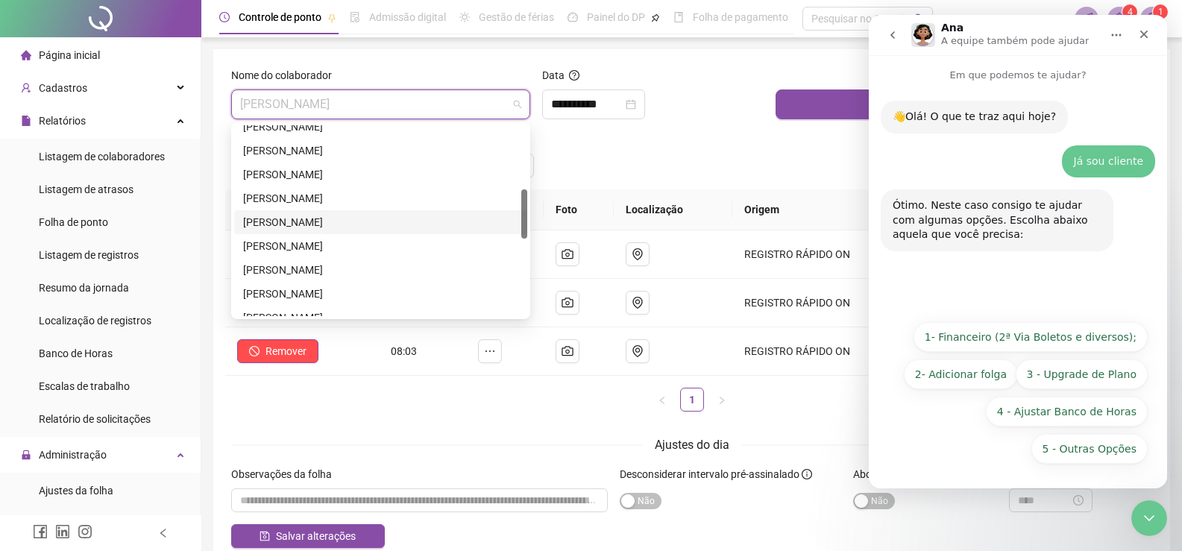
click at [362, 222] on div "[PERSON_NAME]" at bounding box center [380, 222] width 275 height 16
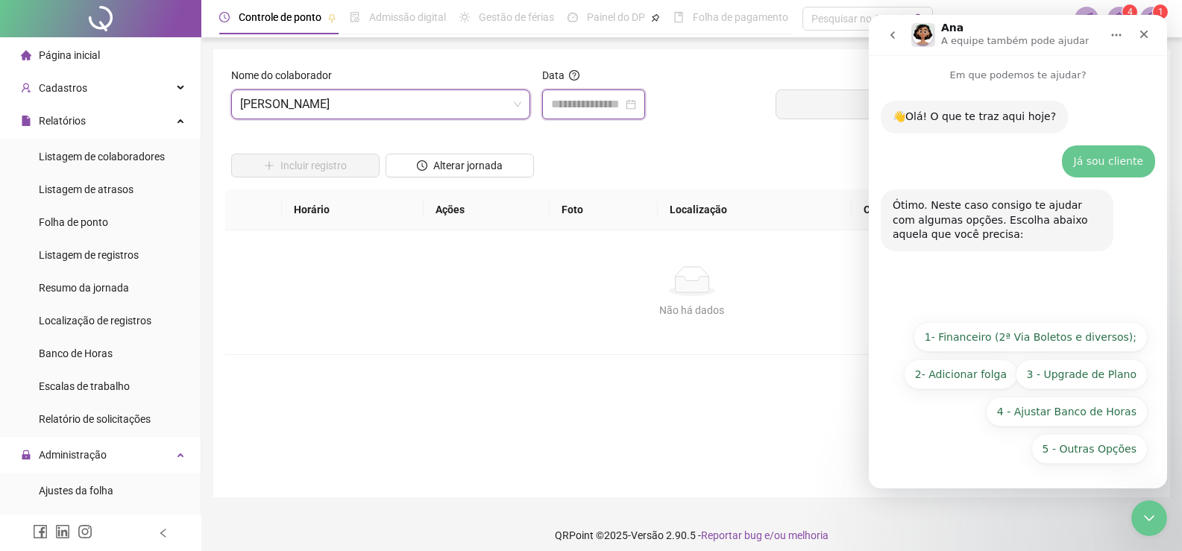
click at [622, 106] on input at bounding box center [587, 104] width 72 height 18
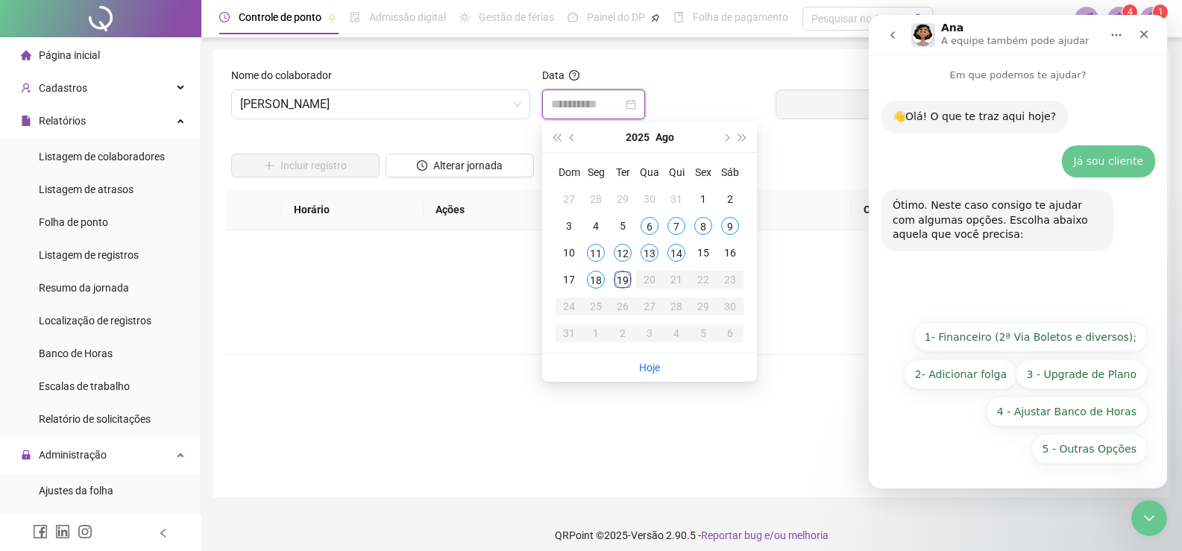
type input "**********"
click at [621, 276] on div "19" at bounding box center [623, 280] width 18 height 18
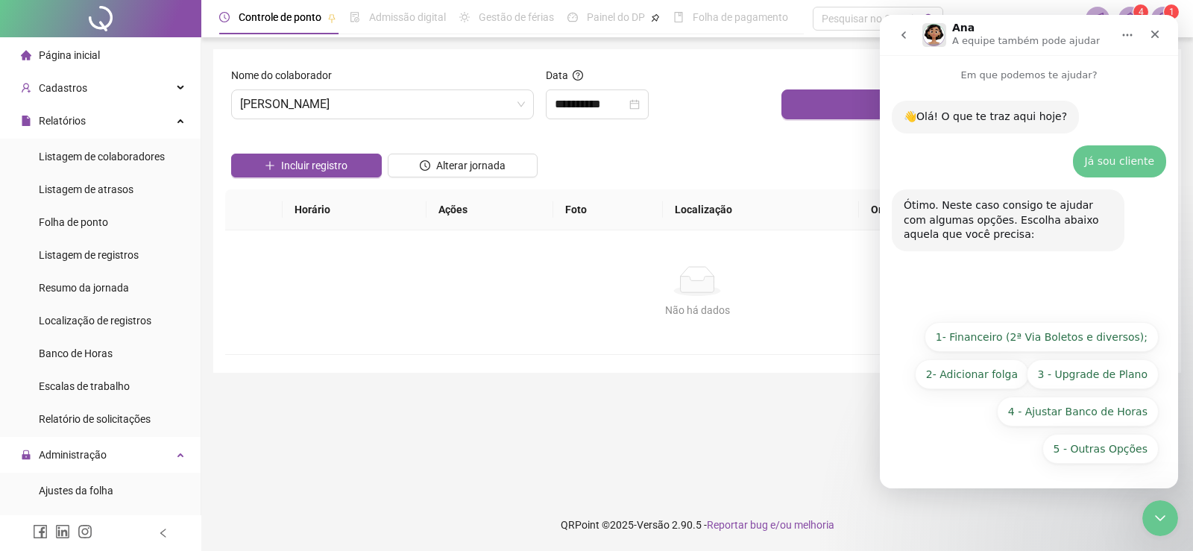
click at [841, 82] on div at bounding box center [972, 78] width 382 height 22
click at [833, 102] on button "Buscar registros" at bounding box center [972, 104] width 382 height 30
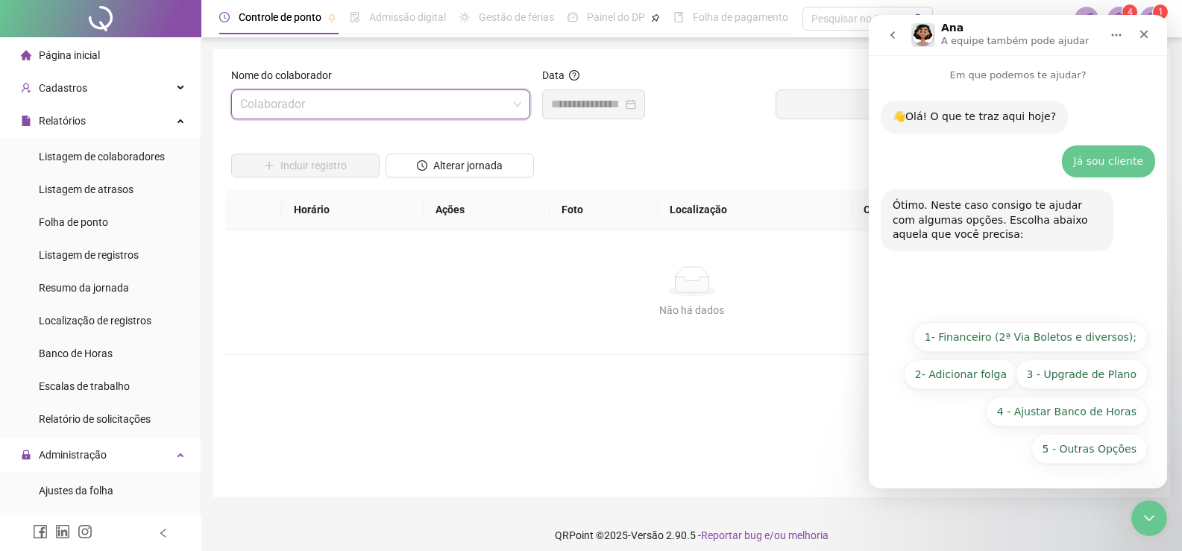
click at [403, 101] on input "search" at bounding box center [374, 104] width 268 height 28
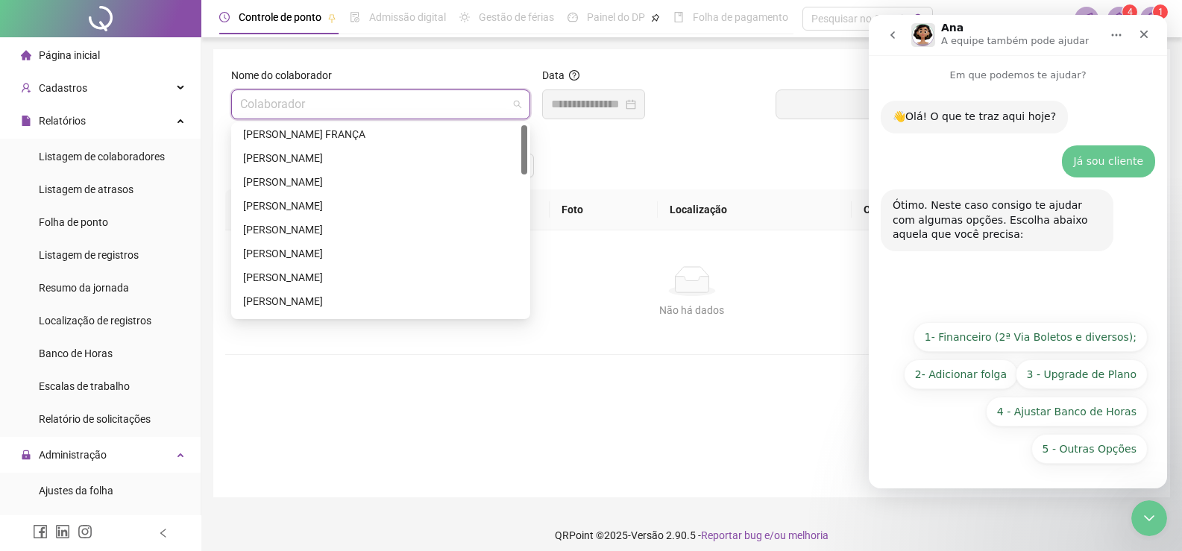
scroll to position [0, 0]
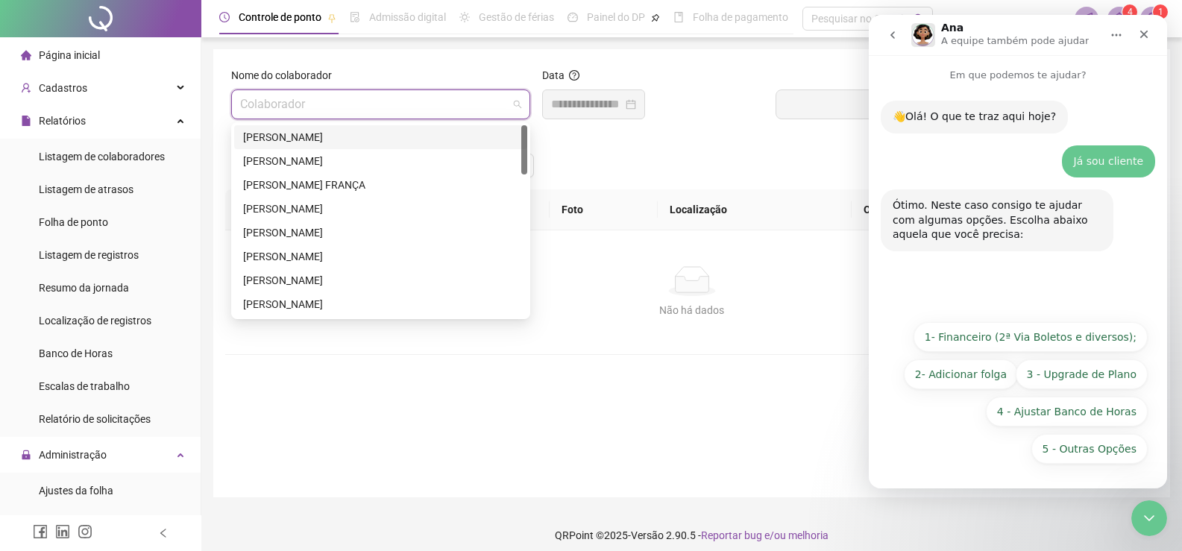
click at [332, 137] on div "[PERSON_NAME]" at bounding box center [380, 137] width 275 height 16
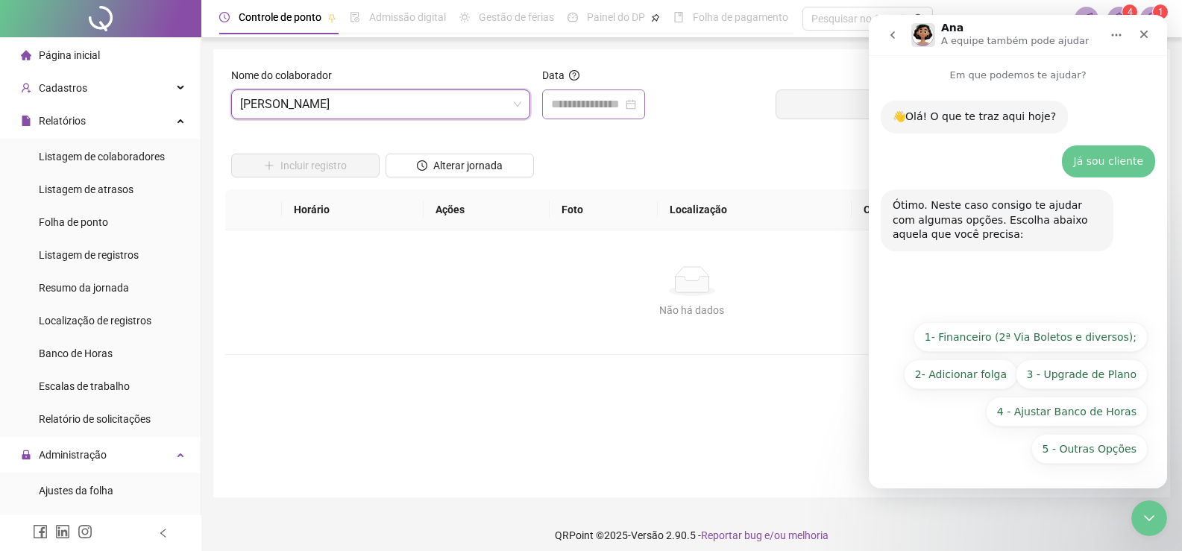
click at [636, 104] on div at bounding box center [593, 104] width 85 height 18
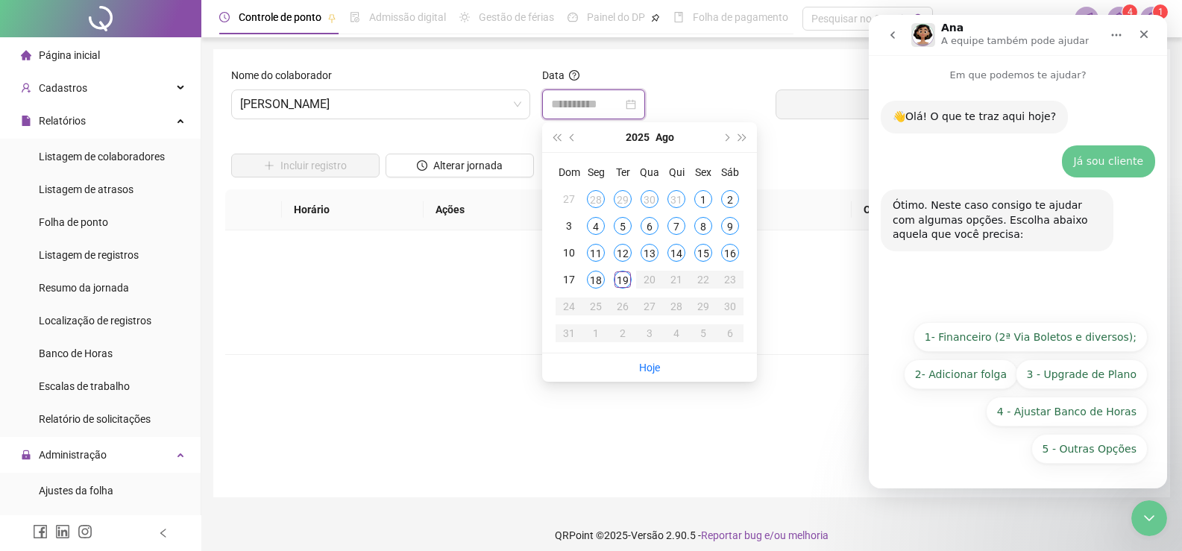
type input "**********"
click at [625, 279] on div "19" at bounding box center [623, 280] width 18 height 18
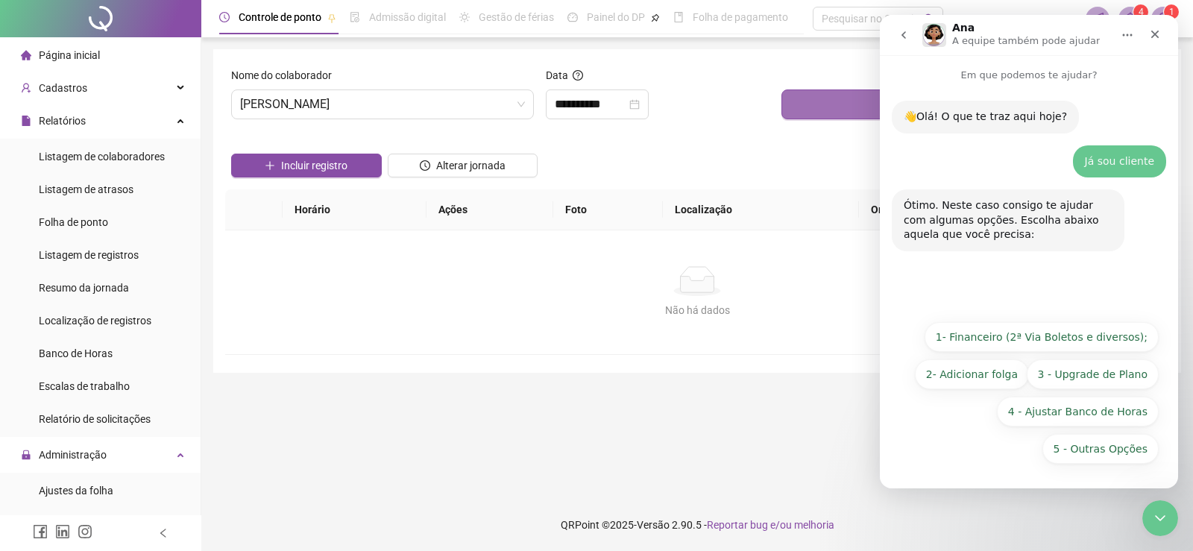
click at [810, 107] on button "Buscar registros" at bounding box center [972, 104] width 382 height 30
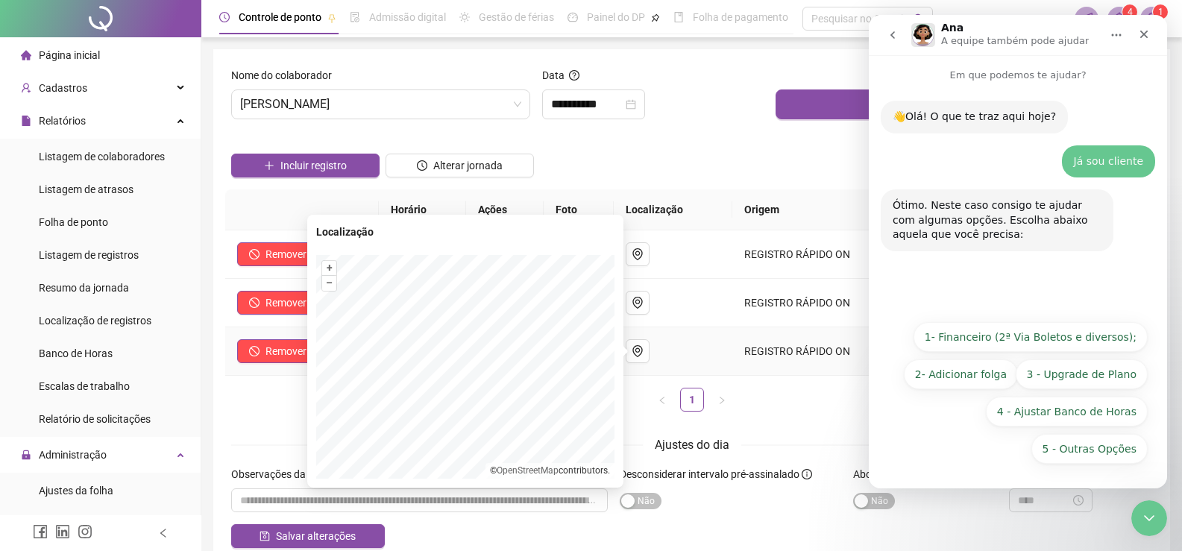
click at [528, 473] on link "OpenStreetMap" at bounding box center [528, 470] width 62 height 10
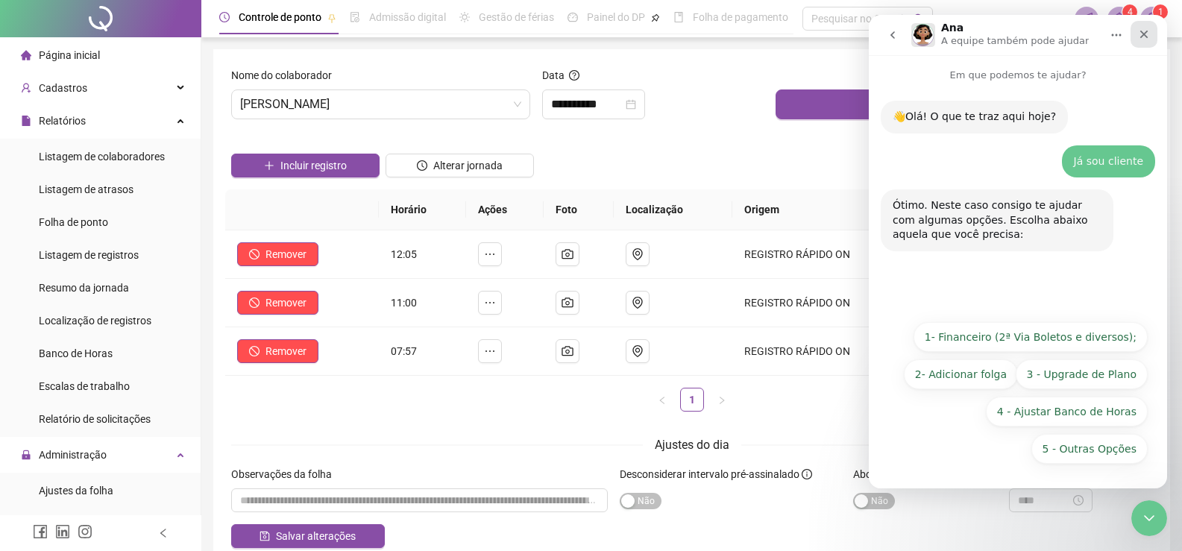
drag, startPoint x: 1144, startPoint y: 33, endPoint x: 1561, endPoint y: 245, distance: 468.4
click at [1144, 33] on icon "Fechar" at bounding box center [1144, 34] width 12 height 12
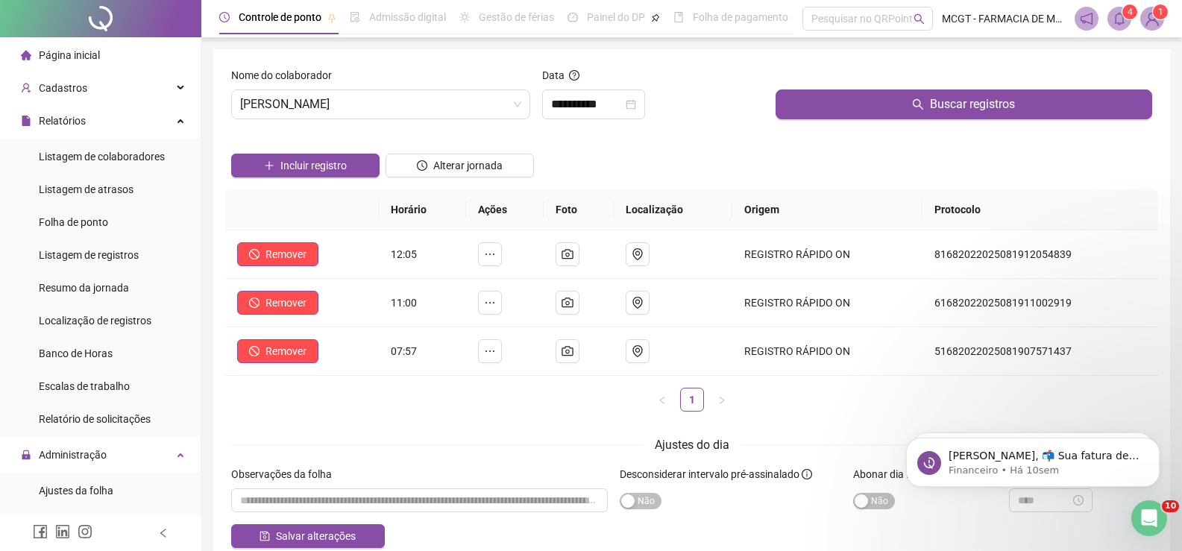
click at [403, 23] on span "Admissão digital" at bounding box center [407, 17] width 77 height 12
click at [116, 55] on li "Página inicial" at bounding box center [100, 55] width 195 height 30
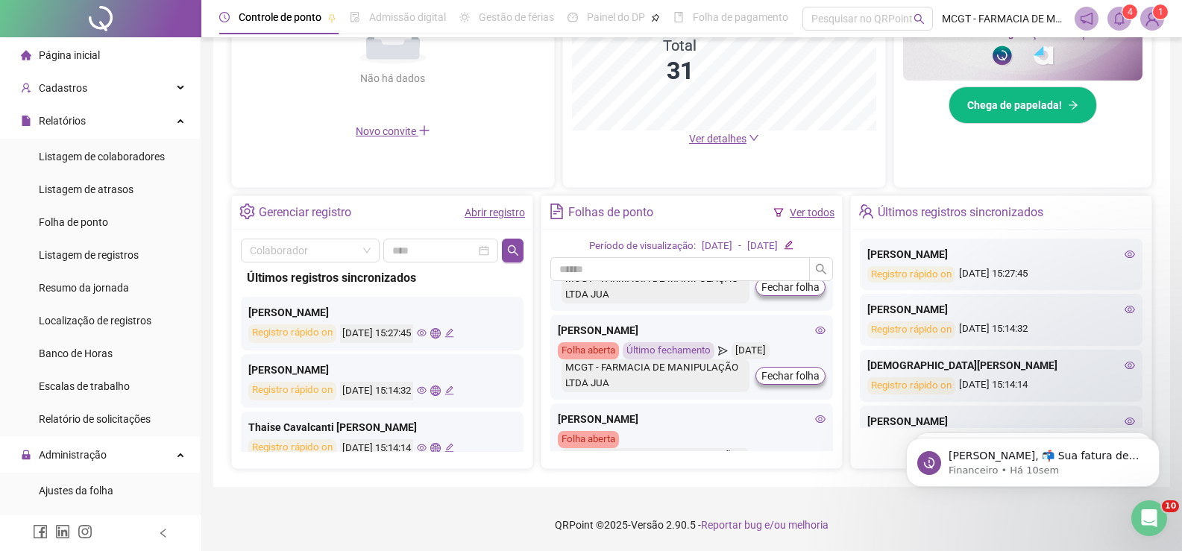
click at [512, 214] on link "Abrir registro" at bounding box center [494, 213] width 60 height 12
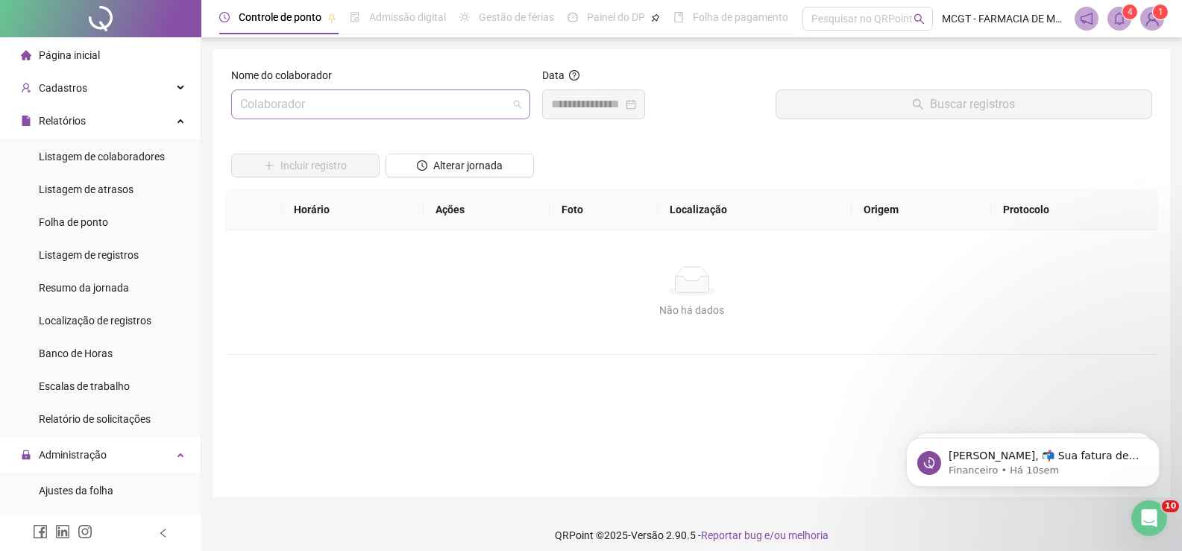
click at [327, 98] on input "search" at bounding box center [374, 104] width 268 height 28
click at [323, 57] on div "Nome do colaborador Colaborador Data Buscar registros Incluir registro Alterar …" at bounding box center [691, 273] width 956 height 448
click at [181, 120] on div "Relatórios" at bounding box center [100, 121] width 195 height 30
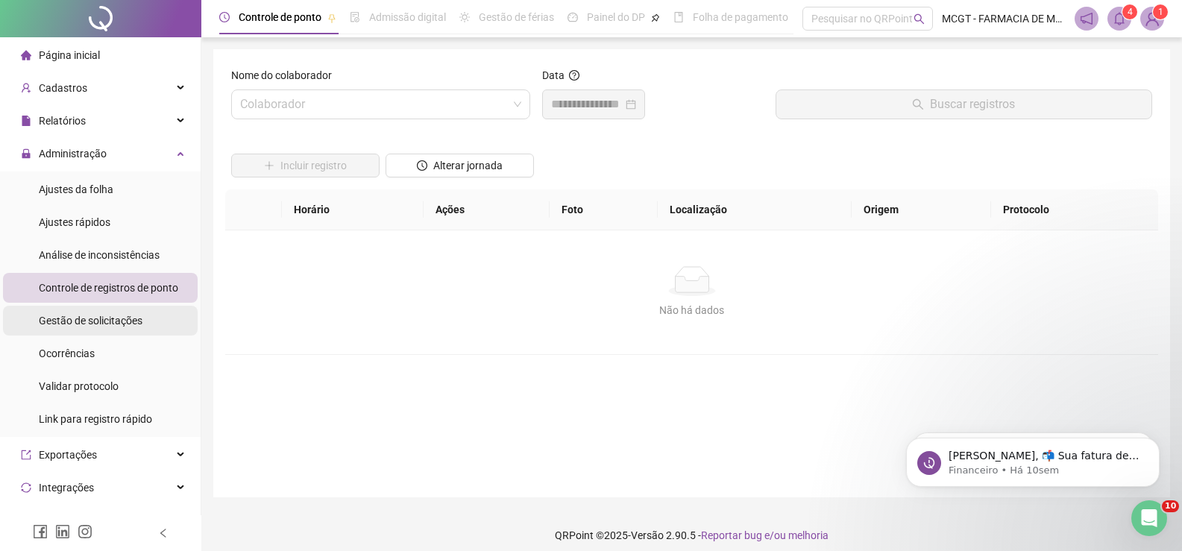
click at [119, 326] on span "Gestão de solicitações" at bounding box center [91, 321] width 104 height 12
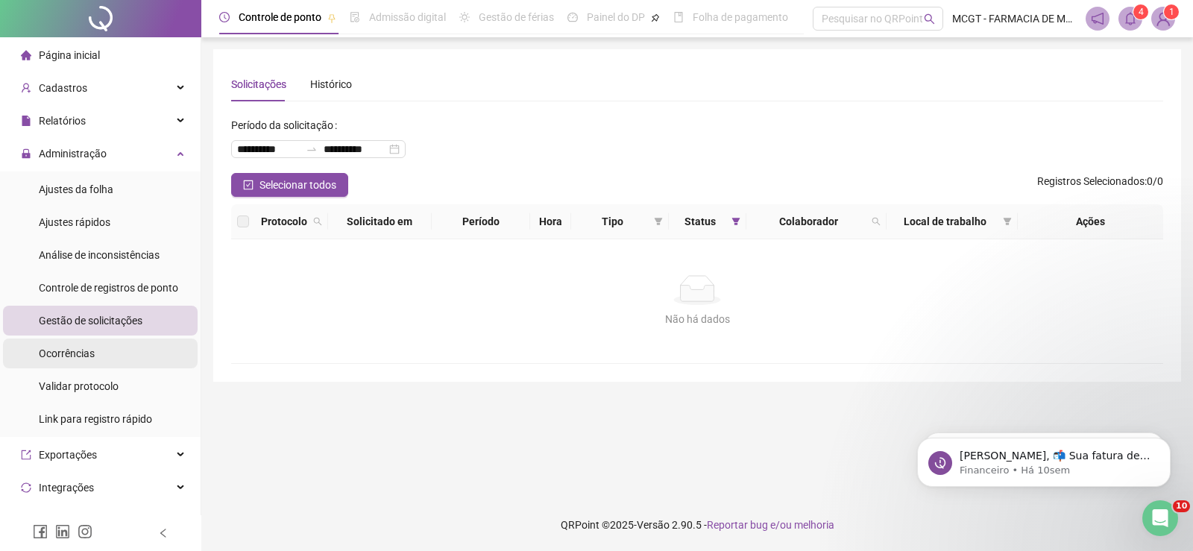
click at [111, 352] on li "Ocorrências" at bounding box center [100, 353] width 195 height 30
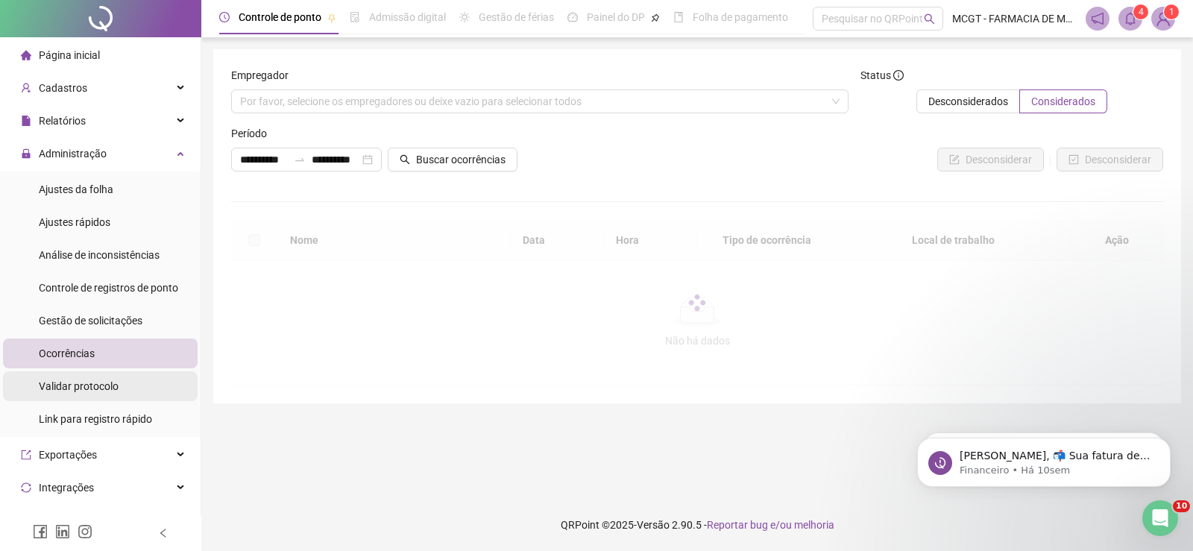
click at [119, 388] on li "Validar protocolo" at bounding box center [100, 386] width 195 height 30
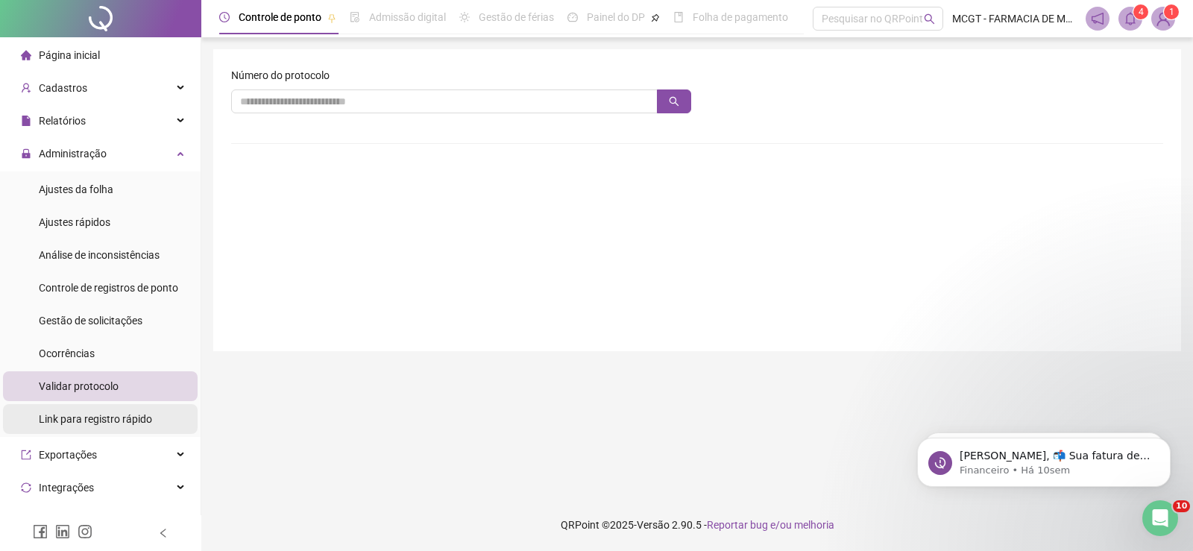
click at [114, 413] on span "Link para registro rápido" at bounding box center [95, 419] width 113 height 12
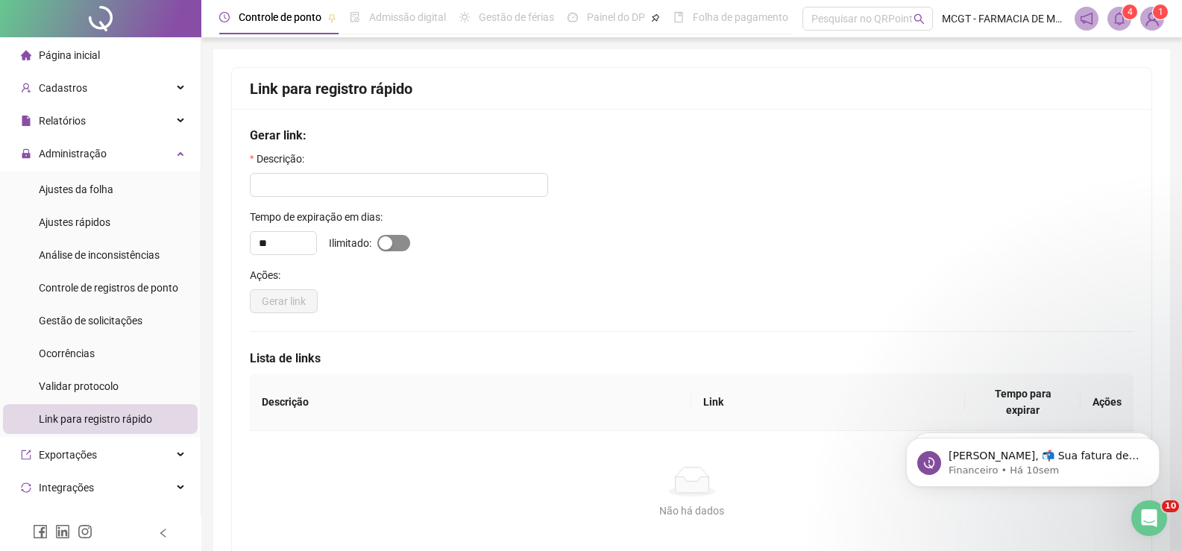
click at [394, 247] on span "button" at bounding box center [393, 243] width 33 height 16
type input "*"
click at [404, 180] on input "text" at bounding box center [399, 185] width 298 height 24
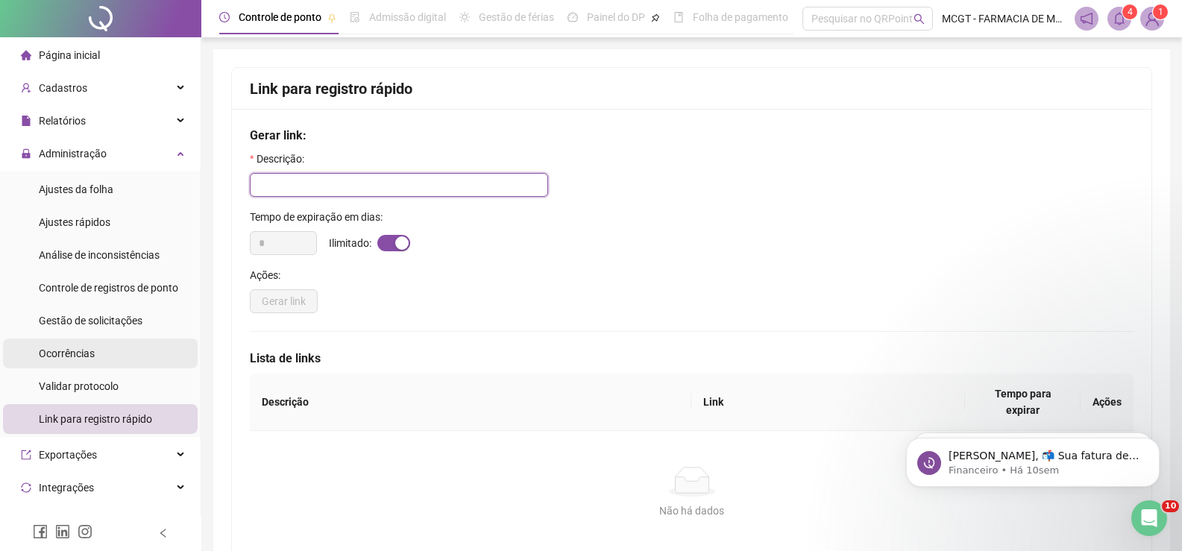
scroll to position [184, 0]
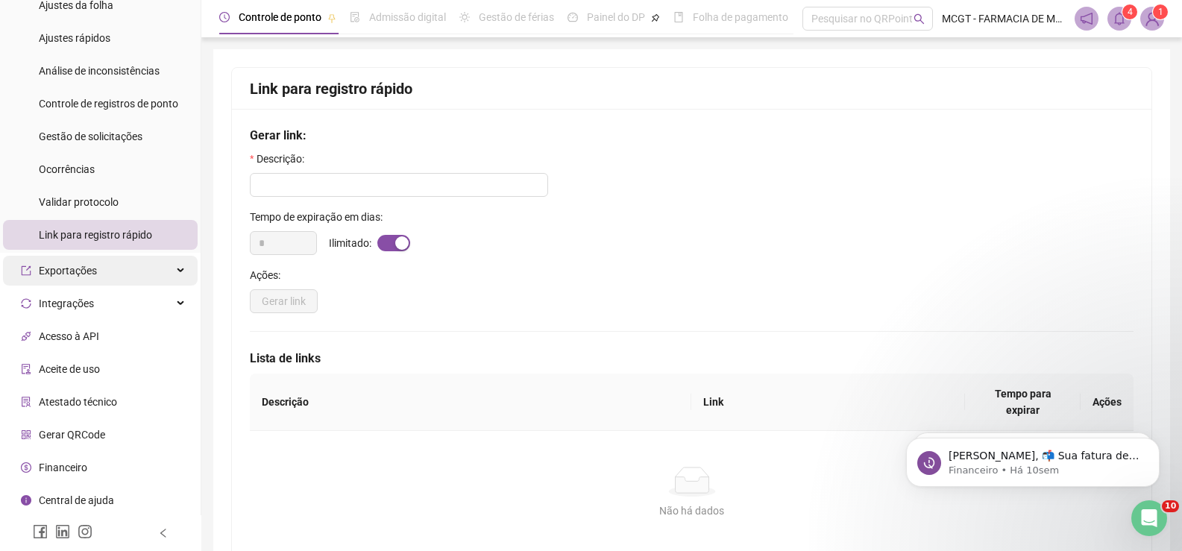
click at [124, 278] on div "Exportações" at bounding box center [100, 271] width 195 height 30
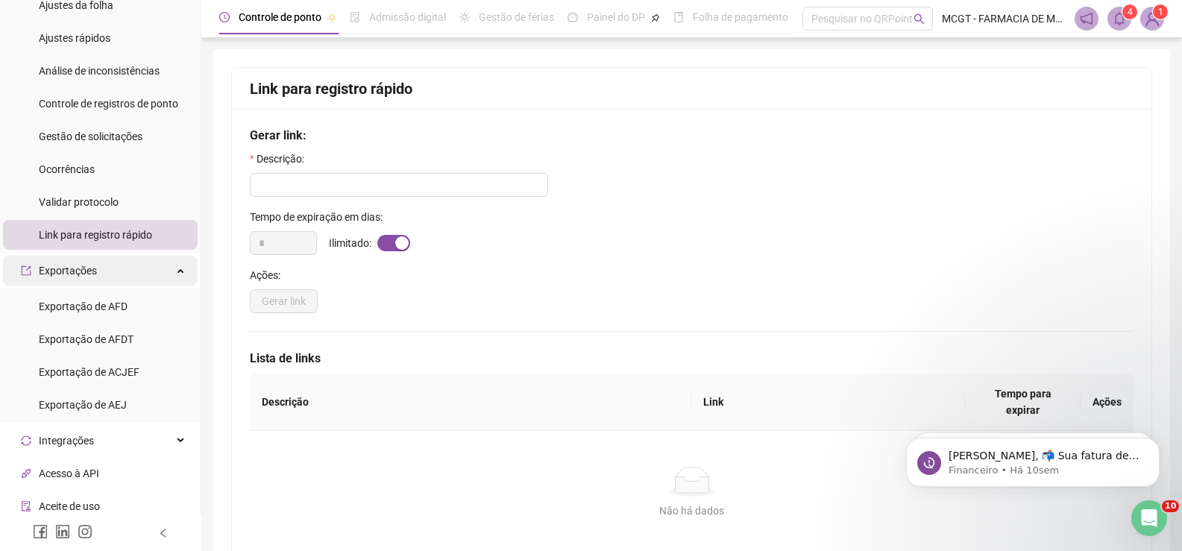
click at [124, 278] on div "Exportações" at bounding box center [100, 271] width 195 height 30
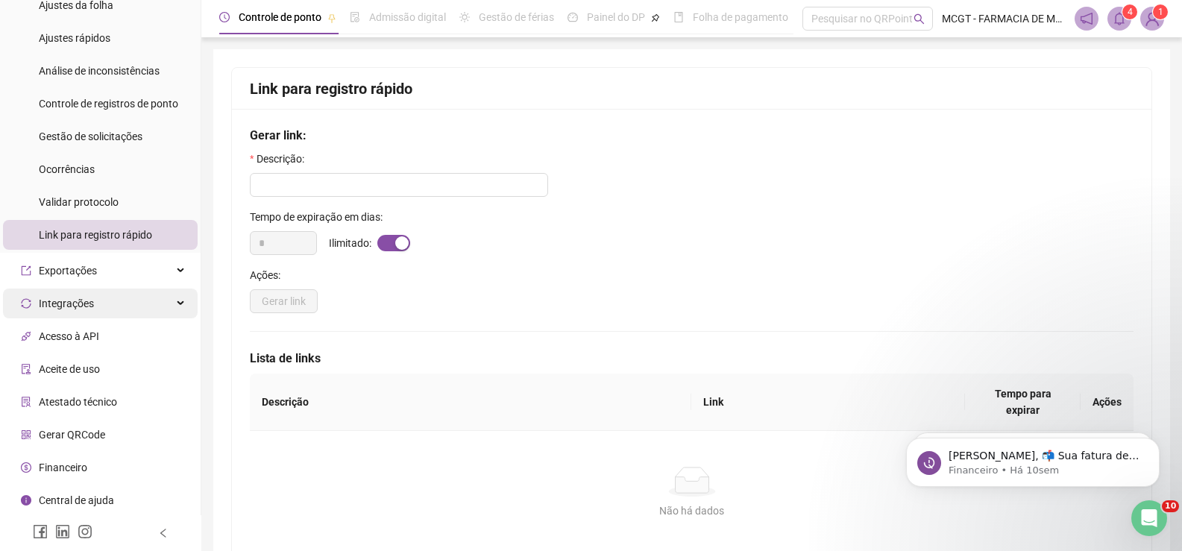
click at [125, 309] on div "Integrações" at bounding box center [100, 304] width 195 height 30
click at [122, 307] on div "Integrações" at bounding box center [100, 304] width 195 height 30
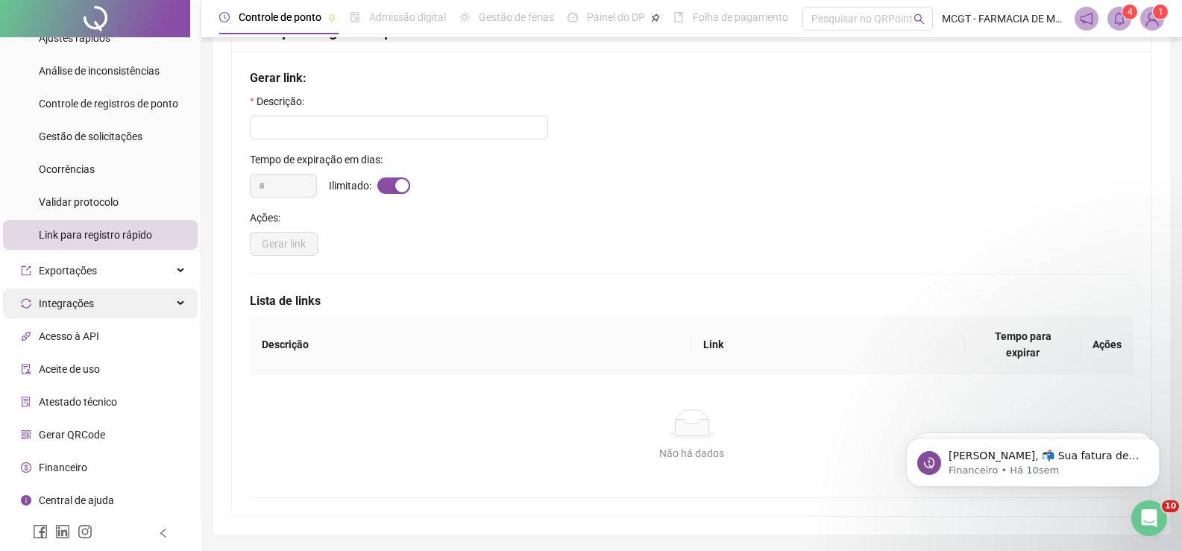
scroll to position [89, 0]
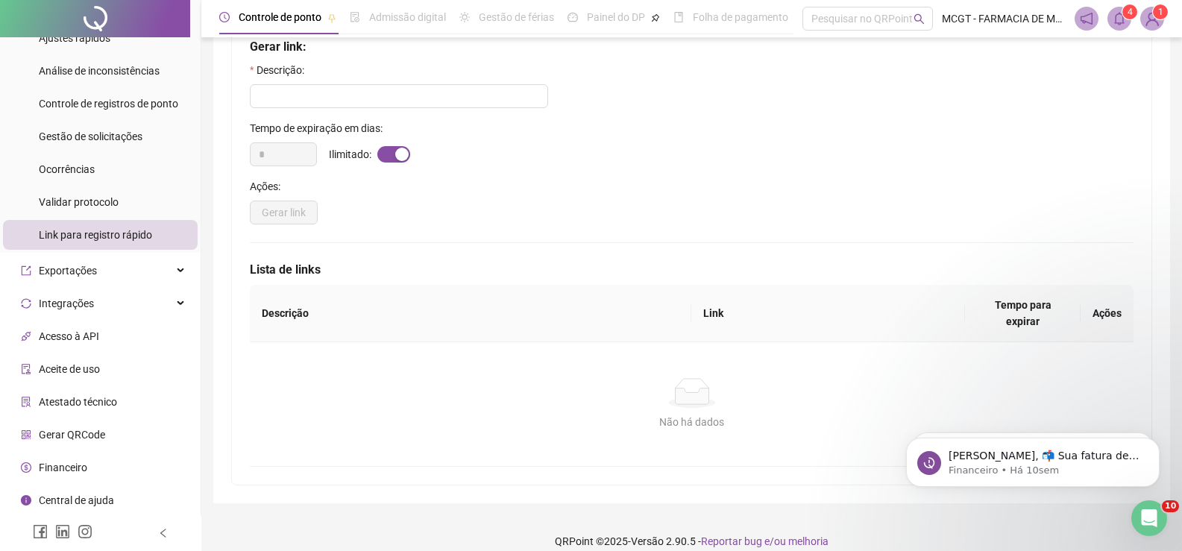
click at [122, 343] on li "Acesso à API" at bounding box center [100, 336] width 195 height 30
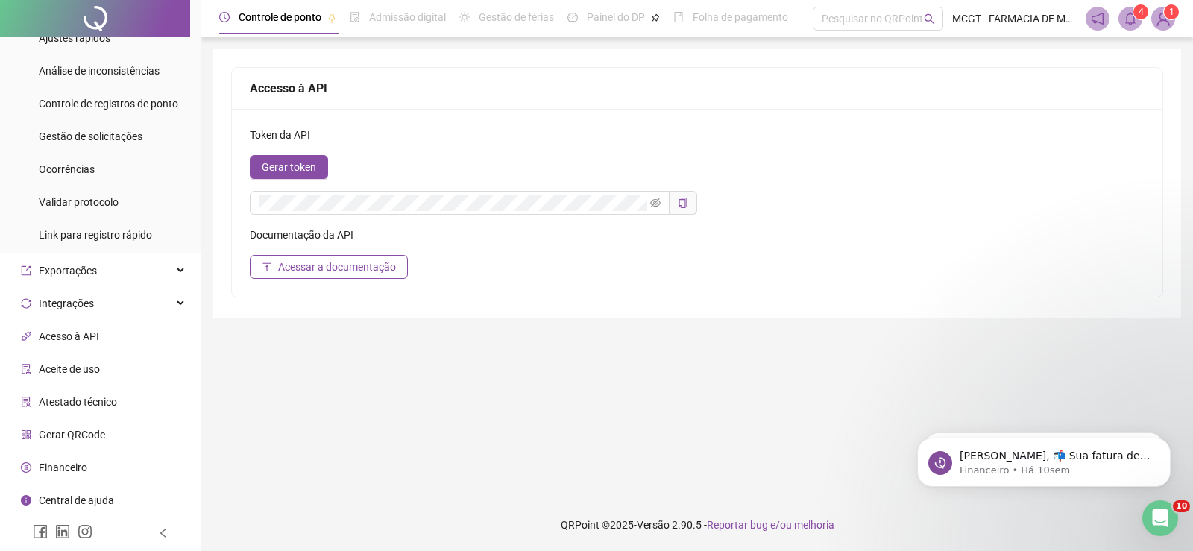
click at [103, 371] on li "Aceite de uso" at bounding box center [100, 369] width 195 height 30
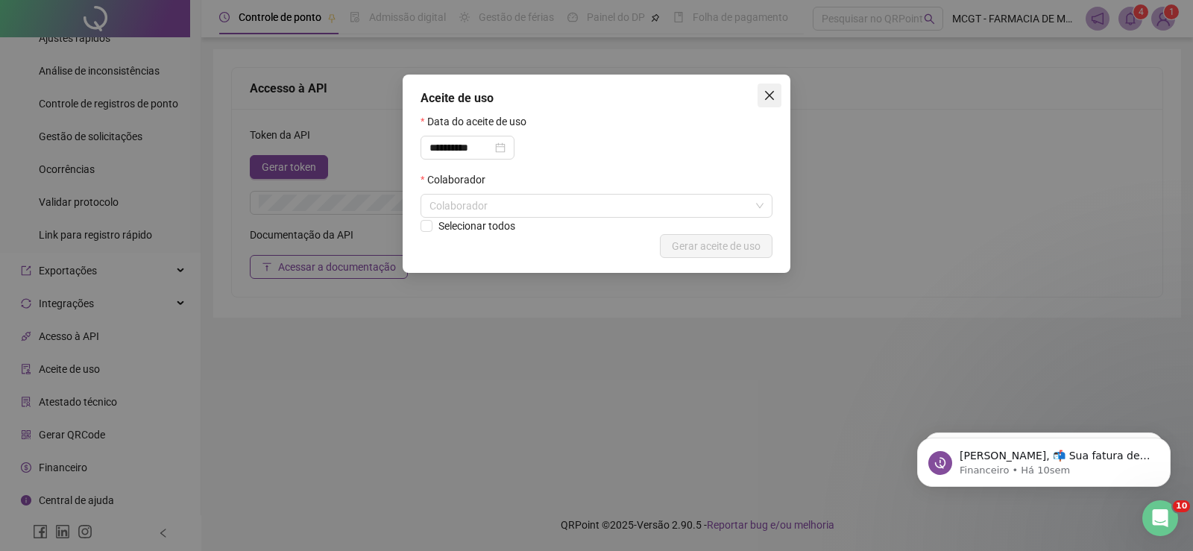
click at [766, 95] on icon "close" at bounding box center [769, 95] width 12 height 12
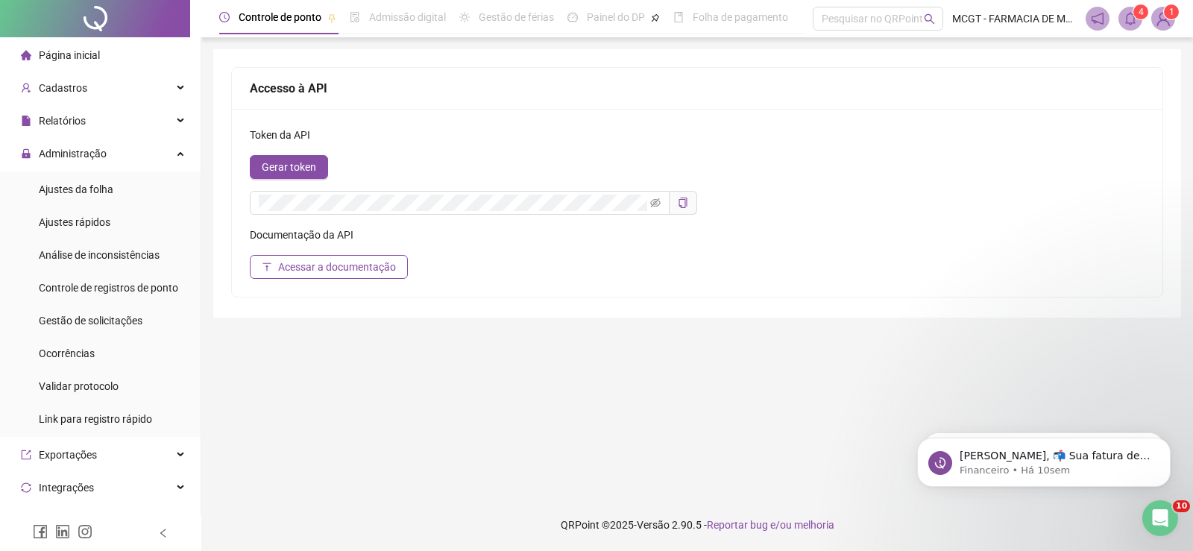
click at [83, 52] on span "Página inicial" at bounding box center [69, 55] width 61 height 12
